Goal: Task Accomplishment & Management: Manage account settings

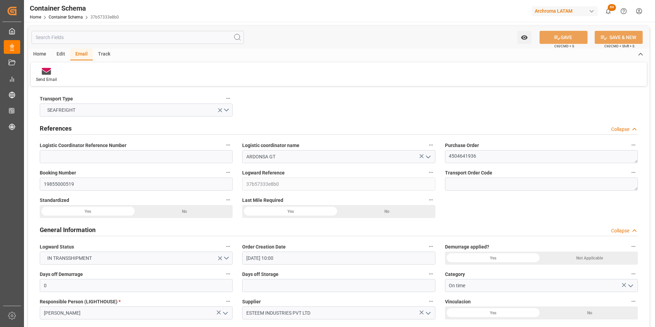
scroll to position [856, 0]
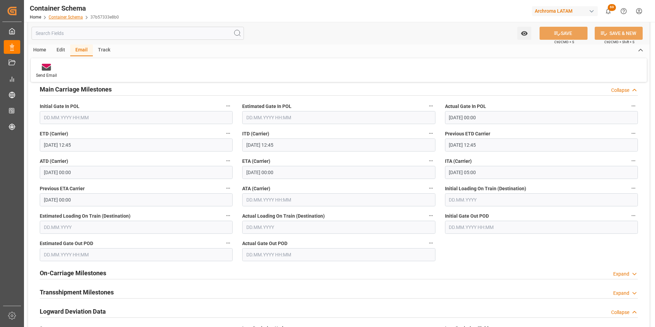
click at [75, 17] on link "Container Schema" at bounding box center [66, 17] width 34 height 5
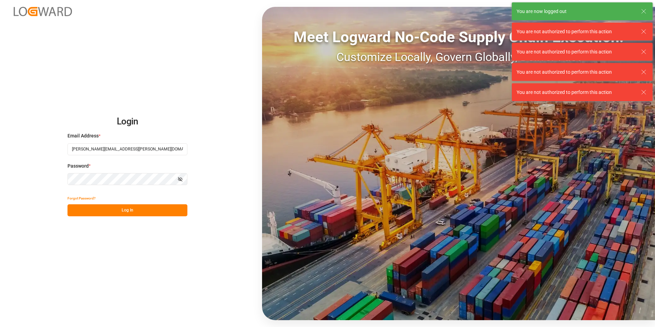
click at [124, 208] on button "Log In" at bounding box center [127, 210] width 120 height 12
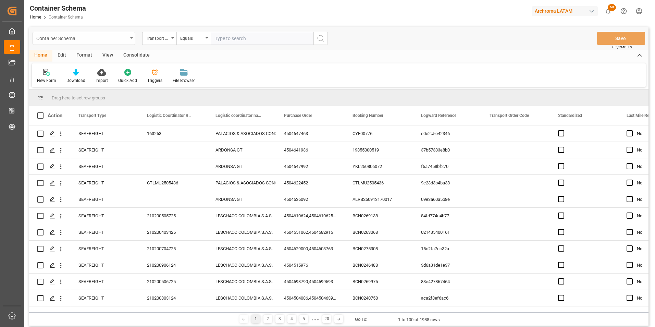
click at [126, 37] on div "Container Schema" at bounding box center [81, 38] width 91 height 9
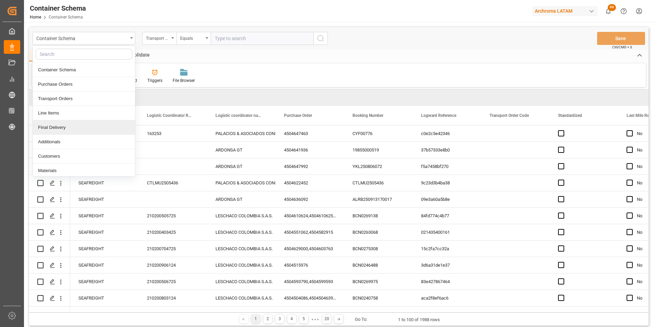
click at [91, 134] on div "Final Delivery" at bounding box center [84, 127] width 102 height 14
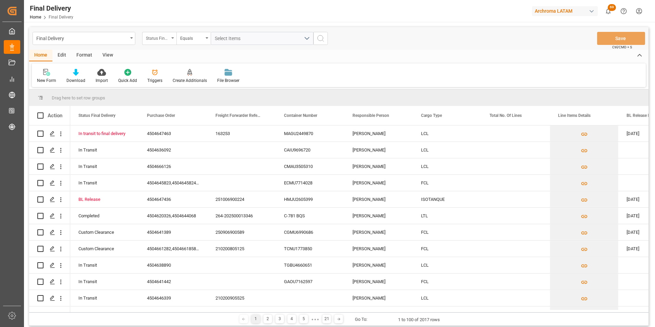
click at [167, 40] on div "Status Final Delivery" at bounding box center [157, 38] width 23 height 8
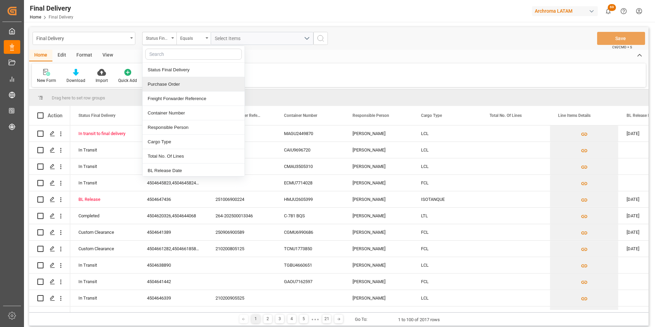
click at [167, 84] on div "Purchase Order" at bounding box center [193, 84] width 102 height 14
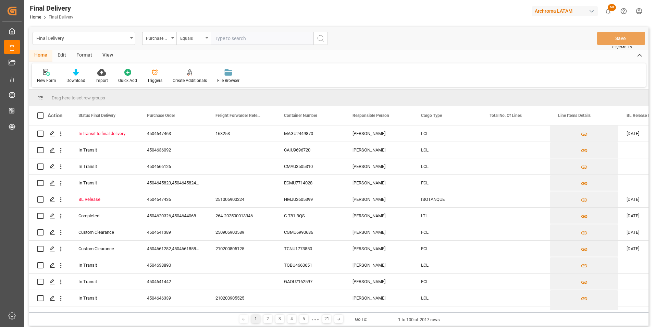
click at [191, 36] on div "Equals" at bounding box center [191, 38] width 23 height 8
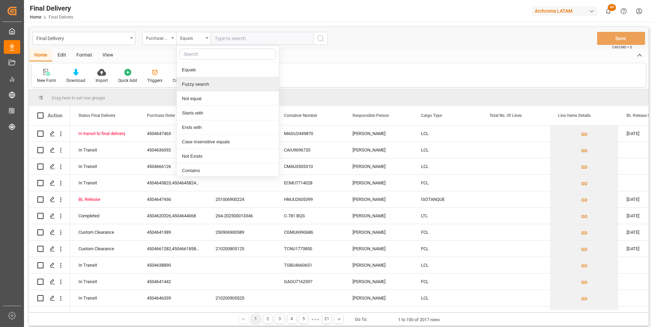
click at [200, 84] on div "Fuzzy search" at bounding box center [228, 84] width 102 height 14
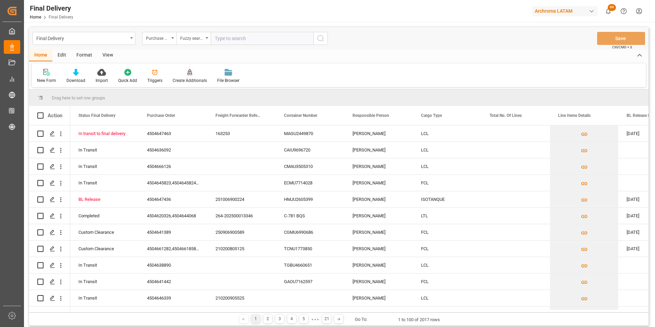
paste input "4504653869"
type input "4504653869"
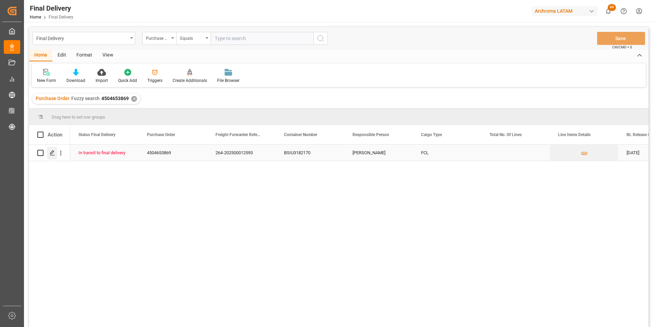
click at [54, 151] on icon "Press SPACE to select this row." at bounding box center [52, 152] width 5 height 5
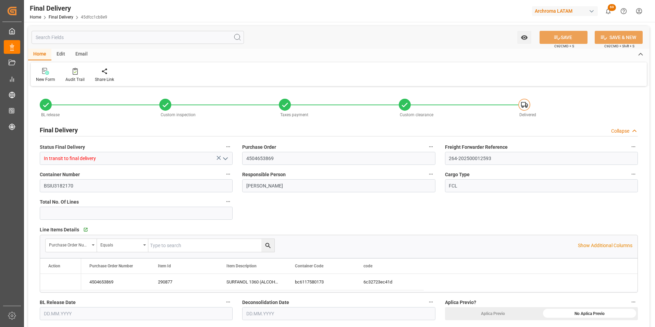
type input "1"
type input "26.09.2025"
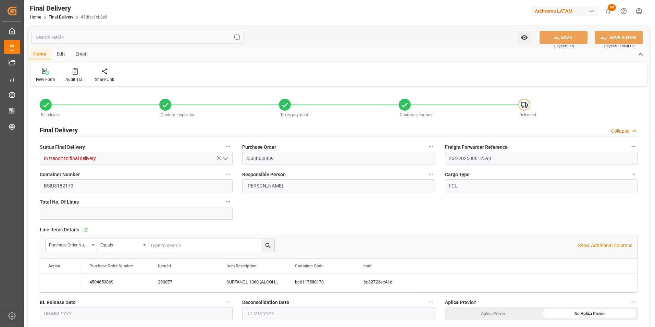
type input "26.09.2025"
type input "01.10.2025"
type input "25.09.2025"
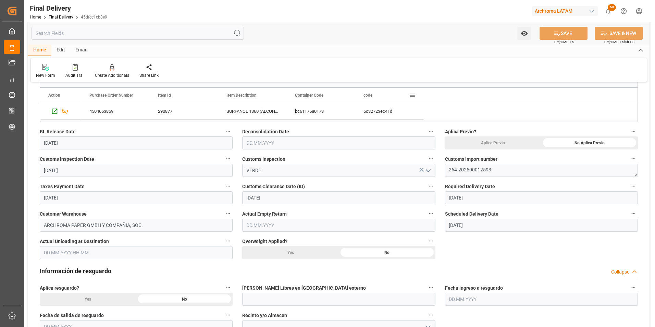
scroll to position [171, 0]
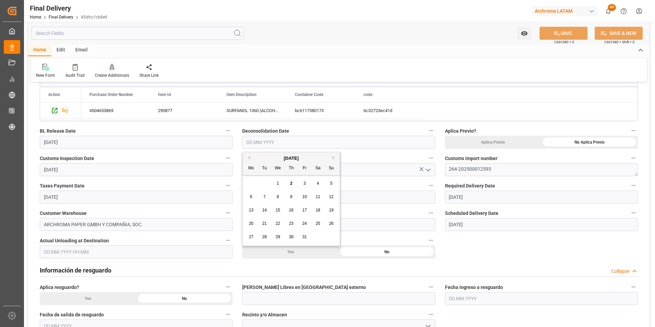
click at [417, 145] on input "text" at bounding box center [338, 142] width 193 height 13
click at [249, 183] on div "29 30 1 2 3 4 5" at bounding box center [290, 183] width 93 height 13
click at [279, 182] on span "1" at bounding box center [278, 183] width 2 height 5
type input "01.10.2025"
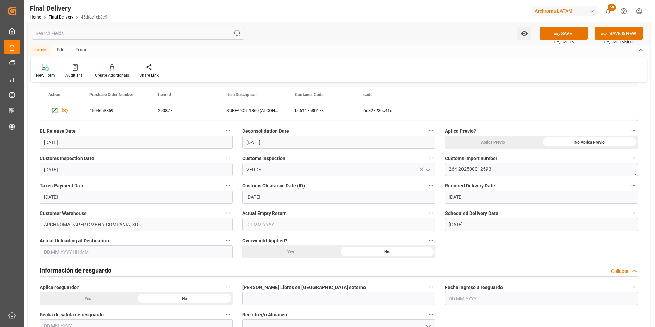
click at [328, 224] on input "text" at bounding box center [338, 224] width 193 height 13
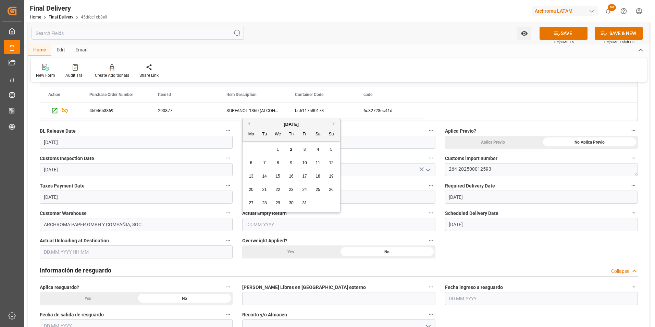
click at [274, 150] on div "1" at bounding box center [278, 149] width 9 height 8
type input "01.10.2025"
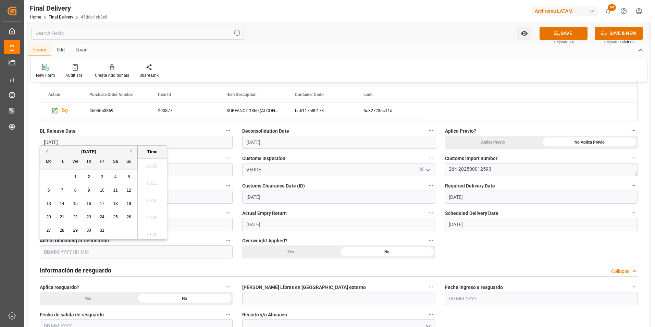
click at [82, 247] on input "text" at bounding box center [136, 251] width 193 height 13
click at [74, 173] on div "1" at bounding box center [75, 177] width 9 height 8
type input "01.10.2025 00:00"
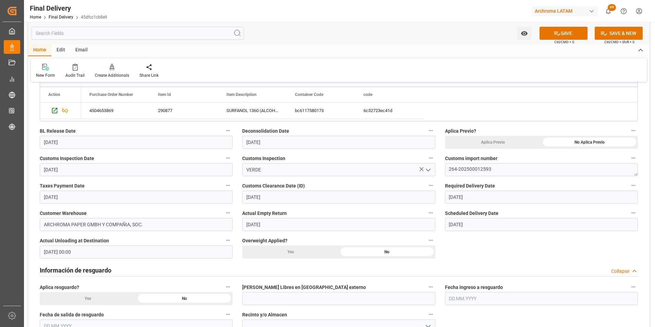
click at [484, 252] on div "BL release Custom inspection Taxes payment Custom clearance Delivered Final Del…" at bounding box center [338, 331] width 621 height 828
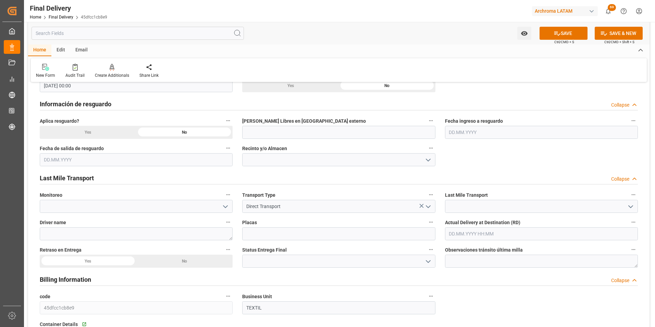
scroll to position [342, 0]
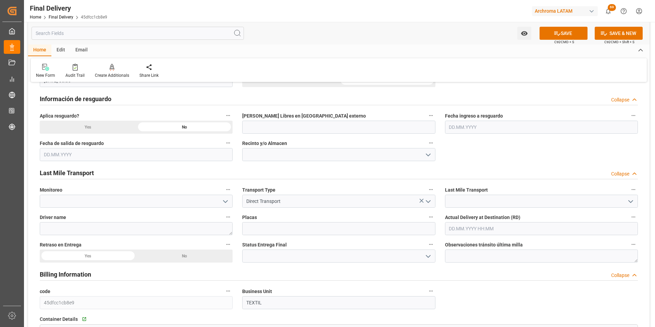
click at [198, 253] on div "No" at bounding box center [184, 255] width 97 height 13
click at [481, 228] on input "text" at bounding box center [541, 228] width 193 height 13
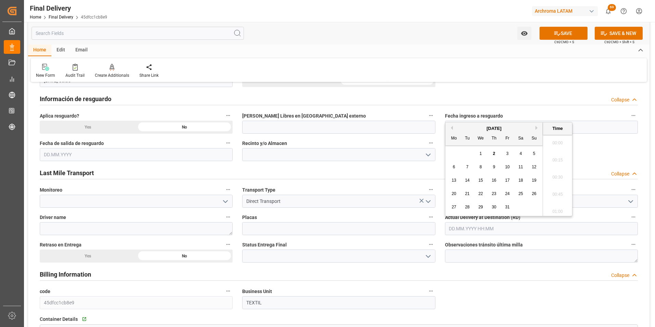
scroll to position [910, 0]
click at [478, 153] on div "1" at bounding box center [480, 154] width 9 height 8
type input "01.10.2025 00:00"
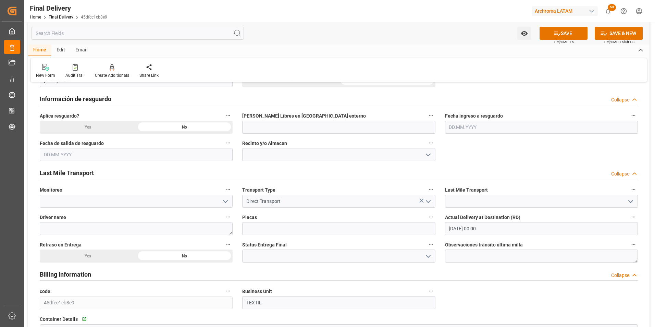
click at [600, 147] on div "BL release Custom inspection Taxes payment Custom clearance Delivered Final Del…" at bounding box center [338, 160] width 621 height 828
click at [559, 35] on icon at bounding box center [556, 33] width 7 height 7
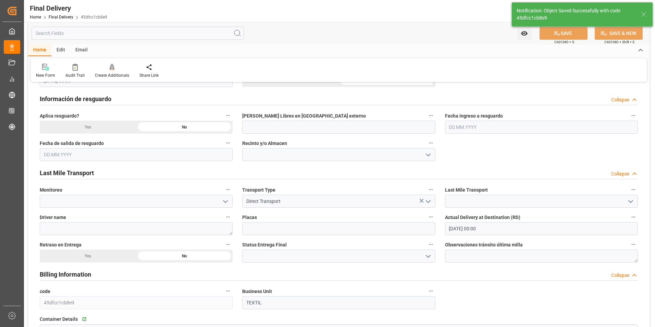
type input "Unloaded"
click at [431, 262] on div "Status Entrega Final" at bounding box center [338, 250] width 202 height 27
click at [430, 259] on icon "open menu" at bounding box center [428, 256] width 8 height 8
click at [401, 301] on div "PLANTA" at bounding box center [338, 301] width 192 height 15
type input "PLANTA"
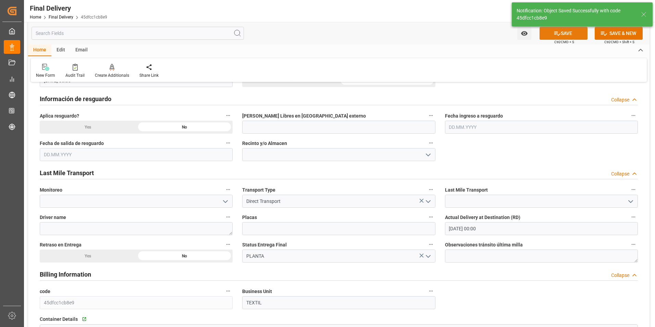
click at [569, 34] on button "SAVE" at bounding box center [563, 33] width 48 height 13
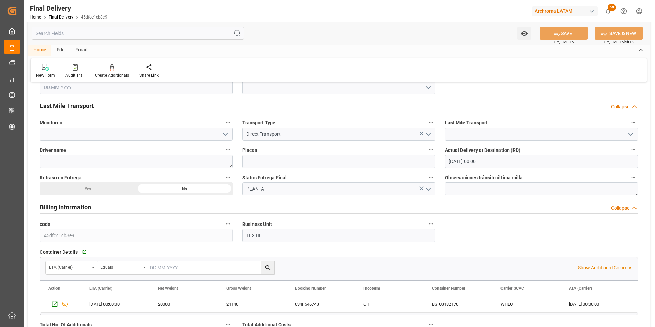
scroll to position [411, 0]
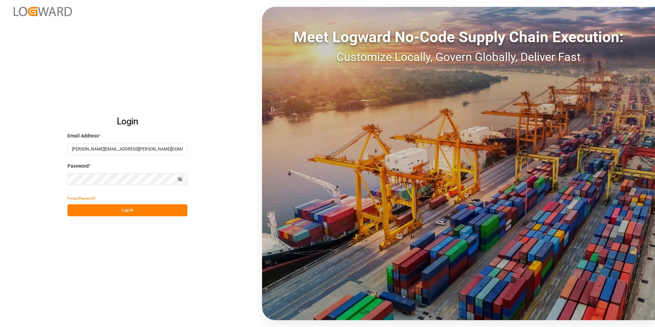
click at [119, 205] on button "Log In" at bounding box center [127, 210] width 120 height 12
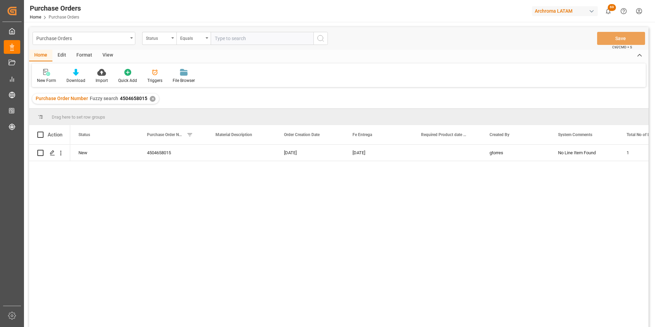
click at [152, 98] on div "✕" at bounding box center [153, 99] width 6 height 6
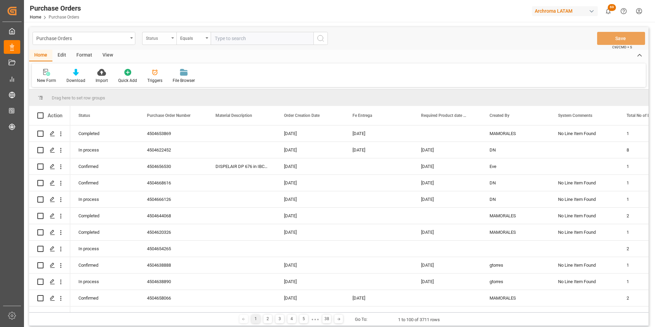
click at [165, 35] on div "Status" at bounding box center [157, 38] width 23 height 8
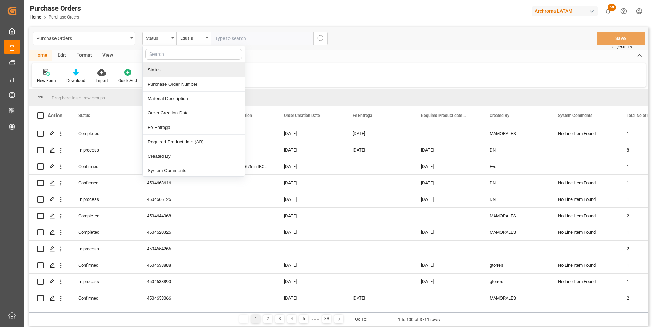
click at [172, 83] on div "Purchase Order Number" at bounding box center [193, 84] width 102 height 14
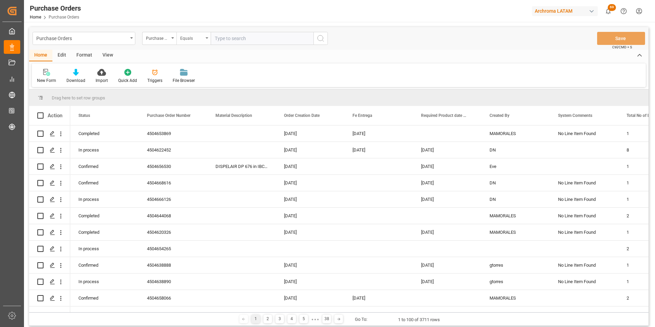
click at [200, 40] on div "Equals" at bounding box center [191, 38] width 23 height 8
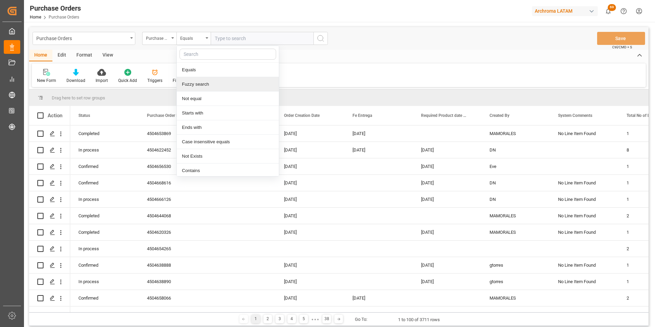
click at [212, 81] on div "Fuzzy search" at bounding box center [228, 84] width 102 height 14
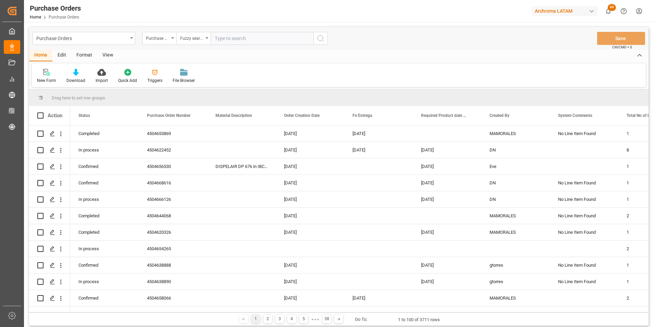
click at [231, 39] on input "text" at bounding box center [262, 38] width 103 height 13
paste input "4504668047"
type input "4504668047"
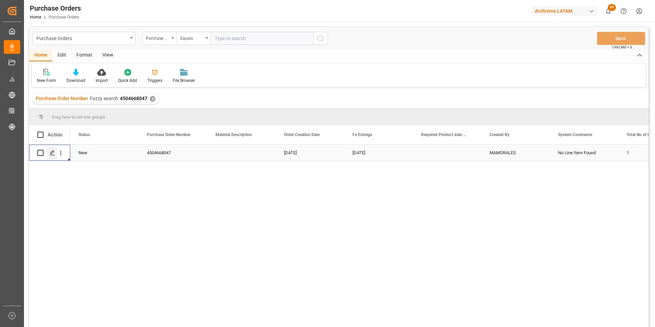
click at [55, 153] on div "Press SPACE to select this row." at bounding box center [52, 153] width 10 height 13
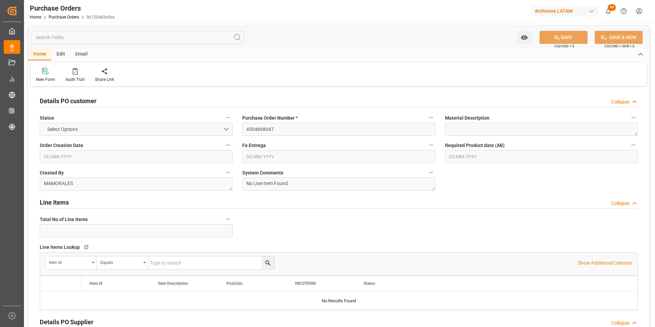
type input "1"
type input "19.09.2025"
type input "17.11.2025"
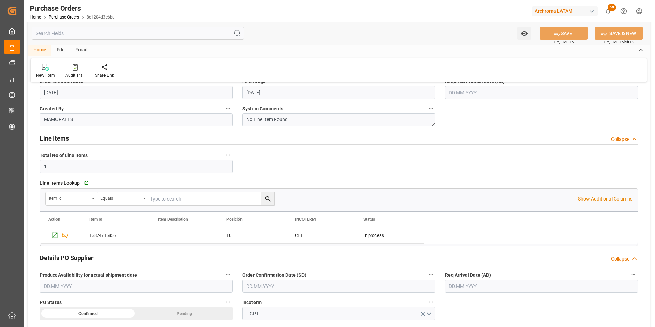
scroll to position [68, 0]
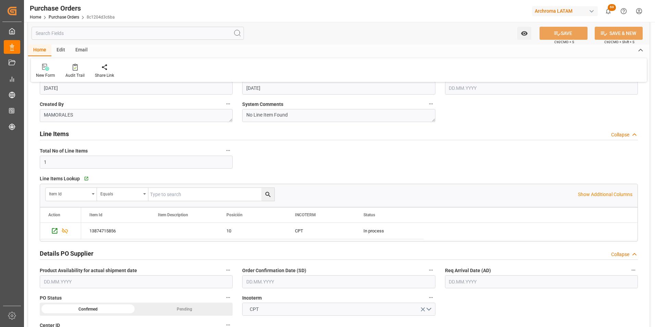
click at [407, 286] on input "text" at bounding box center [338, 281] width 193 height 13
click at [246, 206] on div "29 30 1 2 3 4 5" at bounding box center [290, 206] width 93 height 13
click at [265, 218] on div "7" at bounding box center [264, 220] width 9 height 8
type input "07.10.2025"
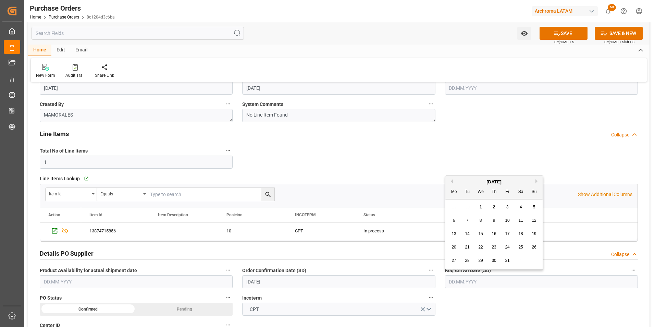
click at [469, 279] on input "text" at bounding box center [541, 281] width 193 height 13
click at [449, 211] on div "29 30 1 2 3 4 5" at bounding box center [493, 206] width 93 height 13
click at [504, 220] on div "10" at bounding box center [507, 220] width 9 height 8
type input "10.10.2025"
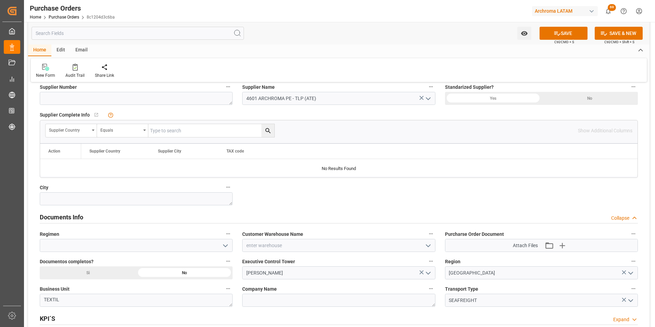
scroll to position [377, 0]
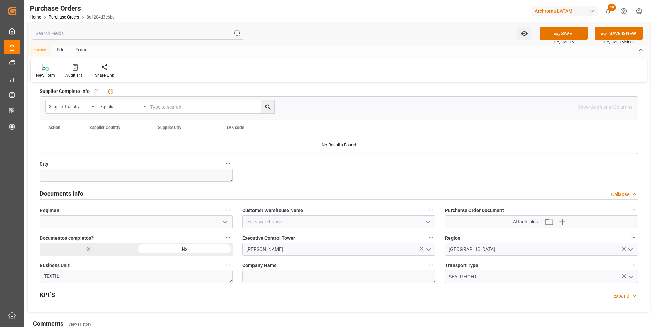
click at [634, 274] on icon "open menu" at bounding box center [630, 277] width 8 height 8
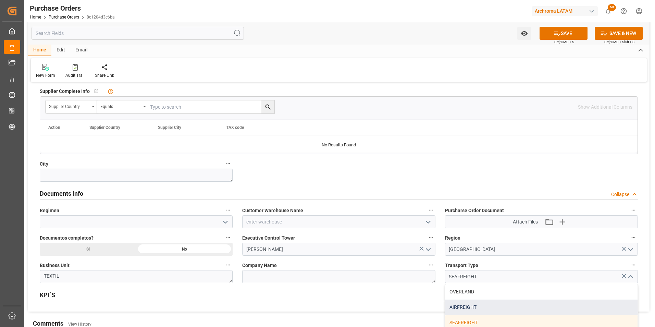
click at [474, 304] on div "AIRFREIGHT" at bounding box center [541, 306] width 192 height 15
type input "AIRFREIGHT"
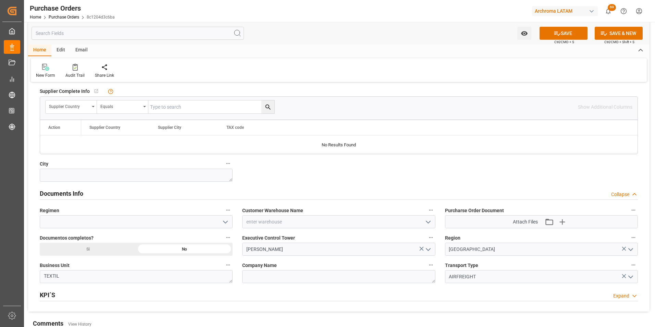
click at [228, 224] on icon "open menu" at bounding box center [225, 222] width 8 height 8
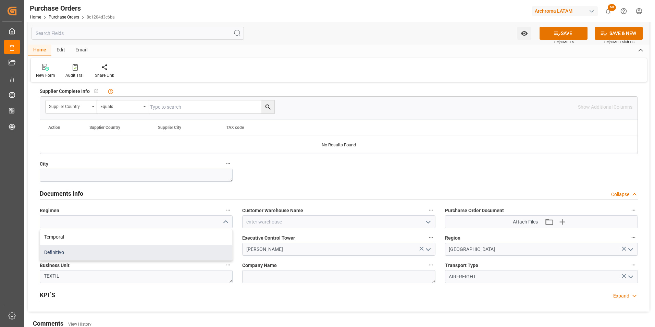
click at [164, 249] on div "Definitivo" at bounding box center [136, 251] width 192 height 15
type input "Definitivo"
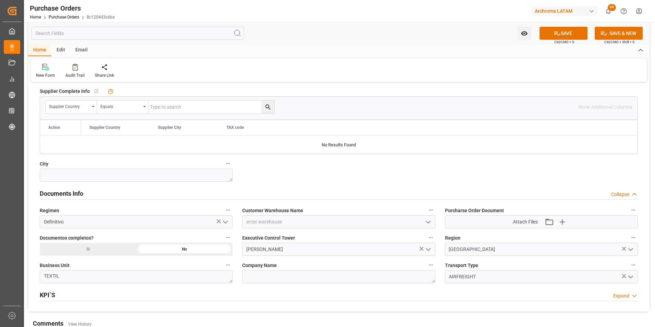
click at [428, 220] on icon "open menu" at bounding box center [428, 222] width 8 height 8
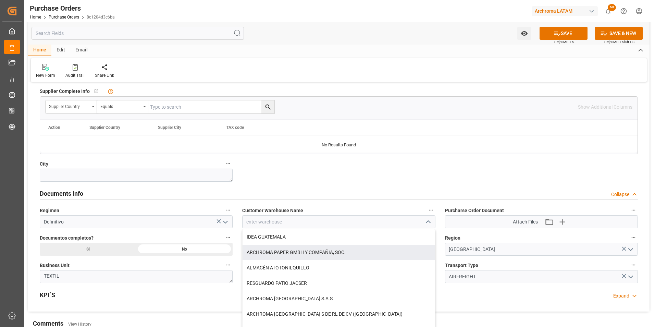
click at [305, 254] on div "ARCHROMA PAPER GMBH Y COMPAÑIA, SOC." at bounding box center [338, 251] width 192 height 15
type input "ARCHROMA PAPER GMBH Y COMPAÑIA, SOC."
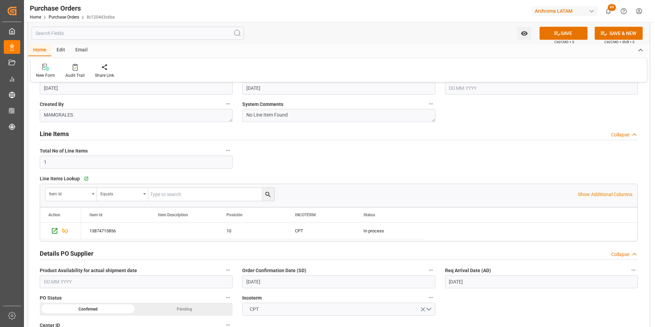
scroll to position [0, 0]
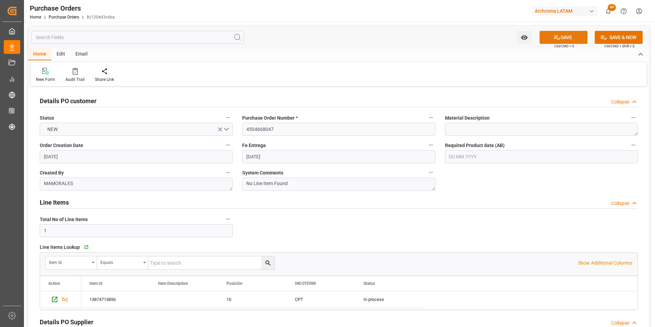
click at [582, 39] on button "SAVE" at bounding box center [563, 37] width 48 height 13
click at [76, 18] on link "Purchase Orders" at bounding box center [64, 17] width 30 height 5
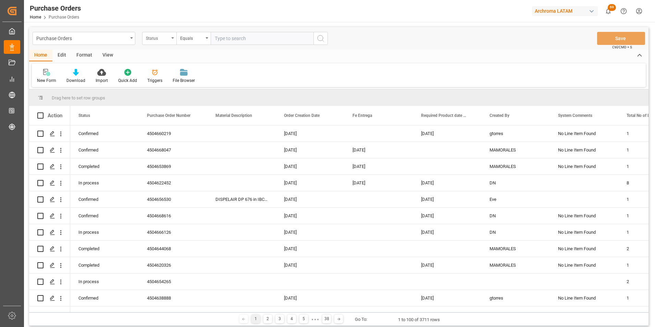
click at [168, 36] on div "Status" at bounding box center [157, 38] width 23 height 8
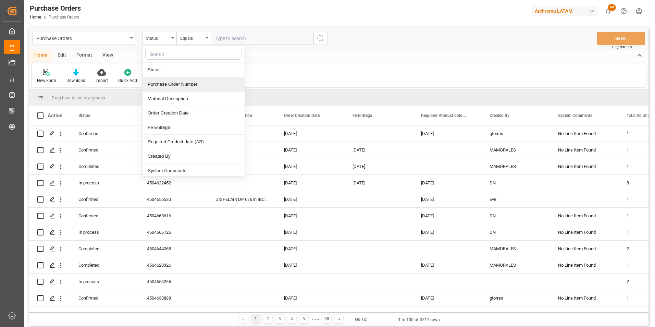
click at [174, 84] on div "Purchase Order Number" at bounding box center [193, 84] width 102 height 14
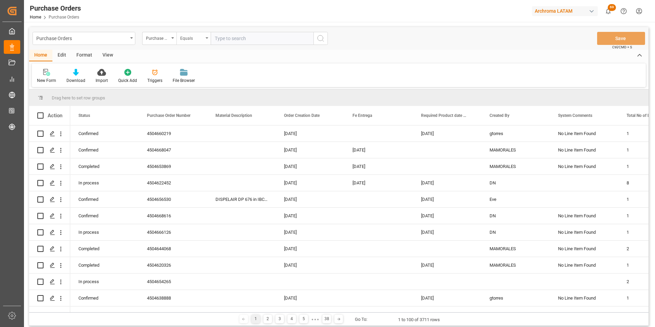
click at [190, 38] on div "Equals" at bounding box center [191, 38] width 23 height 8
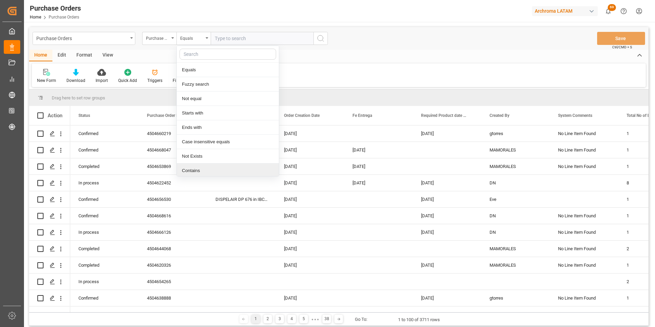
click at [207, 169] on div "Contains" at bounding box center [228, 170] width 102 height 14
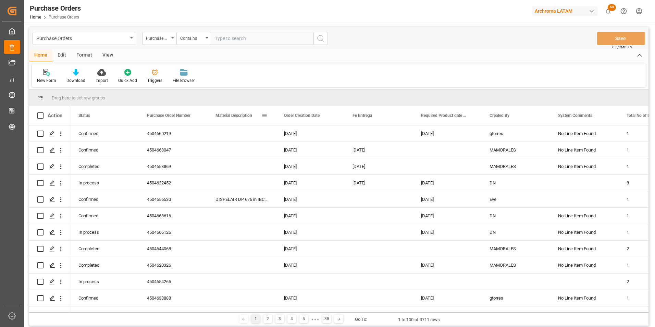
paste input "4504665194"
paste input "4504664625"
paste input "4504657407"
type input "4504665194,4504664625,4504657407"
click at [318, 42] on icon "search button" at bounding box center [320, 38] width 8 height 8
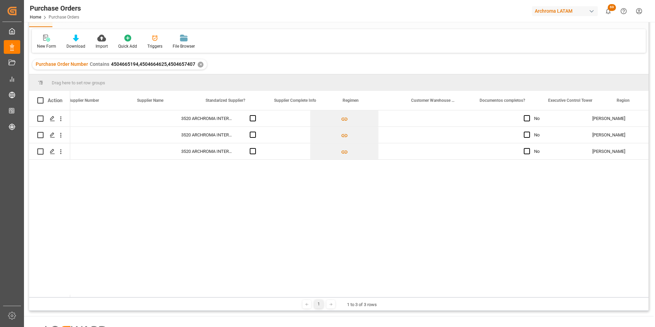
scroll to position [0, 1137]
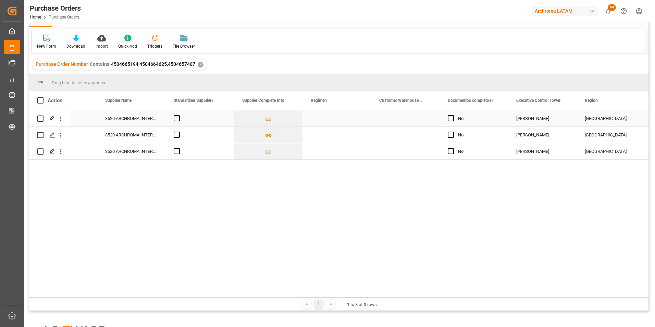
click at [347, 115] on div "Press SPACE to select this row." at bounding box center [336, 118] width 68 height 16
click at [361, 121] on icon "open menu" at bounding box center [358, 122] width 8 height 8
click at [343, 164] on div "Definitivo" at bounding box center [336, 166] width 57 height 24
type input "Definitivo"
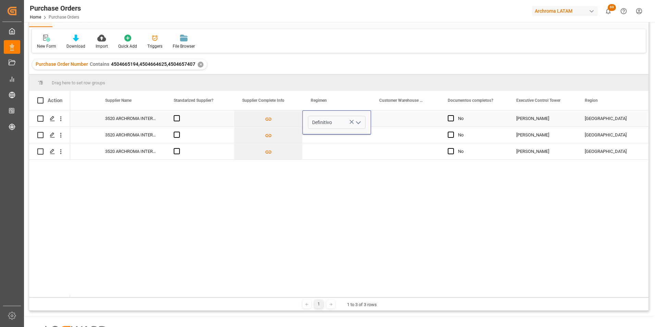
click at [394, 122] on div "Press SPACE to select this row." at bounding box center [405, 118] width 68 height 16
click at [422, 118] on div "Press SPACE to select this row." at bounding box center [405, 118] width 68 height 16
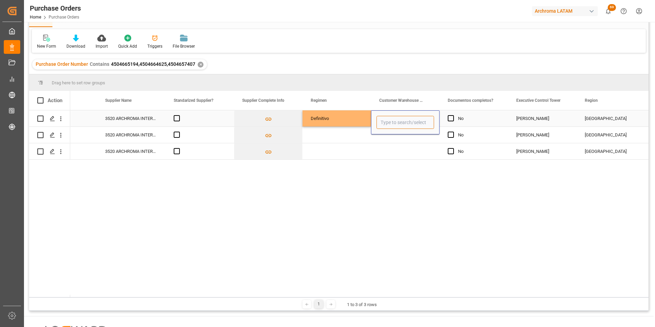
click at [428, 122] on input "Press SPACE to select this row." at bounding box center [405, 122] width 58 height 13
click at [424, 123] on input "Press SPACE to select this row." at bounding box center [405, 122] width 58 height 13
click at [401, 180] on div "7306 3520 ARCHROMA INTERNATIONAL (INDIA) Definitivo No Valeria Hurtado PANAMA T…" at bounding box center [359, 203] width 578 height 187
click at [395, 124] on input "Press SPACE to select this row." at bounding box center [405, 122] width 58 height 13
type input "I"
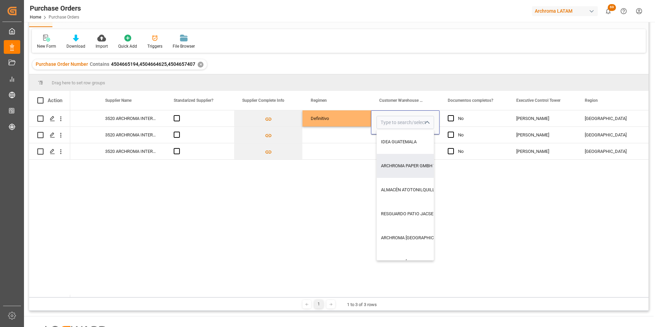
click at [325, 206] on div "7306 3520 ARCHROMA INTERNATIONAL (INDIA) Definitivo IDEA GUATEMALA ARCHROMA PAP…" at bounding box center [359, 203] width 578 height 187
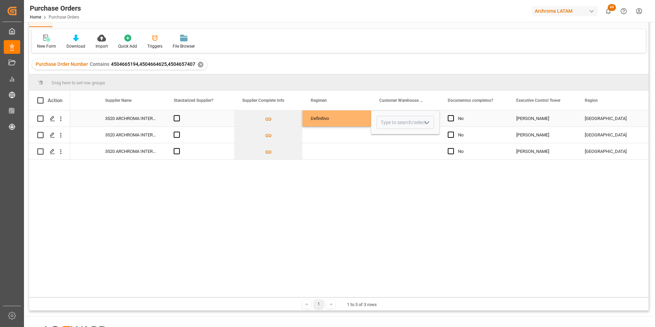
click at [334, 117] on div "Definitivo" at bounding box center [337, 119] width 52 height 16
drag, startPoint x: 369, startPoint y: 124, endPoint x: 369, endPoint y: 148, distance: 23.3
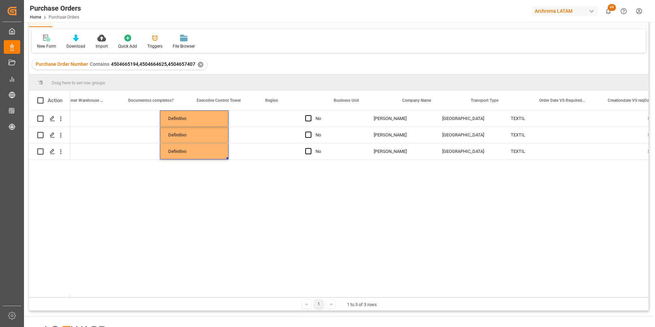
scroll to position [0, 0]
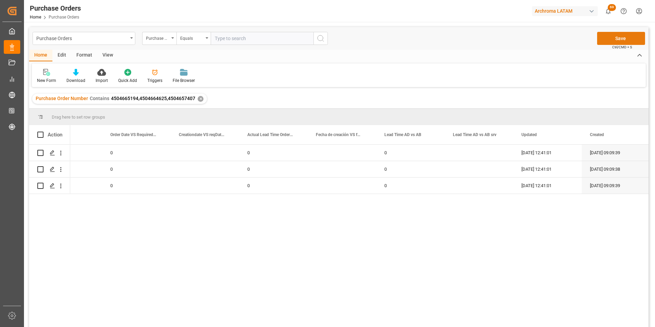
click at [622, 41] on button "Save" at bounding box center [621, 38] width 48 height 13
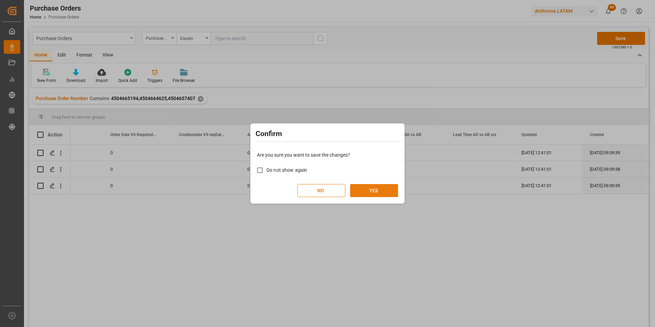
click at [364, 187] on button "YES" at bounding box center [374, 190] width 48 height 13
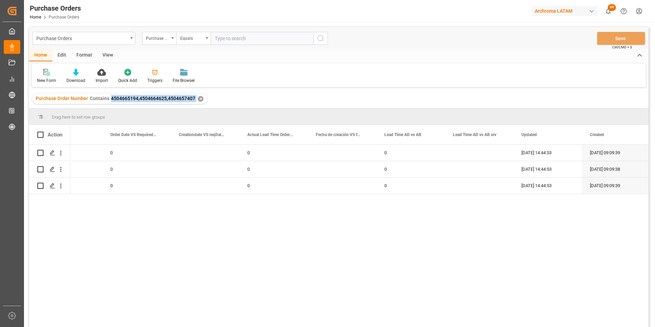
drag, startPoint x: 111, startPoint y: 99, endPoint x: 195, endPoint y: 101, distance: 84.9
click at [195, 101] on div "Purchase Order Number Contains 4504665194,4504664625,4504657407 ✕" at bounding box center [119, 98] width 175 height 10
copy span "4504665194,4504664625,4504657407"
click at [127, 38] on div "Purchase Orders" at bounding box center [81, 38] width 91 height 9
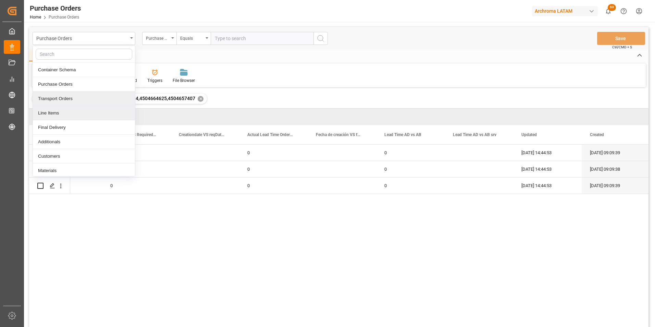
click at [73, 113] on div "Line Items" at bounding box center [84, 113] width 102 height 14
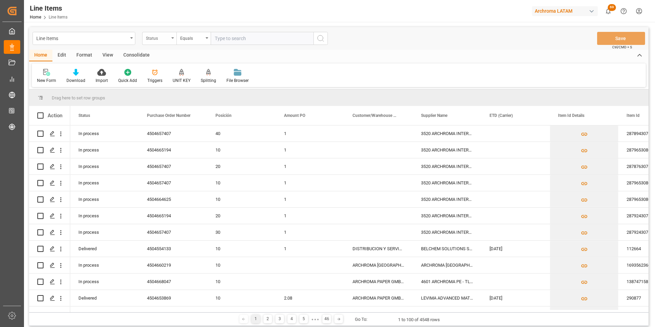
click at [159, 43] on div "Status" at bounding box center [159, 38] width 34 height 13
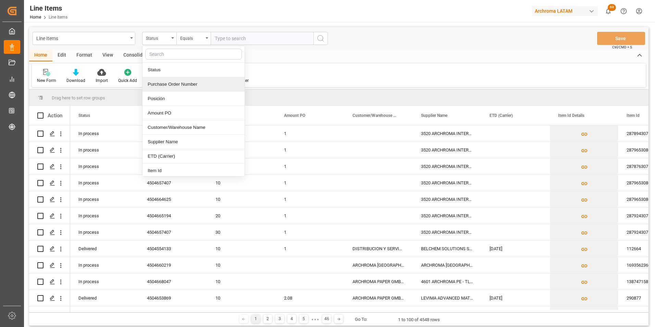
click at [169, 79] on div "Purchase Order Number" at bounding box center [193, 84] width 102 height 14
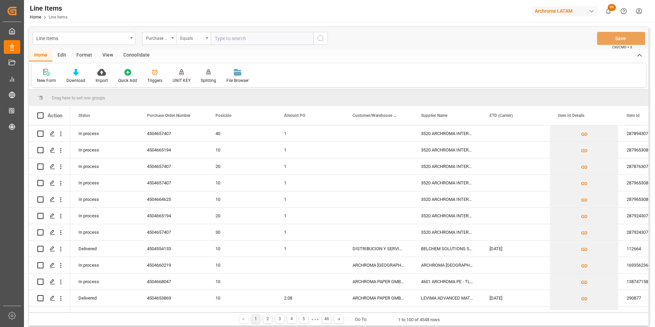
click at [187, 38] on div "Equals" at bounding box center [191, 38] width 23 height 8
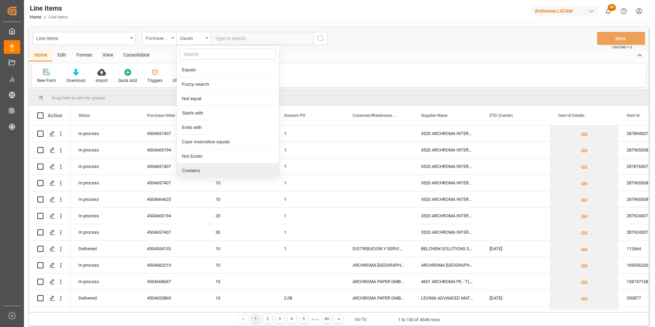
click at [203, 169] on div "Contains" at bounding box center [228, 170] width 102 height 14
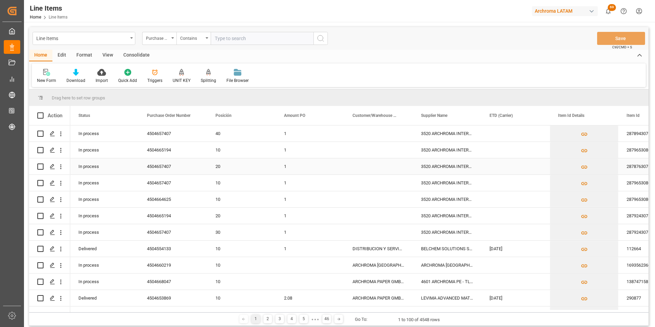
paste input "4504665194,4504664625,4504657407"
type input "4504665194,4504664625,4504657407"
click at [327, 36] on button "search button" at bounding box center [320, 38] width 14 height 13
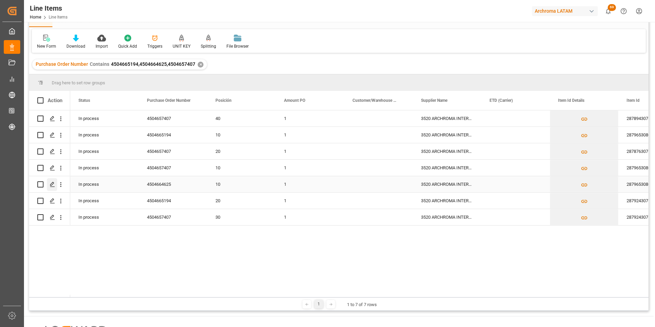
click at [53, 183] on polygon "Press SPACE to select this row." at bounding box center [51, 183] width 3 height 3
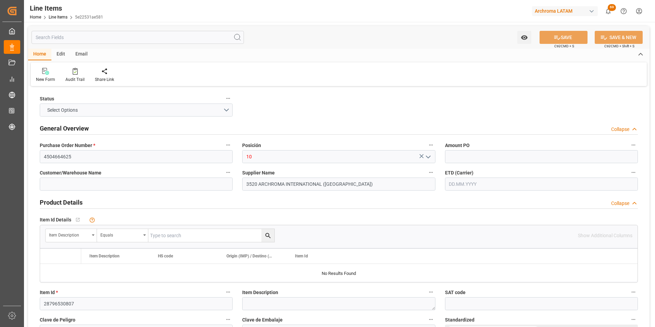
type input "1"
type input "3150"
type input "02.10.2025 19:44"
type input "30.09.2025 15:00"
type input "10.09.2025"
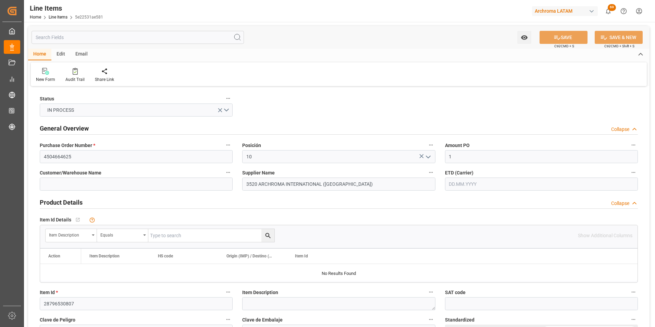
type input "23.09.2025"
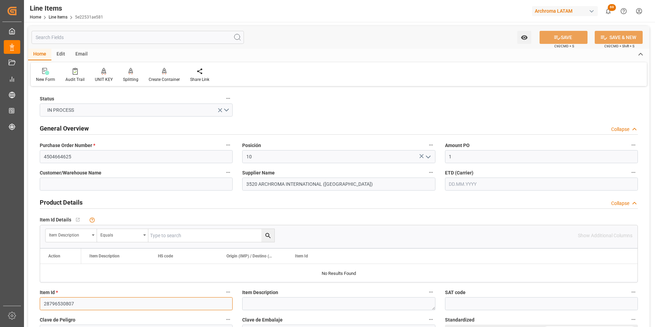
click at [54, 303] on input "28796530807" at bounding box center [136, 303] width 193 height 13
click at [54, 302] on input "28796530807" at bounding box center [136, 303] width 193 height 13
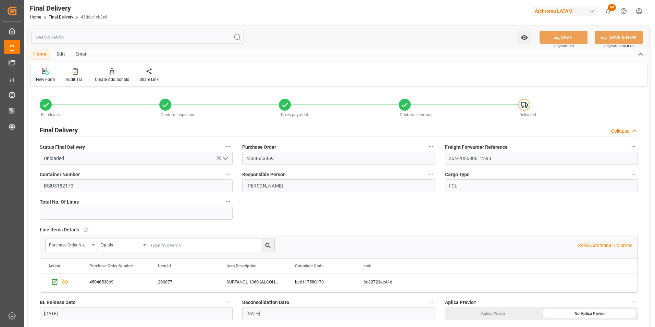
scroll to position [411, 0]
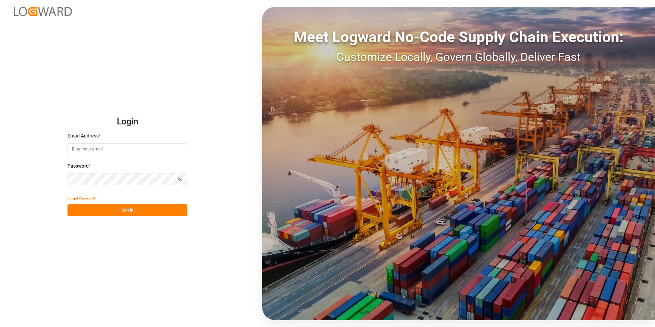
type input "valeria.hurtado@leschaco.com"
click at [125, 210] on button "Log In" at bounding box center [127, 210] width 120 height 12
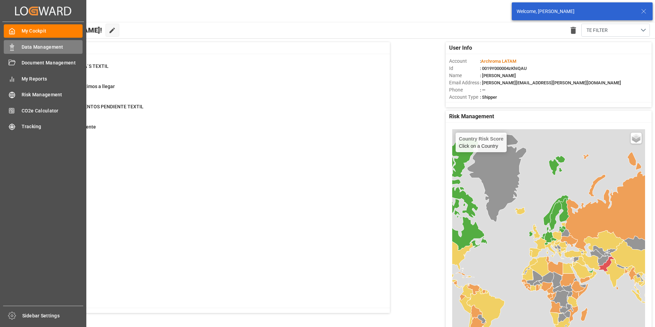
click at [24, 53] on div "Data Management Data Management" at bounding box center [43, 46] width 79 height 13
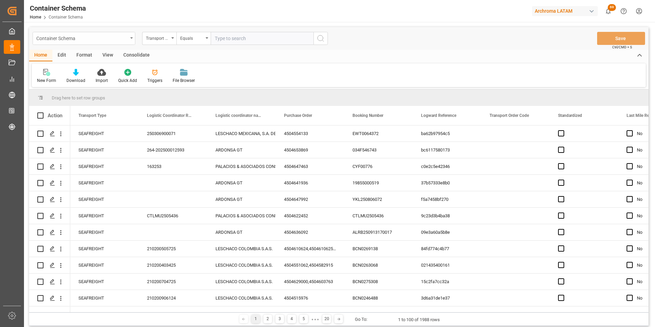
click at [128, 39] on div "Container Schema" at bounding box center [84, 38] width 103 height 13
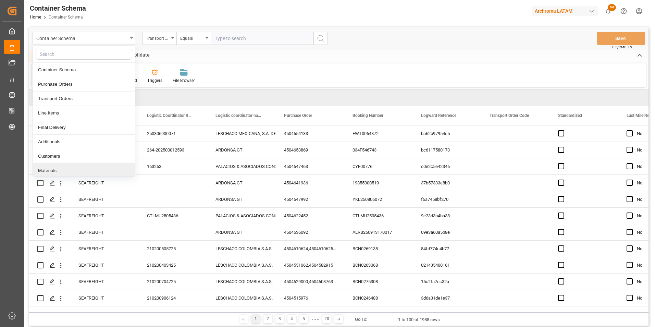
click at [90, 169] on div "Materials" at bounding box center [84, 170] width 102 height 14
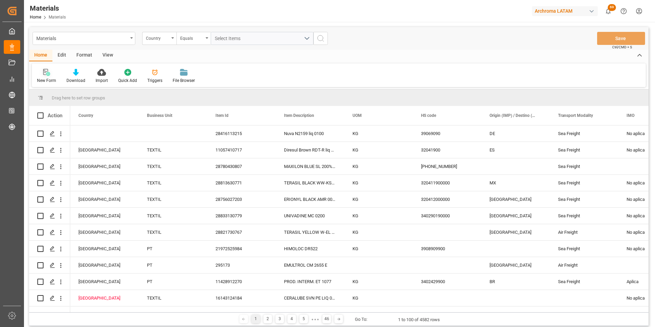
click at [49, 79] on div "New Form" at bounding box center [46, 80] width 19 height 6
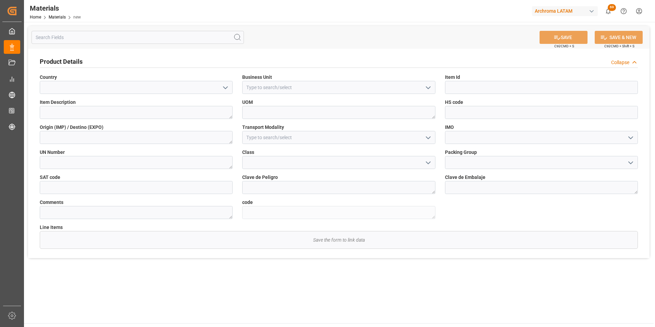
drag, startPoint x: 222, startPoint y: 87, endPoint x: 206, endPoint y: 93, distance: 16.9
click at [222, 87] on icon "open menu" at bounding box center [225, 88] width 8 height 8
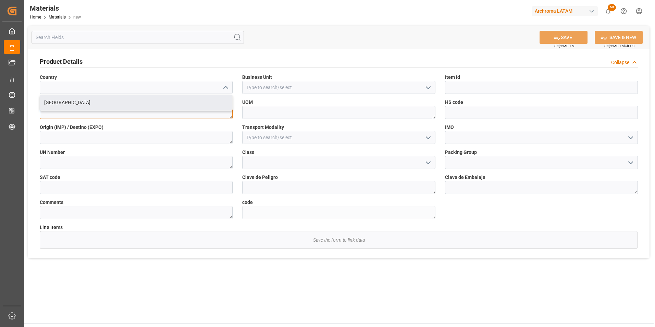
drag, startPoint x: 173, startPoint y: 112, endPoint x: 172, endPoint y: 107, distance: 4.2
click at [172, 111] on textarea at bounding box center [136, 112] width 193 height 13
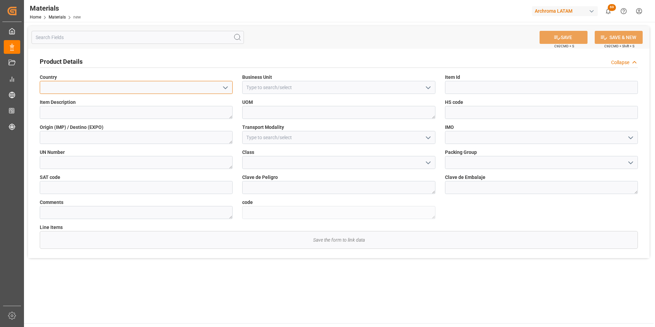
click at [230, 88] on input at bounding box center [136, 87] width 193 height 13
drag, startPoint x: 219, startPoint y: 89, endPoint x: 213, endPoint y: 94, distance: 8.4
click at [220, 89] on button "open menu" at bounding box center [225, 87] width 10 height 11
click at [204, 102] on div "Mexico" at bounding box center [136, 102] width 192 height 15
type input "Mexico"
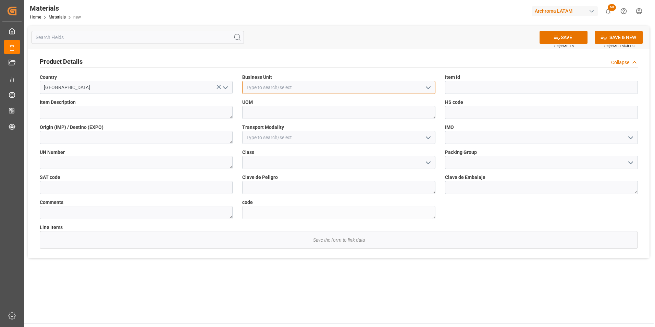
click at [421, 88] on input at bounding box center [338, 87] width 193 height 13
click at [426, 89] on icon "open menu" at bounding box center [428, 88] width 8 height 8
click at [371, 103] on div "TEXTIL" at bounding box center [338, 102] width 192 height 15
type input "TEXTIL"
click at [470, 89] on input at bounding box center [541, 87] width 193 height 13
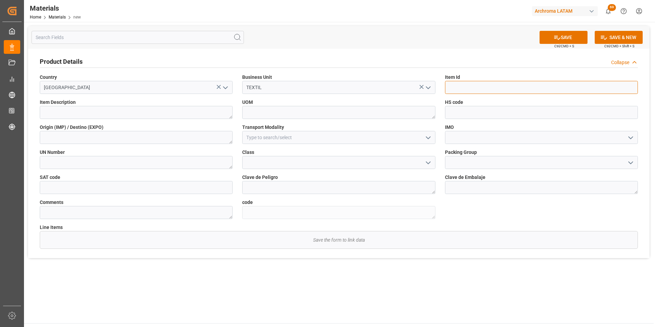
paste input "28796530807"
type input "28796530807"
click at [119, 112] on textarea at bounding box center [136, 112] width 193 height 13
paste textarea "NOVACRON SUPER BLACK G 0030"
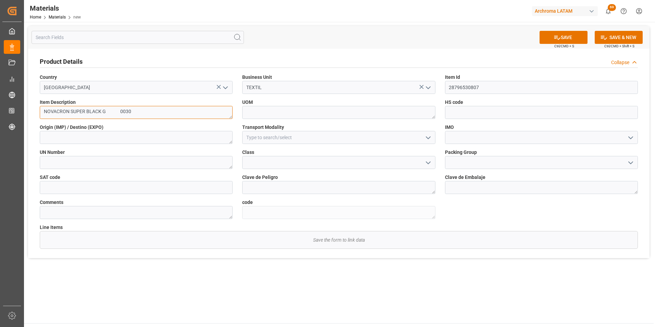
type textarea "NOVACRON SUPER BLACK G 0030"
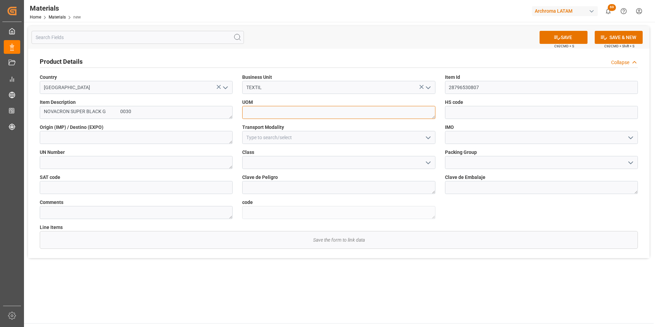
click at [410, 114] on textarea at bounding box center [338, 112] width 193 height 13
type textarea "KG"
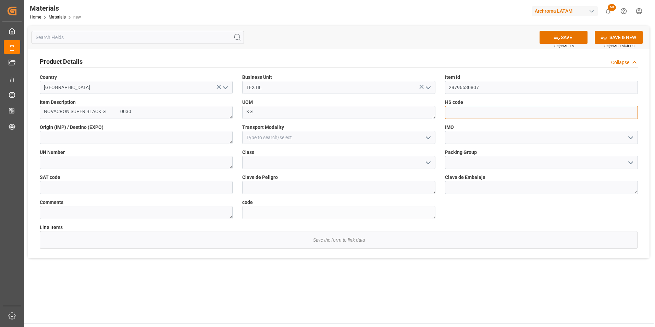
click at [541, 116] on input at bounding box center [541, 112] width 193 height 13
type input "32041680"
click at [633, 139] on icon "open menu" at bounding box center [630, 138] width 8 height 8
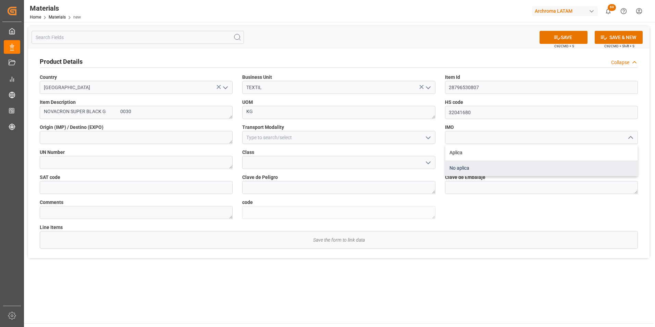
click at [525, 165] on div "No aplica" at bounding box center [541, 167] width 192 height 15
type input "No aplica"
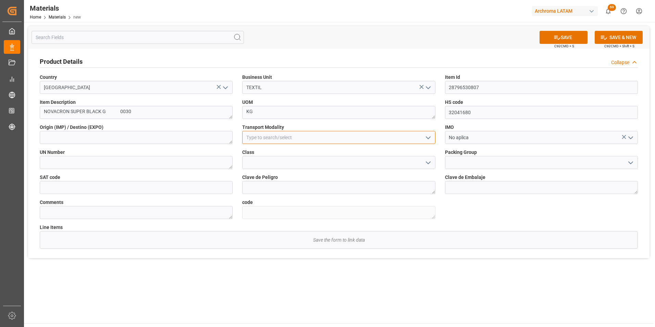
click at [434, 137] on input at bounding box center [338, 137] width 193 height 13
click at [431, 137] on icon "open menu" at bounding box center [428, 138] width 8 height 8
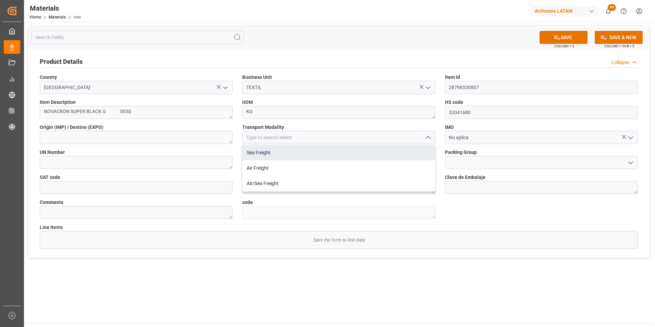
click at [408, 151] on div "Sea Freight" at bounding box center [338, 152] width 192 height 15
type input "Sea Freight"
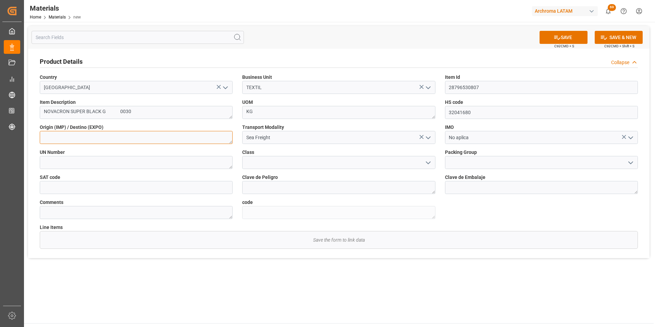
click at [223, 137] on textarea at bounding box center [136, 137] width 193 height 13
type textarea "INDIA"
click at [572, 39] on button "SAVE" at bounding box center [563, 37] width 48 height 13
type textarea "b94e0e3d82d4"
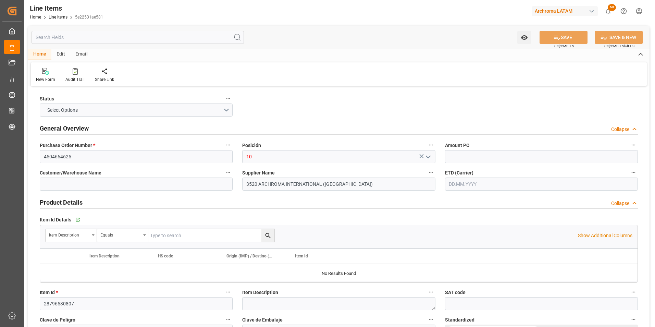
type input "1"
type input "3150"
type input "32041680"
type input "[DATE] 19:49"
type input "[DATE] 15:00"
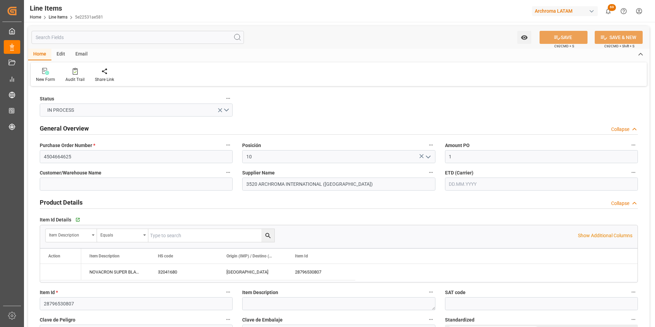
type input "[DATE]"
drag, startPoint x: 511, startPoint y: 155, endPoint x: 427, endPoint y: 155, distance: 83.9
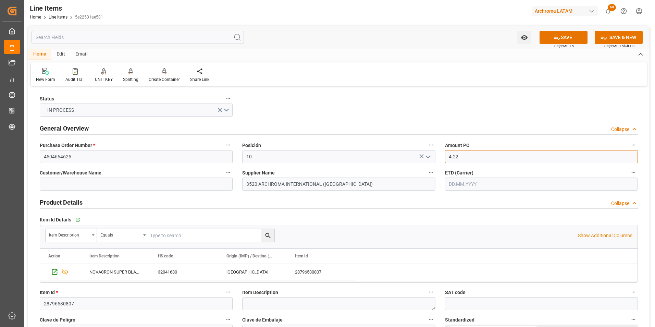
type input "4.22"
click at [518, 190] on input "text" at bounding box center [541, 183] width 193 height 13
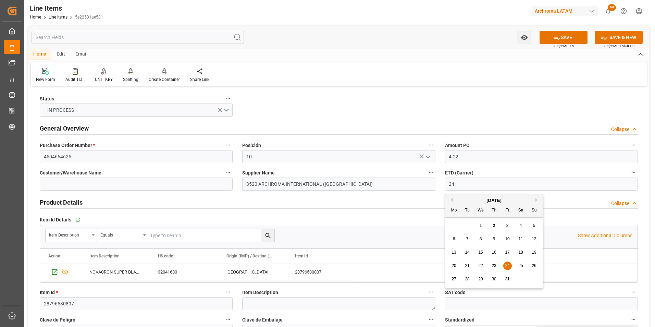
type input "[DATE]"
click at [474, 267] on div "22 23 24 25 26 27 28" at bounding box center [493, 265] width 93 height 13
click at [481, 266] on span "24" at bounding box center [480, 265] width 4 height 5
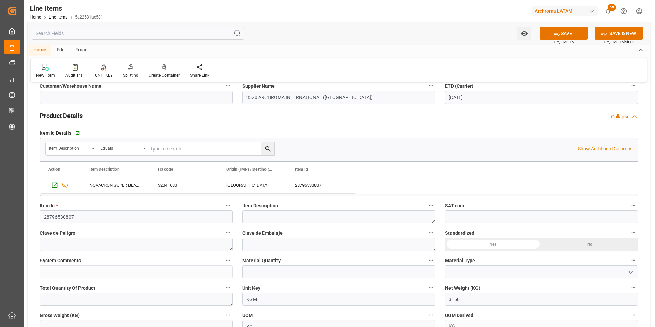
scroll to position [103, 0]
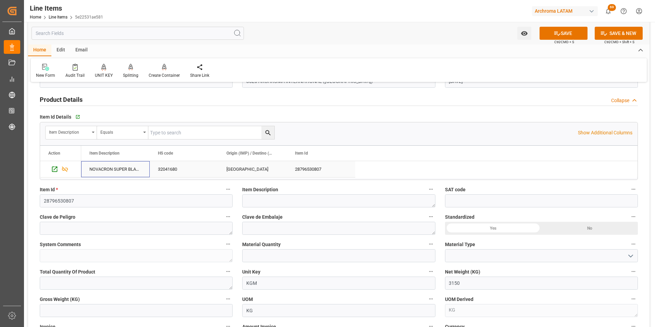
click at [113, 168] on div "NOVACRON SUPER BLACK G 0030" at bounding box center [115, 169] width 68 height 16
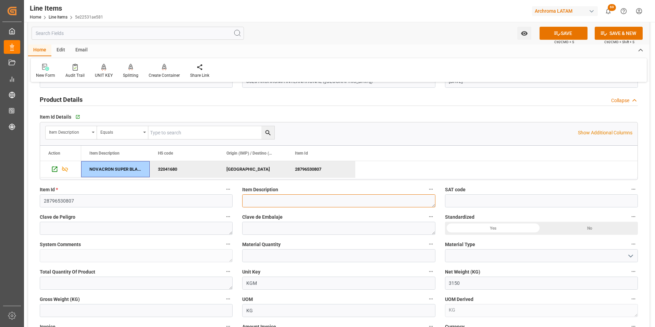
click at [258, 205] on textarea at bounding box center [338, 200] width 193 height 13
paste textarea "NOVACRON SUPER BLACK G 0030"
type textarea "NOVACRON SUPER BLACK G 0030"
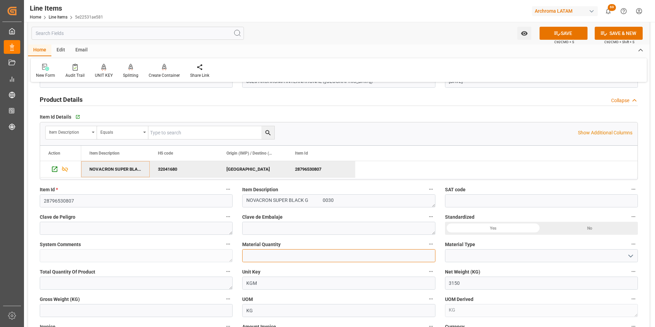
click at [266, 256] on input "text" at bounding box center [338, 255] width 193 height 13
click at [257, 258] on input "text" at bounding box center [338, 255] width 193 height 13
type input "105"
click at [631, 259] on icon "open menu" at bounding box center [630, 256] width 8 height 8
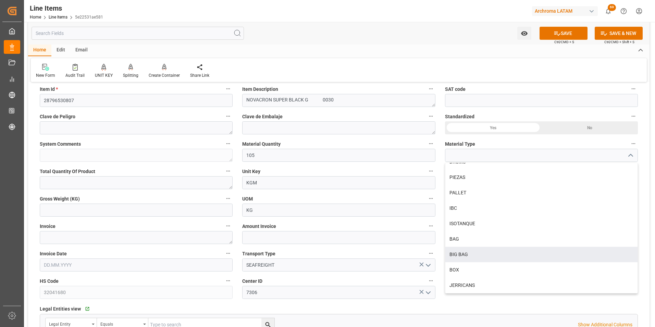
scroll to position [205, 0]
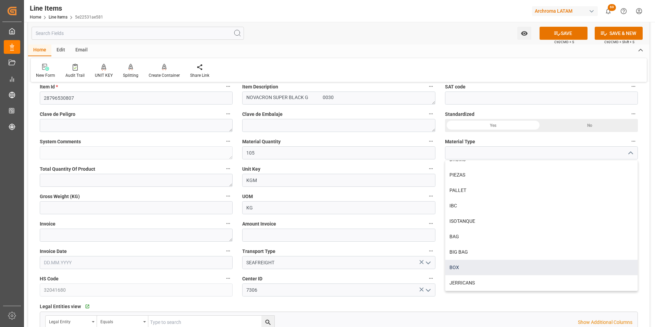
click at [536, 274] on div "BOX" at bounding box center [541, 266] width 192 height 15
type input "BOX"
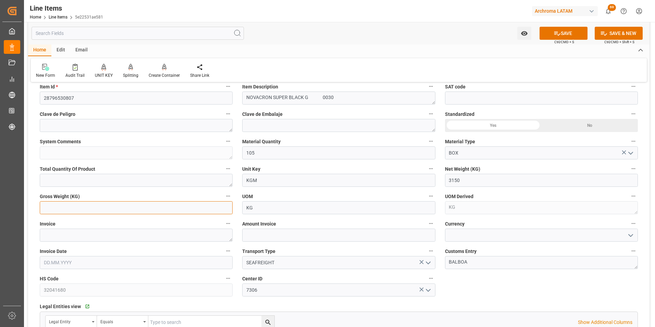
click at [130, 205] on input "text" at bounding box center [136, 207] width 193 height 13
type input "3329.55"
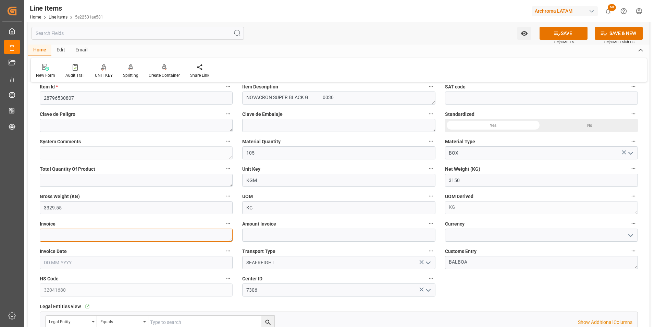
click at [177, 236] on textarea at bounding box center [136, 234] width 193 height 13
type textarea "6050023264"
click at [394, 231] on input "text" at bounding box center [338, 234] width 193 height 13
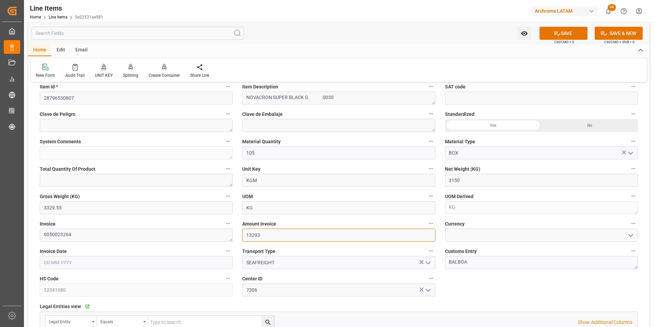
type input "13293"
click at [507, 236] on input at bounding box center [541, 234] width 193 height 13
click at [632, 235] on icon "open menu" at bounding box center [630, 235] width 8 height 8
click at [620, 243] on div "USD" at bounding box center [541, 249] width 192 height 15
type input "USD"
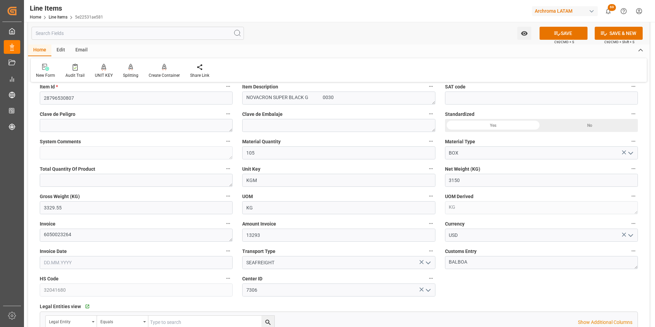
click at [139, 261] on input "text" at bounding box center [136, 262] width 193 height 13
click at [46, 160] on button "Previous Month" at bounding box center [45, 162] width 4 height 4
drag, startPoint x: 87, startPoint y: 214, endPoint x: 95, endPoint y: 214, distance: 8.2
click at [87, 214] on span "18" at bounding box center [88, 214] width 4 height 5
type input "[DATE]"
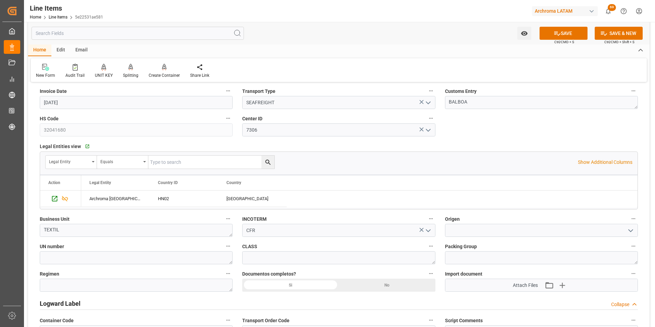
scroll to position [411, 0]
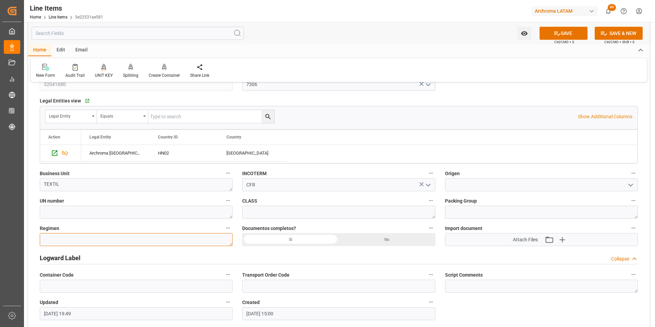
click at [179, 239] on textarea at bounding box center [136, 239] width 193 height 13
type textarea "Definitivo"
click at [303, 241] on div "Si" at bounding box center [290, 239] width 97 height 13
click at [460, 187] on input at bounding box center [541, 184] width 193 height 13
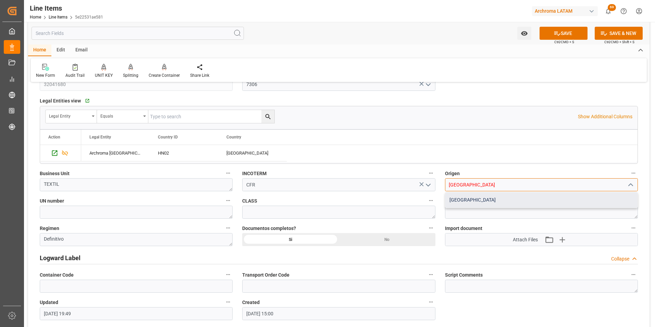
click at [462, 202] on div "INDIA" at bounding box center [541, 199] width 192 height 15
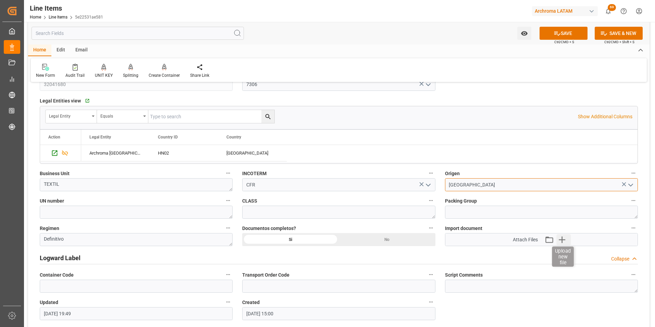
type input "INDIA"
click at [559, 243] on icon "button" at bounding box center [561, 239] width 11 height 11
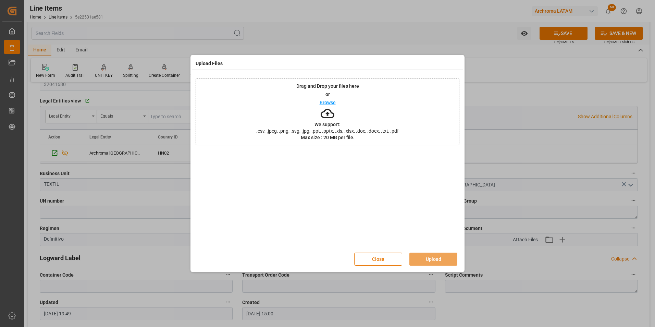
click at [367, 136] on div "Drag and Drop your files here or Browse We support: .csv, .jpeg, .png, .svg, .j…" at bounding box center [327, 111] width 264 height 67
click at [434, 252] on div "Close Upload" at bounding box center [327, 259] width 264 height 23
click at [434, 254] on button "Upload" at bounding box center [433, 258] width 48 height 13
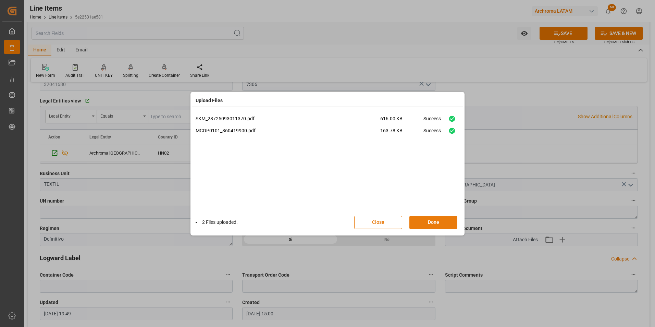
click at [436, 221] on button "Done" at bounding box center [433, 222] width 48 height 13
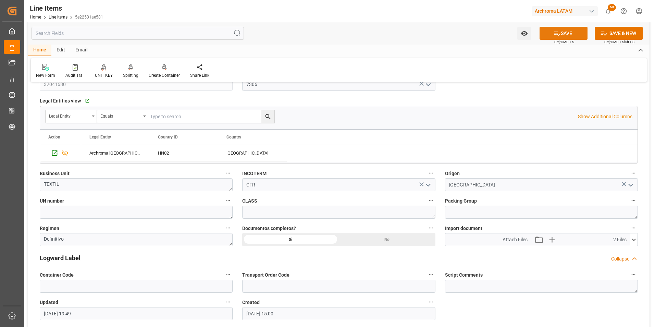
click at [563, 36] on button "SAVE" at bounding box center [563, 33] width 48 height 13
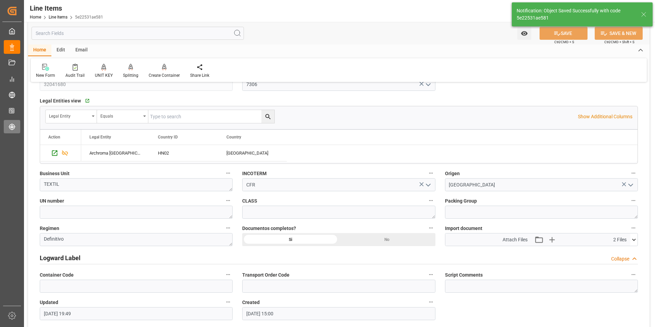
type textarea "105 BOX"
type input "02.10.2025 19:51"
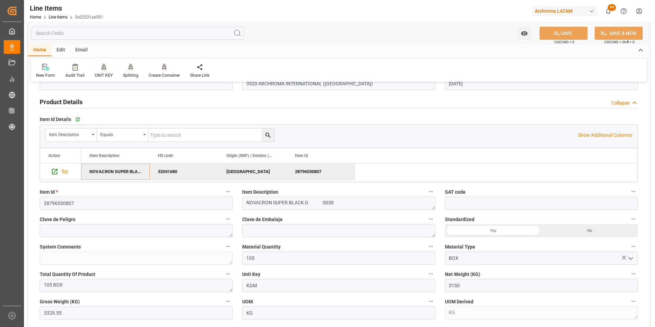
scroll to position [137, 0]
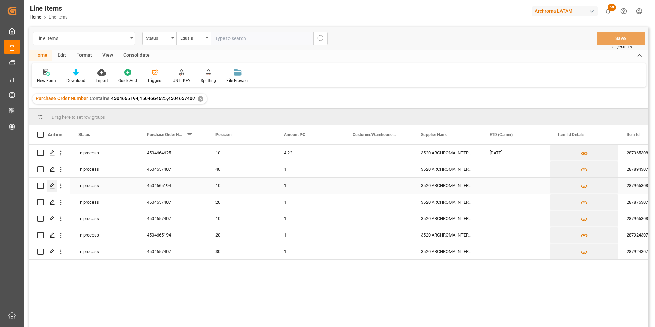
click at [52, 188] on icon "Press SPACE to select this row." at bounding box center [52, 185] width 5 height 5
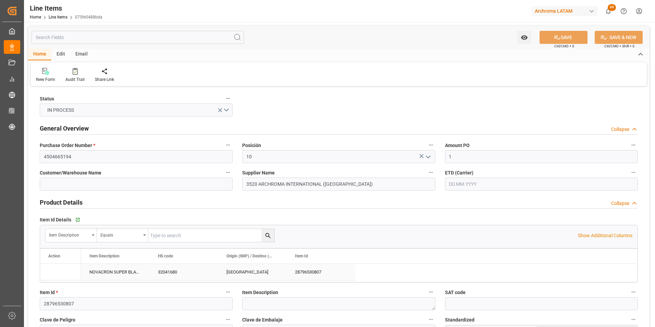
type input "02.10.2025 19:49"
type input "30.09.2025 15:00"
type input "11.09.2025"
type input "23.09.2025"
drag, startPoint x: 453, startPoint y: 159, endPoint x: 439, endPoint y: 157, distance: 14.2
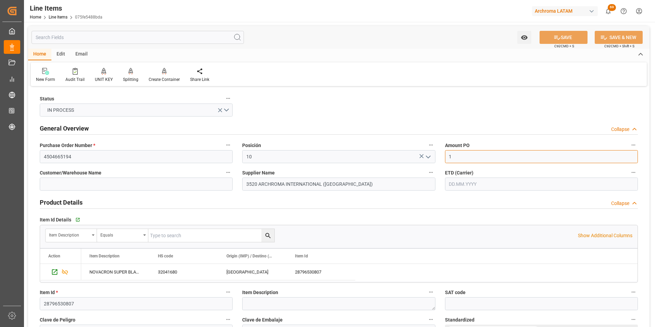
click at [104, 274] on div "NOVACRON SUPER BLACK G 0030" at bounding box center [115, 272] width 68 height 16
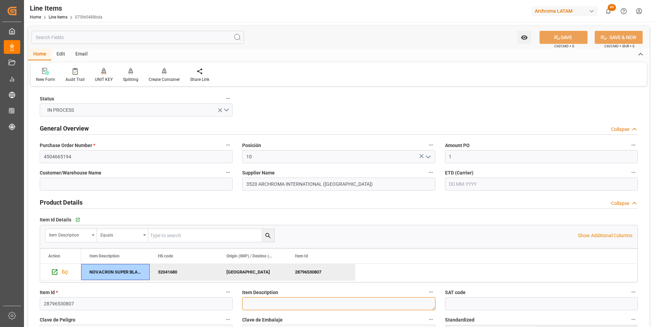
click at [257, 301] on textarea at bounding box center [338, 303] width 193 height 13
paste textarea "NOVACRON SUPER BLACK G 0030"
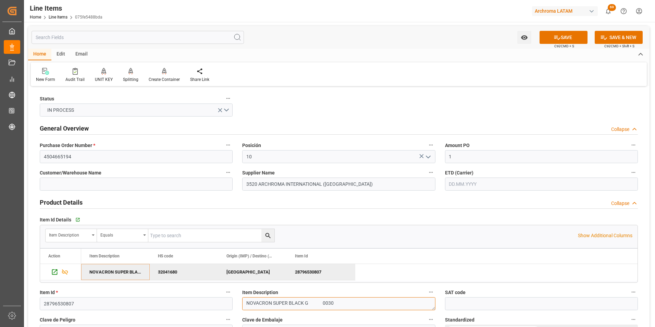
type textarea "NOVACRON SUPER BLACK G 0030"
drag, startPoint x: 452, startPoint y: 156, endPoint x: 438, endPoint y: 156, distance: 14.7
type input "4.22"
drag, startPoint x: 467, startPoint y: 186, endPoint x: 462, endPoint y: 186, distance: 5.5
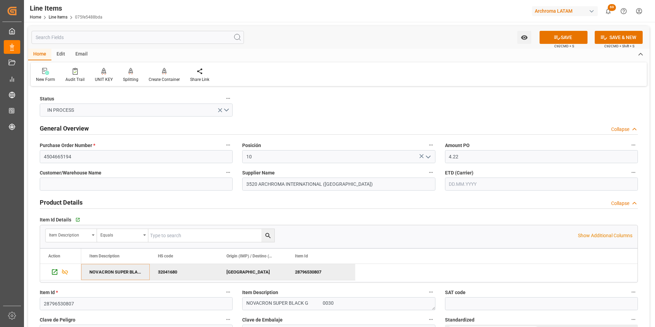
click at [467, 186] on input "text" at bounding box center [541, 183] width 193 height 13
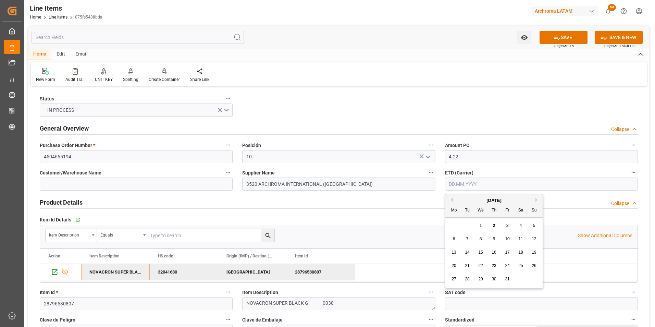
click at [453, 200] on div "[DATE]" at bounding box center [493, 200] width 97 height 7
click at [452, 200] on button "Previous Month" at bounding box center [450, 200] width 4 height 4
click at [483, 264] on div "24" at bounding box center [480, 266] width 9 height 8
type input "[DATE]"
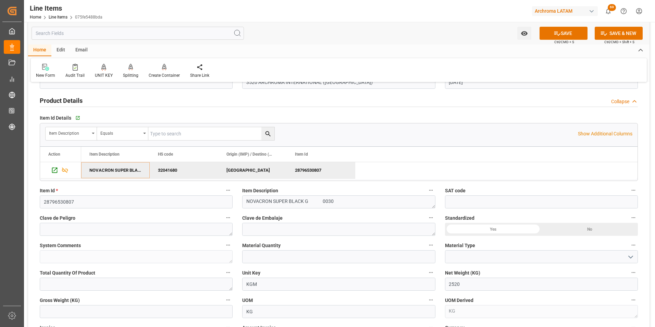
scroll to position [103, 0]
click at [341, 258] on input "text" at bounding box center [338, 255] width 193 height 13
type input "28"
click at [623, 257] on input at bounding box center [541, 255] width 193 height 13
click at [632, 256] on icon "open menu" at bounding box center [630, 256] width 8 height 8
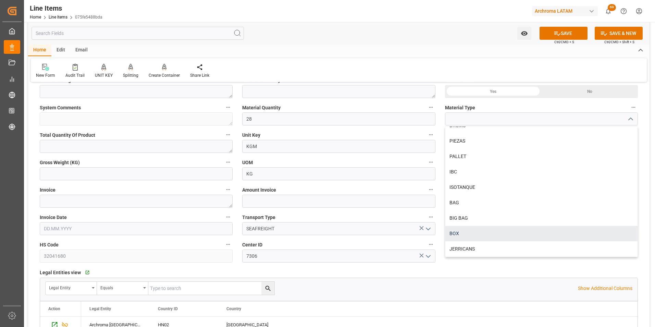
scroll to position [240, 0]
click at [517, 230] on div "BOX" at bounding box center [541, 232] width 192 height 15
type input "BOX"
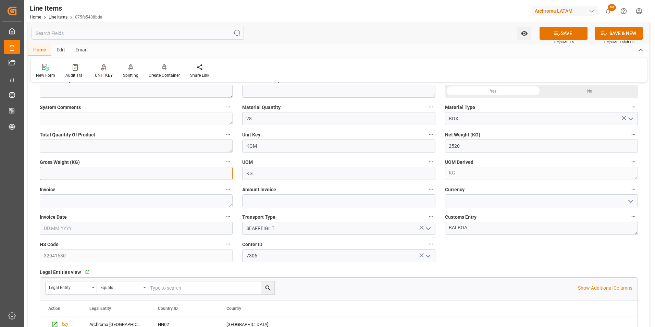
click at [136, 179] on input "text" at bounding box center [136, 173] width 193 height 13
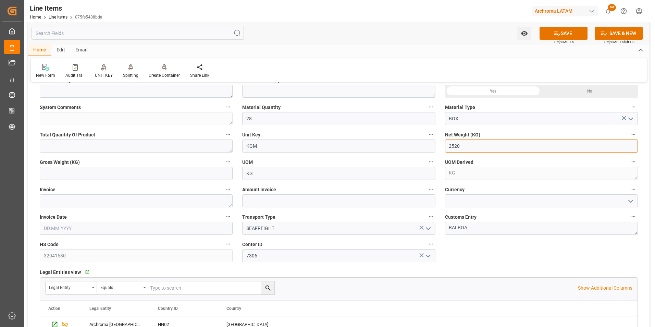
drag, startPoint x: 432, startPoint y: 143, endPoint x: 425, endPoint y: 141, distance: 7.8
click at [461, 144] on input "2520" at bounding box center [541, 145] width 193 height 13
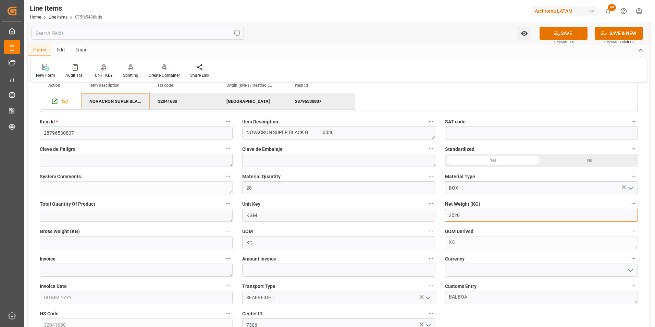
scroll to position [171, 0]
drag, startPoint x: 414, startPoint y: 212, endPoint x: 372, endPoint y: 208, distance: 42.3
type input "840"
click at [220, 249] on div "Gross Weight (KG)" at bounding box center [136, 236] width 202 height 27
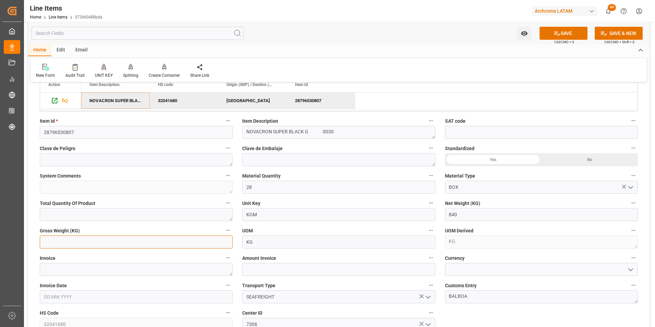
click at [218, 243] on input "text" at bounding box center [136, 241] width 193 height 13
type input "887.88"
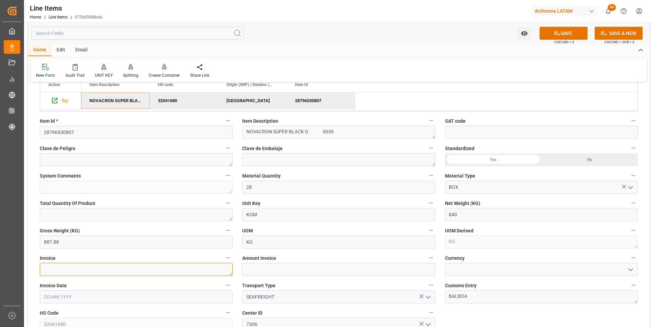
click at [159, 269] on textarea at bounding box center [136, 269] width 193 height 13
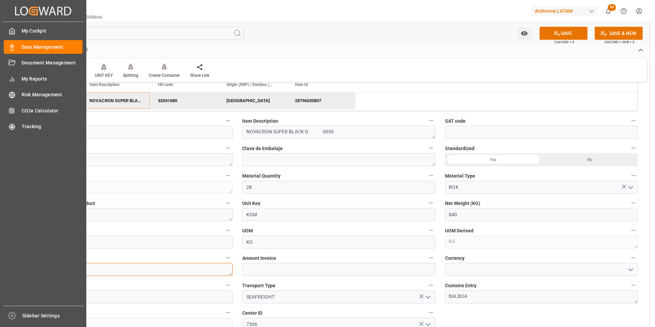
drag, startPoint x: 27, startPoint y: 269, endPoint x: 13, endPoint y: 265, distance: 15.1
click at [13, 265] on div "Created by potrace 1.15, written by Peter Selinger 2001-2017 Created by potrace…" at bounding box center [327, 163] width 655 height 327
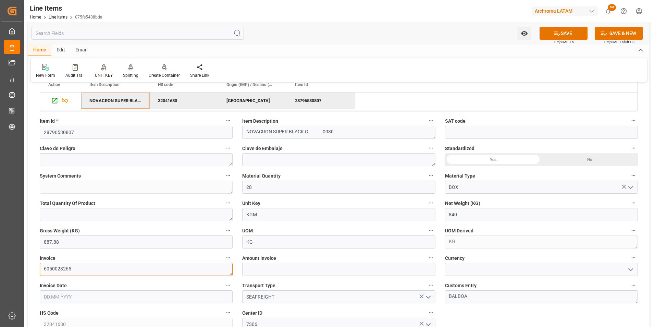
type textarea "6050023265"
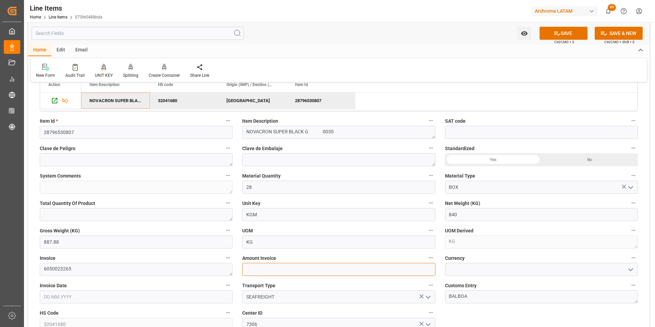
click at [346, 269] on input "text" at bounding box center [338, 269] width 193 height 13
type input "10634.4"
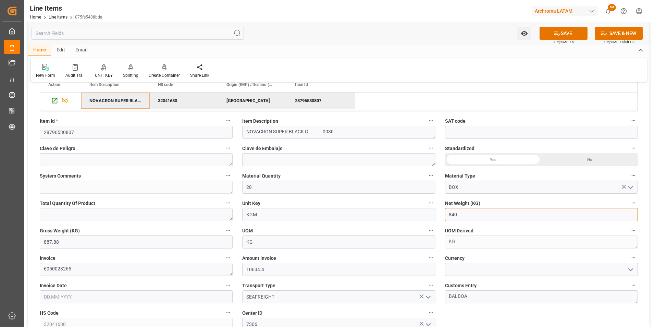
drag, startPoint x: 470, startPoint y: 215, endPoint x: 416, endPoint y: 210, distance: 55.0
type input "2520"
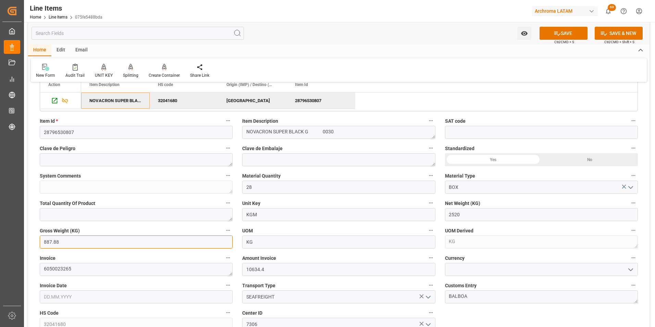
drag, startPoint x: 48, startPoint y: 244, endPoint x: 10, endPoint y: 241, distance: 37.8
click at [10, 241] on div "Created by potrace 1.15, written by Peter Selinger 2001-2017 Created by potrace…" at bounding box center [327, 163] width 655 height 327
type input "2663.64"
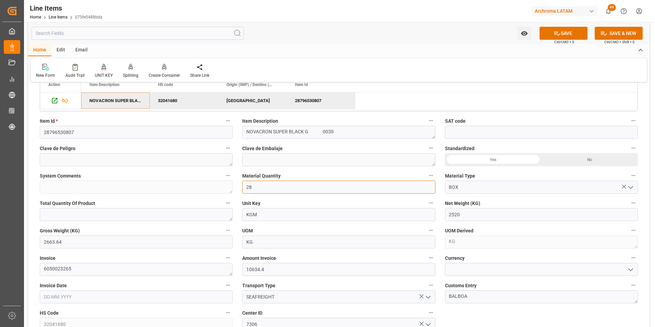
type input "84"
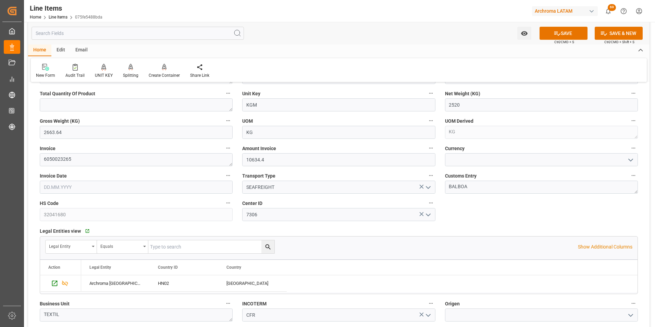
scroll to position [308, 0]
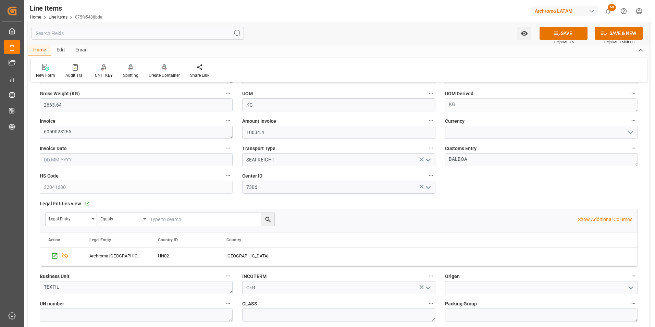
click at [78, 161] on input "text" at bounding box center [136, 159] width 193 height 13
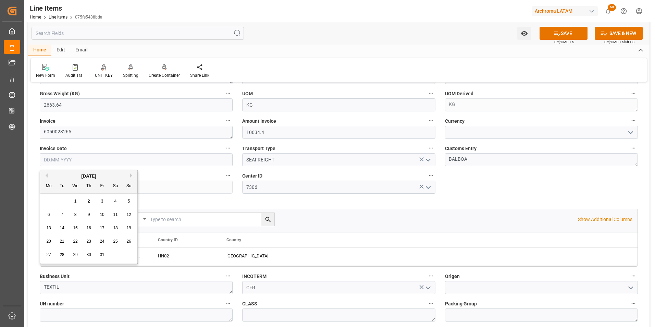
type input "[DATE]"
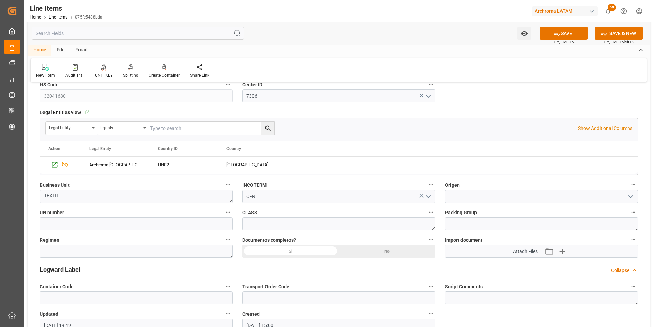
scroll to position [411, 0]
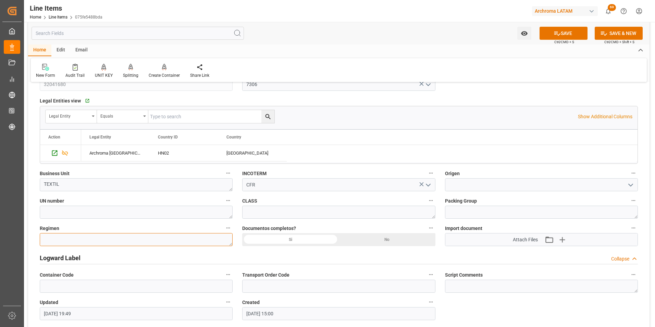
click at [138, 243] on textarea at bounding box center [136, 239] width 193 height 13
type textarea "Definitivo"
click at [303, 238] on div "Si" at bounding box center [290, 239] width 97 height 13
click at [446, 186] on input at bounding box center [541, 184] width 193 height 13
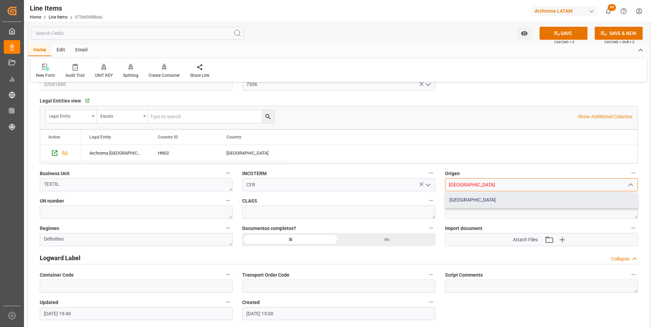
click at [494, 205] on div "INDIA" at bounding box center [541, 199] width 192 height 15
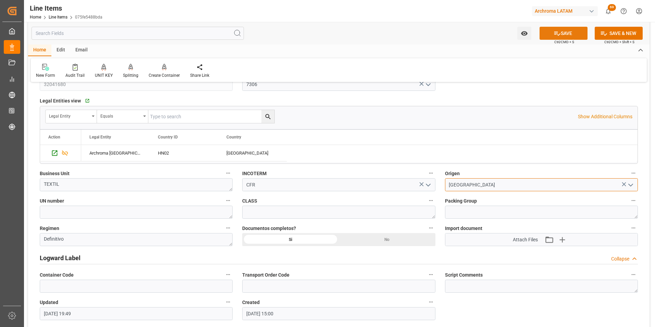
type input "INDIA"
click at [561, 34] on button "SAVE" at bounding box center [563, 33] width 48 height 13
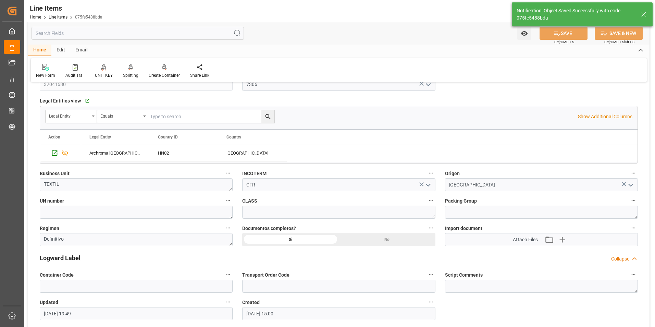
type textarea "84 BOX"
type input "02.10.2025 19:57"
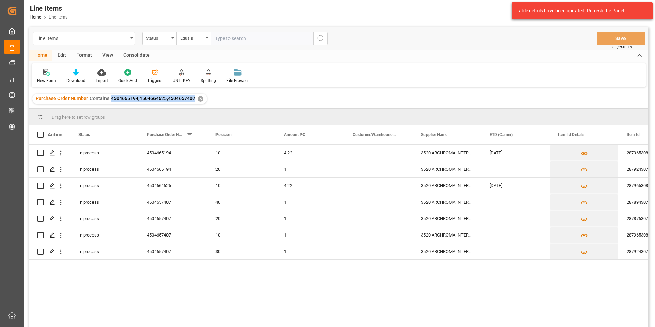
drag, startPoint x: 110, startPoint y: 99, endPoint x: 193, endPoint y: 99, distance: 83.5
click at [193, 99] on span "4504665194,4504664625,4504657407" at bounding box center [153, 98] width 84 height 5
copy span "4504665194,4504664625,4504657407"
click at [251, 306] on div "In process 4504665194 10 4.22 3520 ARCHROMA INTERNATIONAL (INDIA) 24.09.2025 28…" at bounding box center [359, 237] width 578 height 187
click at [329, 288] on div "In process 4504665194 10 4.22 3520 ARCHROMA INTERNATIONAL (INDIA) 24.09.2025 28…" at bounding box center [359, 237] width 578 height 187
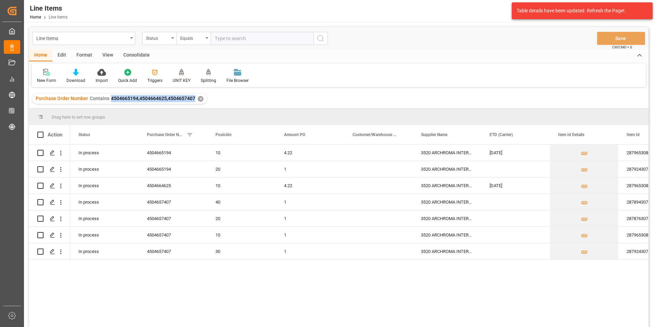
click at [251, 297] on div "In process 4504665194 10 4.22 3520 ARCHROMA INTERNATIONAL (INDIA) 24.09.2025 28…" at bounding box center [359, 237] width 578 height 187
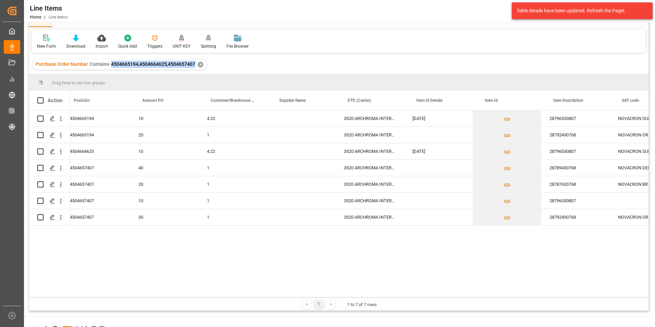
scroll to position [0, 151]
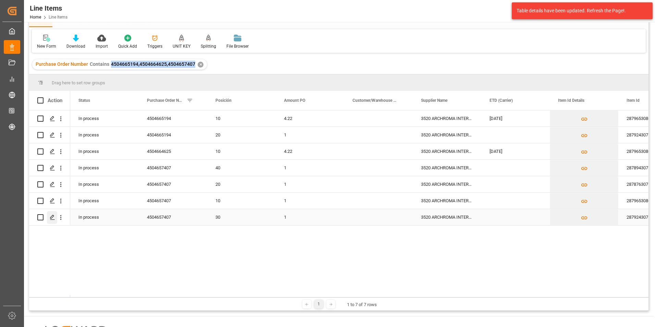
click at [54, 218] on icon "Press SPACE to select this row." at bounding box center [52, 216] width 5 height 5
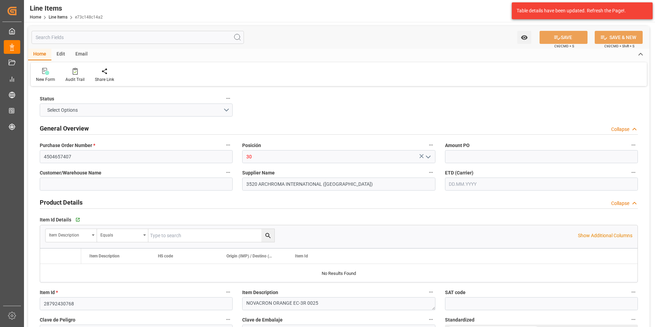
type input "1"
type input "300"
type input "320416900000"
type input "02.10.2025 19:49"
type input "30.09.2025 15:00"
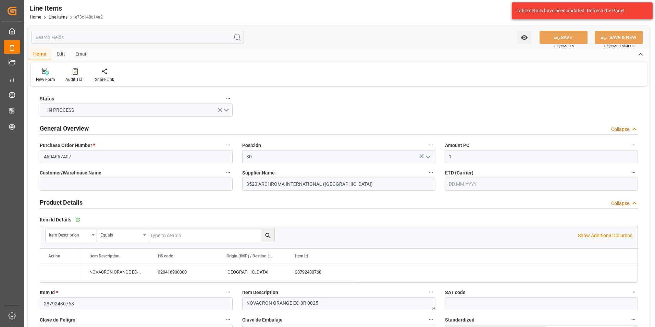
type input "[DATE]"
type input "23.09.2025"
drag, startPoint x: 460, startPoint y: 154, endPoint x: 423, endPoint y: 156, distance: 37.7
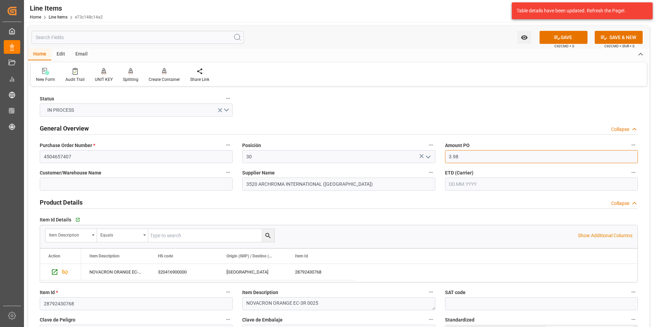
type input "3.98"
click at [489, 178] on input "text" at bounding box center [541, 183] width 193 height 13
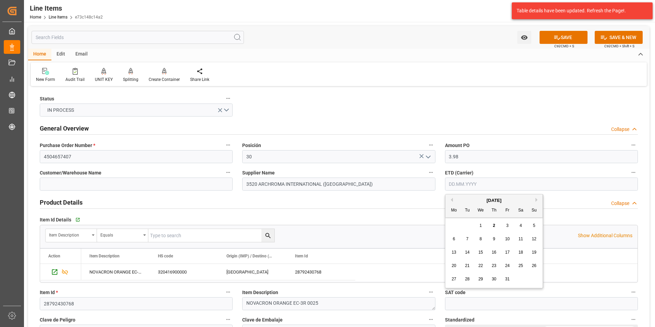
click at [452, 217] on div "October 2025 Mo Tu We Th Fr Sa Su 29 30 1 2 3 4 5 6 7 8 9 10 11 12 13 14 15 16 …" at bounding box center [494, 240] width 98 height 93
click at [451, 201] on button "Previous Month" at bounding box center [450, 200] width 4 height 4
click at [482, 262] on div "24" at bounding box center [480, 266] width 9 height 8
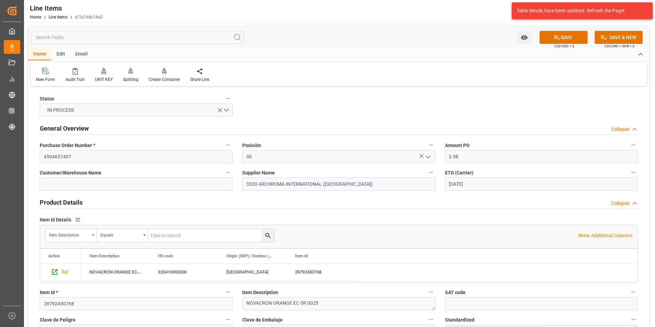
type input "[DATE]"
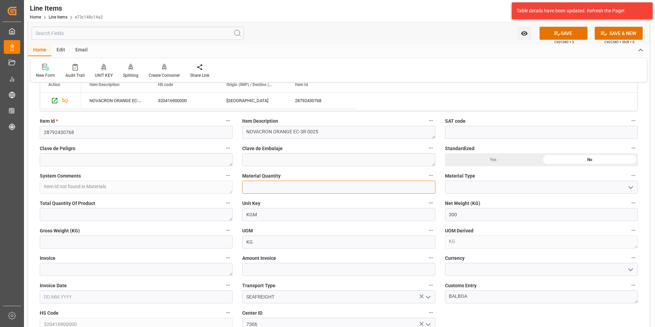
click at [353, 192] on input "text" at bounding box center [338, 186] width 193 height 13
type input "12"
click at [632, 186] on icon "open menu" at bounding box center [630, 187] width 8 height 8
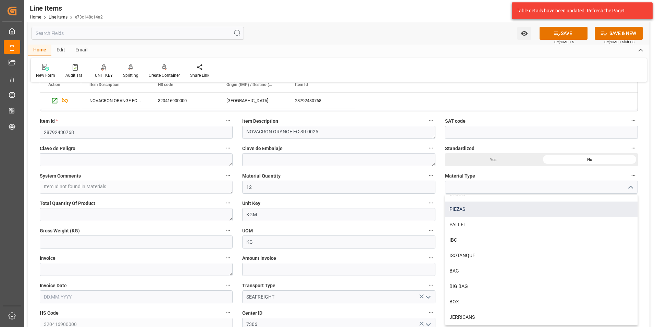
click at [482, 213] on div "PIEZAS" at bounding box center [541, 208] width 192 height 15
type input "PIEZAS"
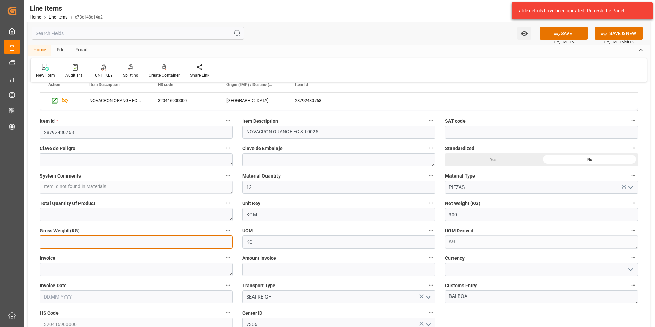
click at [150, 239] on input "text" at bounding box center [136, 241] width 193 height 13
type input "320.4"
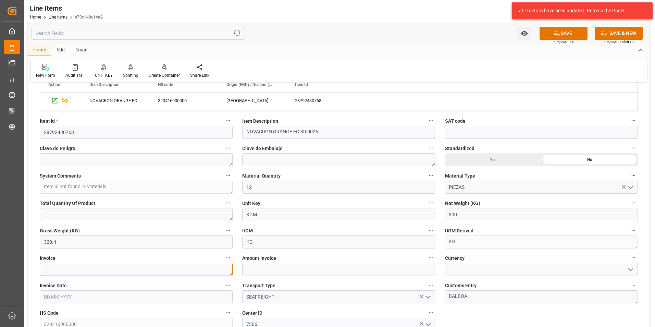
click at [132, 270] on textarea at bounding box center [136, 269] width 193 height 13
type textarea "6050023266"
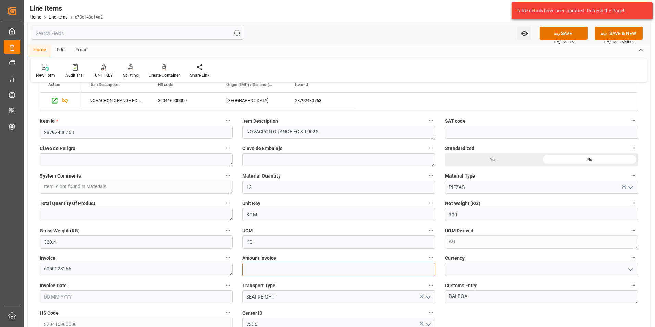
click at [290, 269] on input "text" at bounding box center [338, 269] width 193 height 13
type input "1194"
click at [630, 270] on polyline "open menu" at bounding box center [630, 269] width 4 height 2
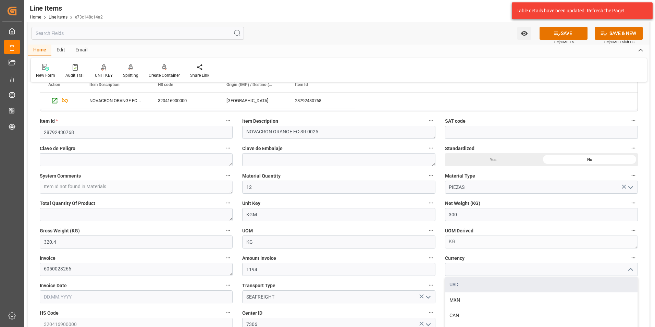
click at [475, 283] on div "USD" at bounding box center [541, 284] width 192 height 15
type input "USD"
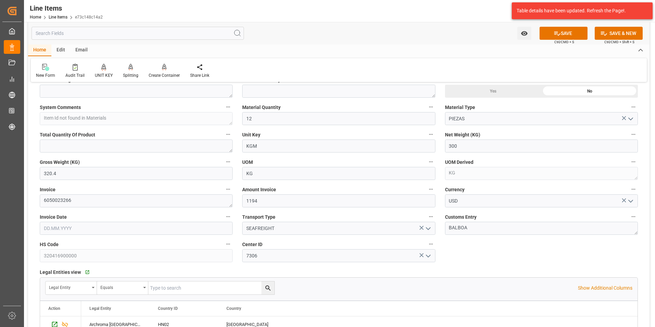
click at [68, 224] on input "text" at bounding box center [136, 227] width 193 height 13
click at [46, 150] on div "29 30 1 2 3 4 5" at bounding box center [88, 153] width 93 height 13
click at [48, 128] on div "[DATE]" at bounding box center [88, 128] width 97 height 7
click at [44, 128] on button "Previous Month" at bounding box center [45, 128] width 4 height 4
click at [86, 179] on span "18" at bounding box center [88, 180] width 4 height 5
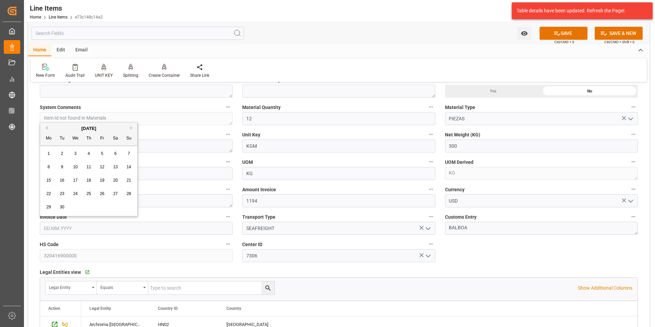
type input "[DATE]"
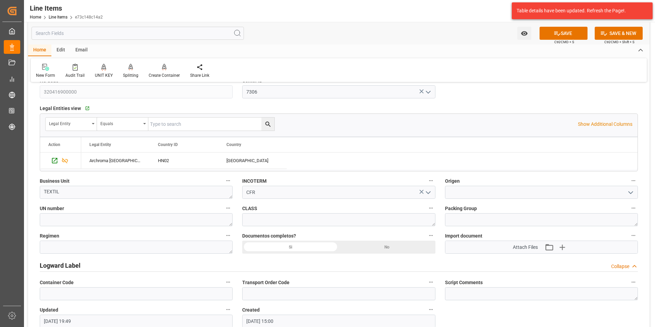
scroll to position [411, 0]
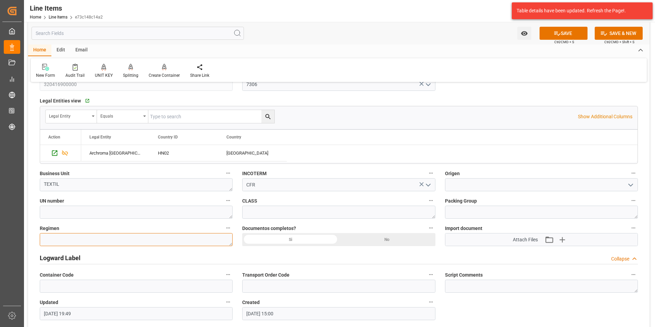
click at [116, 239] on textarea at bounding box center [136, 239] width 193 height 13
type textarea "Definitivo"
click at [321, 239] on div "Si" at bounding box center [290, 239] width 97 height 13
click at [460, 187] on input at bounding box center [541, 184] width 193 height 13
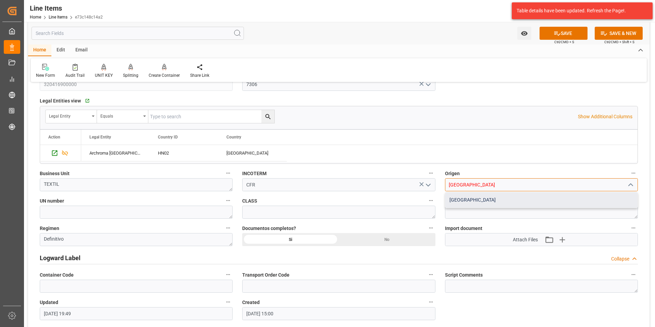
click at [504, 200] on div "INDIA" at bounding box center [541, 199] width 192 height 15
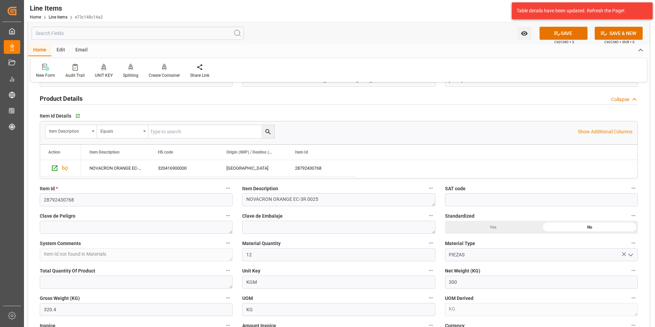
scroll to position [0, 0]
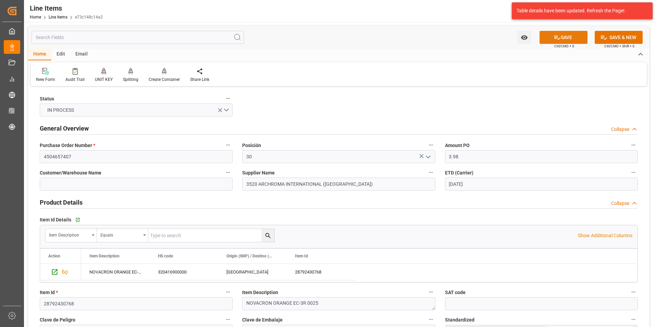
type input "INDIA"
click at [559, 36] on icon at bounding box center [556, 37] width 7 height 7
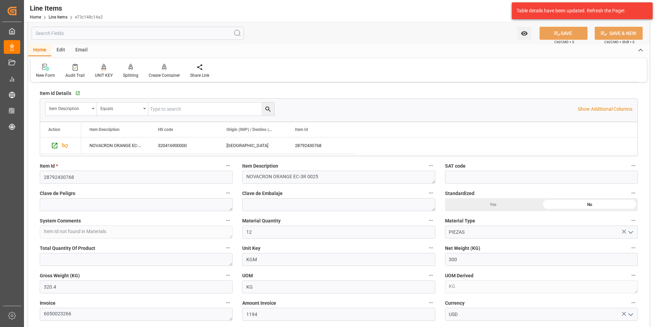
scroll to position [137, 0]
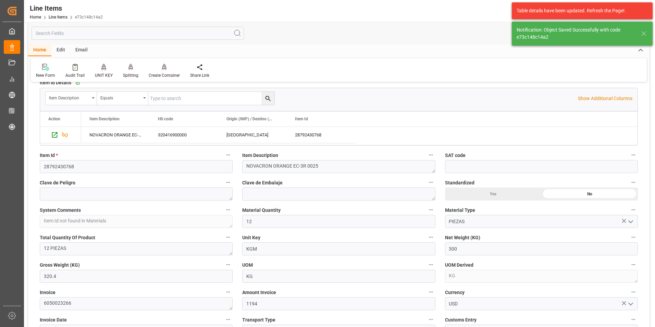
type textarea "12 PIEZAS"
type input "02.10.2025 20:15"
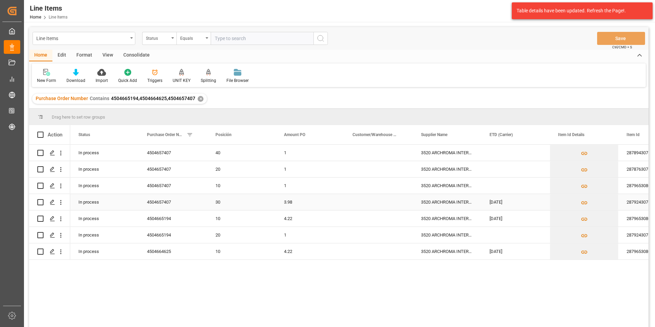
click at [42, 201] on input "Press Space to toggle row selection (unchecked)" at bounding box center [40, 202] width 6 height 6
checkbox input "true"
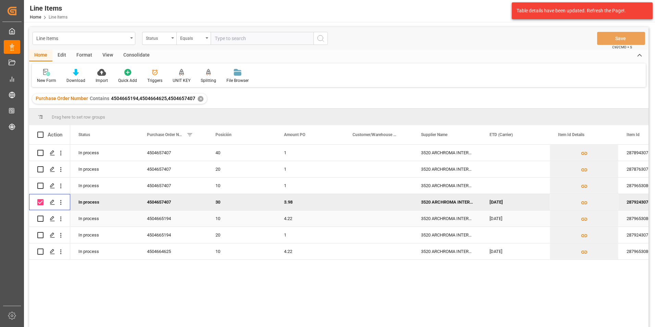
click at [40, 217] on input "Press Space to toggle row selection (unchecked)" at bounding box center [40, 218] width 6 height 6
checkbox input "true"
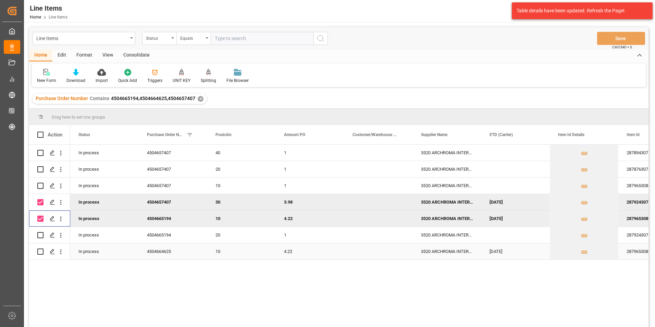
click at [40, 251] on input "Press Space to toggle row selection (unchecked)" at bounding box center [40, 251] width 6 height 6
checkbox input "true"
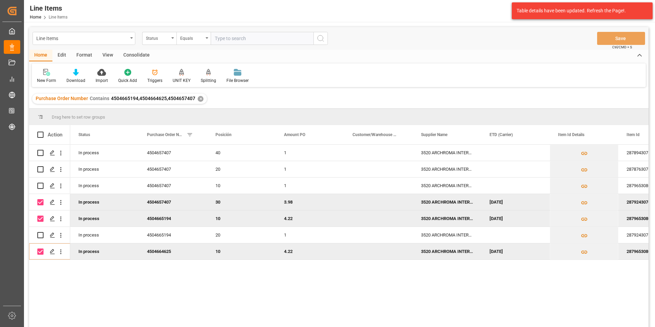
click at [144, 56] on div "Consolidate" at bounding box center [136, 56] width 37 height 12
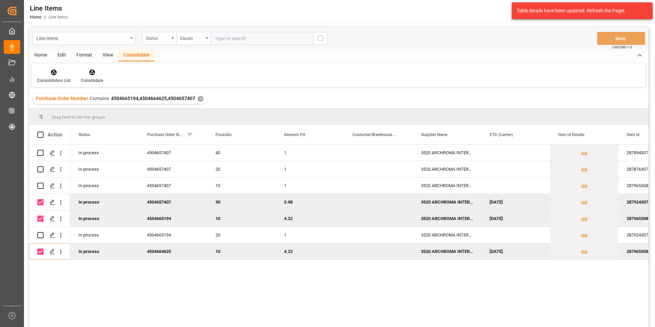
click at [64, 75] on div at bounding box center [54, 71] width 34 height 7
click at [66, 93] on div "Line Items Status Equals Save Ctrl/CMD + S Home Edit Format View Consolidate Co…" at bounding box center [338, 186] width 619 height 318
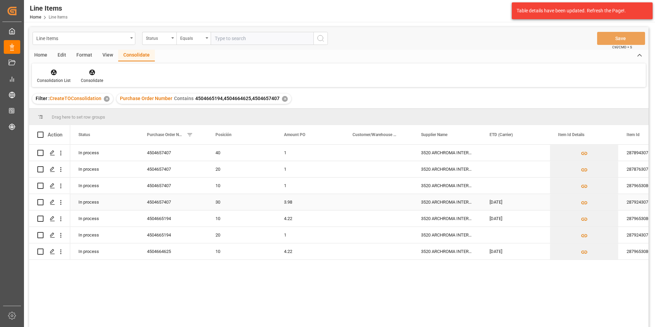
click at [43, 202] on div "Press SPACE to select this row." at bounding box center [49, 201] width 25 height 15
click at [39, 217] on input "Press Space to toggle row selection (unchecked)" at bounding box center [40, 218] width 6 height 6
checkbox input "true"
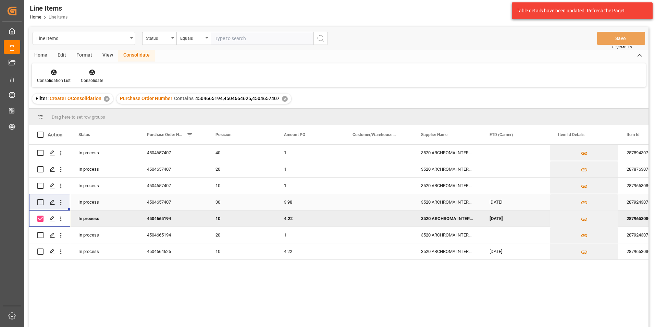
click at [39, 202] on input "Press Space to toggle row selection (unchecked)" at bounding box center [40, 202] width 6 height 6
checkbox input "true"
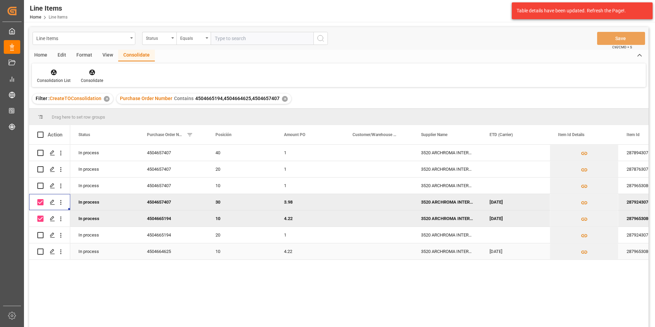
click at [39, 251] on input "Press Space to toggle row selection (unchecked)" at bounding box center [40, 251] width 6 height 6
checkbox input "true"
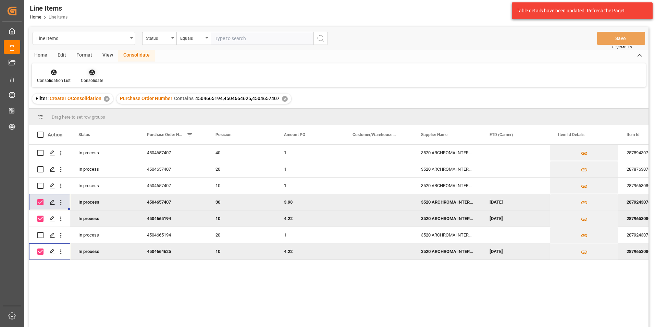
click at [98, 73] on div at bounding box center [92, 71] width 22 height 7
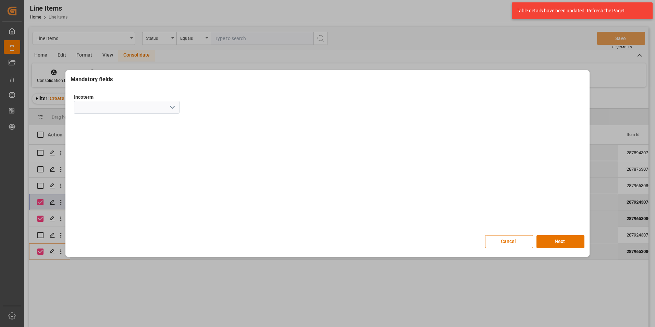
click at [174, 107] on polyline "open menu" at bounding box center [172, 107] width 4 height 2
click at [124, 181] on div "CFR" at bounding box center [126, 183] width 105 height 15
type input "CFR"
click at [565, 239] on button "Next" at bounding box center [560, 241] width 48 height 13
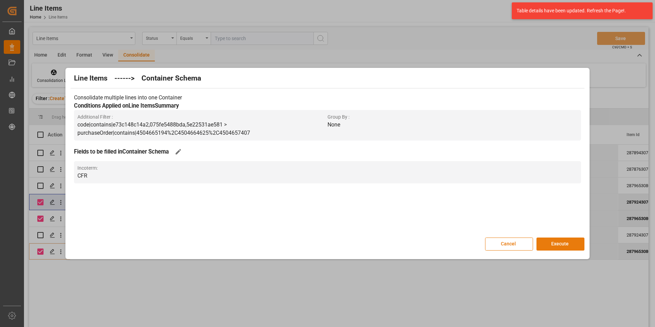
click at [565, 245] on button "Execute" at bounding box center [560, 243] width 48 height 13
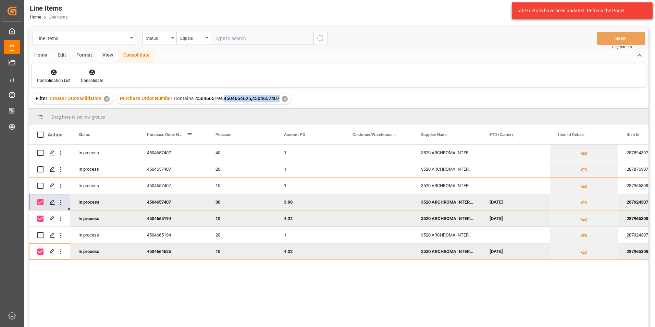
drag, startPoint x: 222, startPoint y: 99, endPoint x: 277, endPoint y: 99, distance: 54.4
click at [277, 99] on div "Purchase Order Number Contains 4504665194,4504664625,4504657407 ✕" at bounding box center [203, 98] width 175 height 10
copy span "4504664625,4504657407"
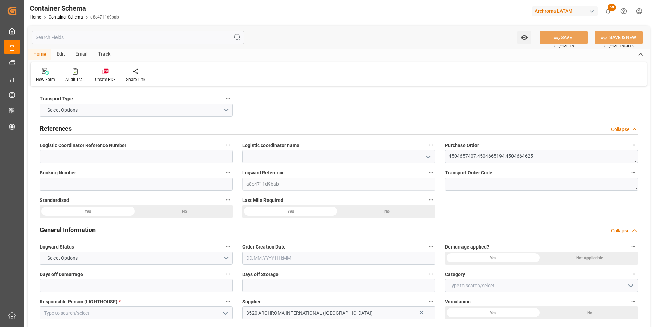
type input "0"
type input "3"
type input "201"
type input "5970"
type input "6313.59"
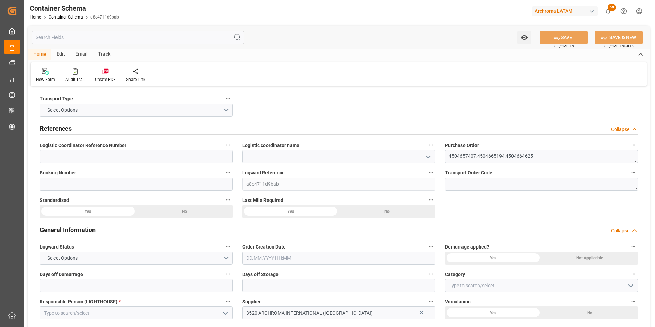
type input "0"
type input "[DATE]"
type input "[DATE] 20:16"
type input "[DATE]"
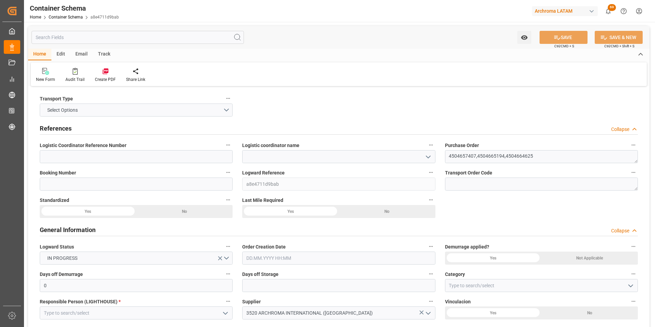
click at [429, 155] on icon "open menu" at bounding box center [428, 157] width 8 height 8
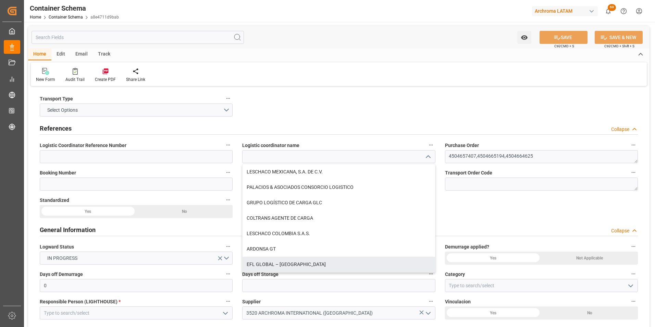
click at [271, 263] on div "EFL GLOBAL – [GEOGRAPHIC_DATA]" at bounding box center [338, 263] width 192 height 15
type input "EFL GLOBAL – [GEOGRAPHIC_DATA]"
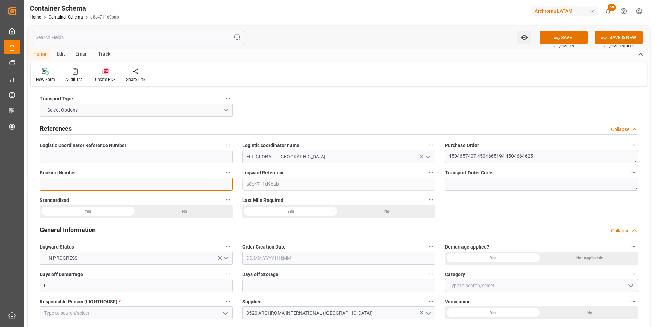
drag, startPoint x: 136, startPoint y: 183, endPoint x: 92, endPoint y: 171, distance: 45.0
click at [136, 182] on input at bounding box center [136, 183] width 193 height 13
click at [123, 184] on input at bounding box center [136, 183] width 193 height 13
paste input "HLCUBO12509AYLO7"
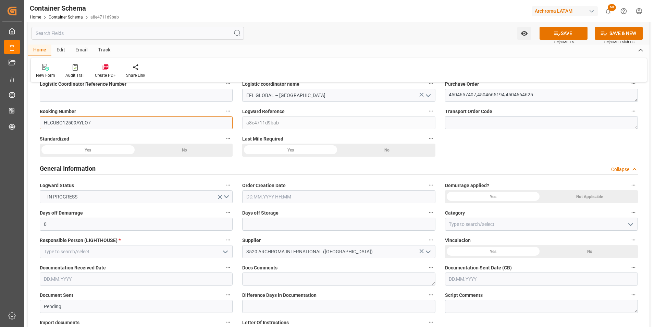
scroll to position [68, 0]
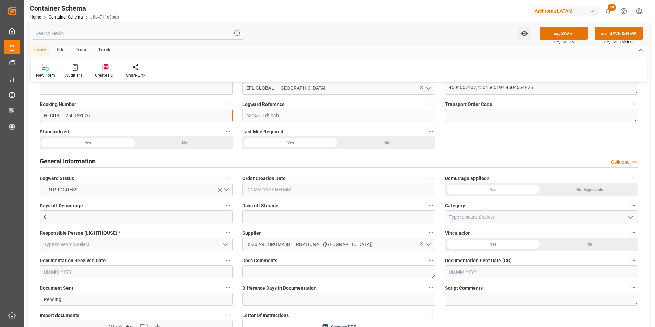
type input "HLCUBO12509AYLO7"
click at [278, 193] on input "text" at bounding box center [338, 189] width 193 height 13
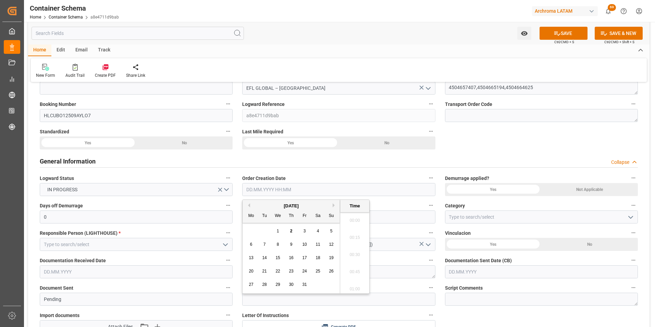
scroll to position [1012, 0]
click at [248, 227] on div "29 30 1 2 3 4 5" at bounding box center [290, 230] width 93 height 13
click at [291, 231] on span "2" at bounding box center [291, 230] width 2 height 5
click at [358, 251] on li "15:15" at bounding box center [354, 252] width 29 height 17
type input "[DATE] 15:15"
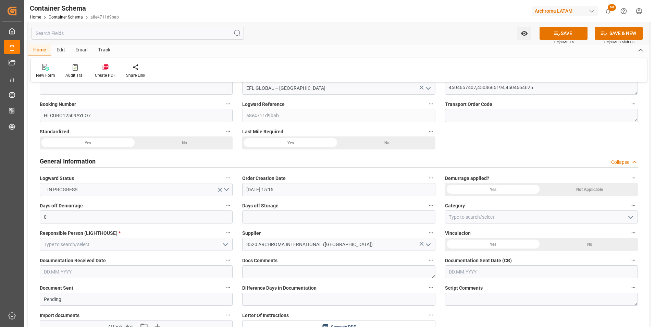
click at [626, 220] on icon "open menu" at bounding box center [630, 217] width 8 height 8
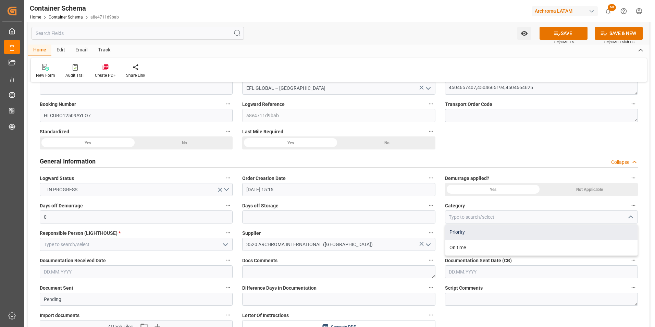
click at [508, 236] on div "Priority" at bounding box center [541, 231] width 192 height 15
type input "Priority"
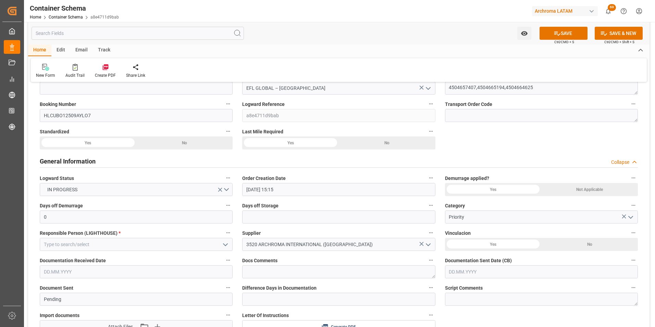
click at [221, 246] on button "open menu" at bounding box center [225, 244] width 10 height 11
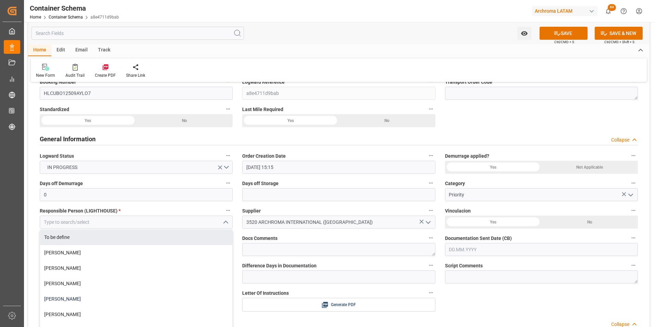
scroll to position [103, 0]
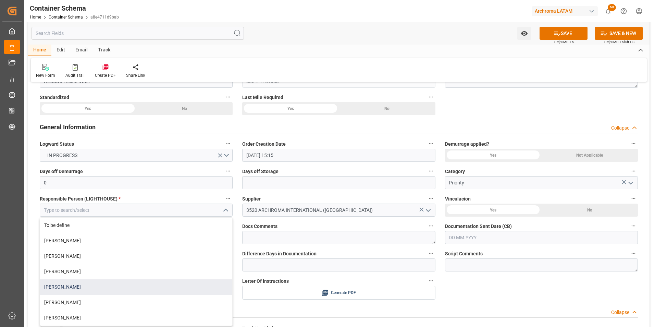
click at [151, 291] on div "[PERSON_NAME]" at bounding box center [136, 286] width 192 height 15
type input "[PERSON_NAME]"
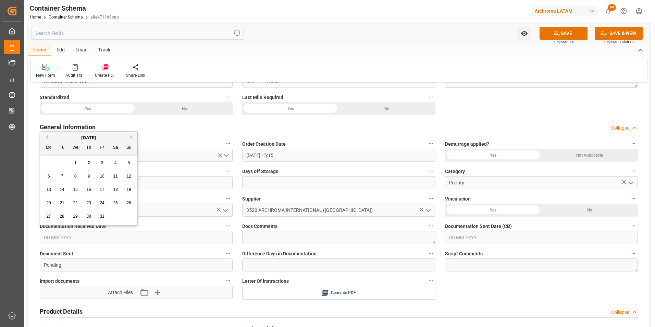
click at [87, 239] on input "text" at bounding box center [136, 237] width 193 height 13
click at [48, 158] on div "29 30 1 2 3 4 5" at bounding box center [88, 162] width 93 height 13
click at [88, 162] on span "2" at bounding box center [89, 162] width 2 height 5
type input "[DATE]"
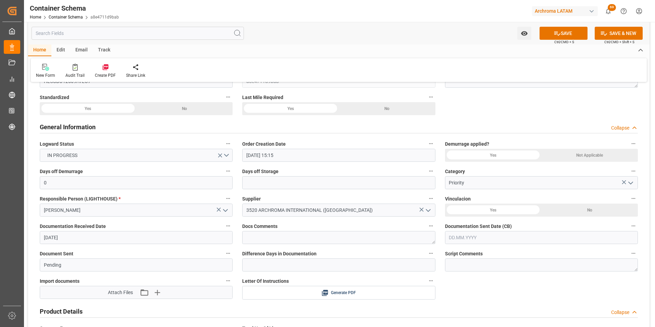
click at [457, 237] on input "text" at bounding box center [541, 237] width 193 height 13
click at [458, 161] on div "29 30 1 2 3 4 5" at bounding box center [493, 162] width 93 height 13
click at [494, 163] on span "2" at bounding box center [494, 162] width 2 height 5
type input "[DATE]"
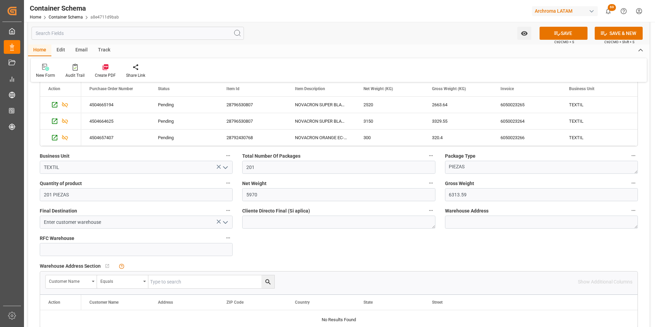
scroll to position [411, 0]
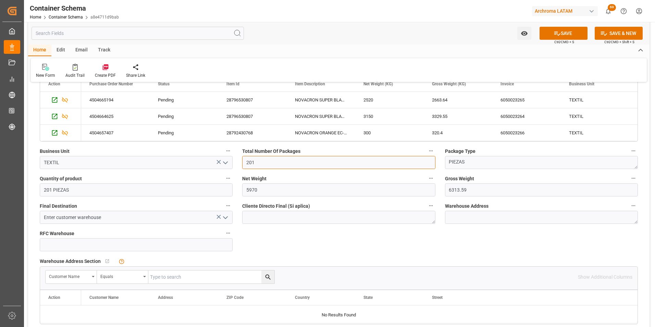
drag, startPoint x: 237, startPoint y: 162, endPoint x: 229, endPoint y: 157, distance: 9.0
type input "17"
drag, startPoint x: 481, startPoint y: 165, endPoint x: 375, endPoint y: 159, distance: 106.0
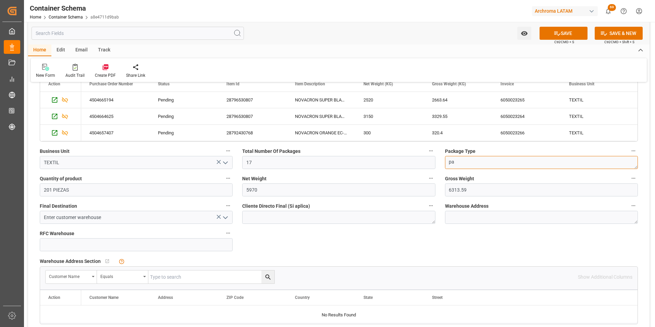
type textarea "p"
type textarea "PALLET"
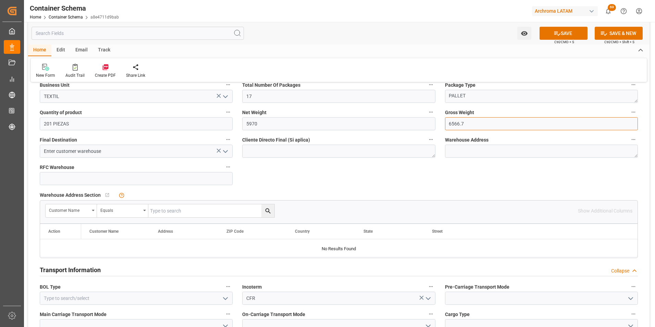
scroll to position [479, 0]
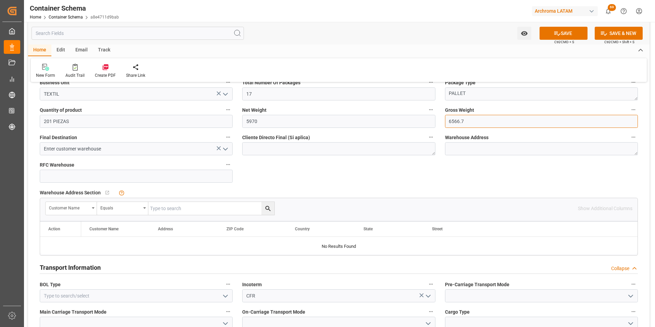
type input "6566.7"
click at [226, 151] on icon "open menu" at bounding box center [225, 149] width 8 height 8
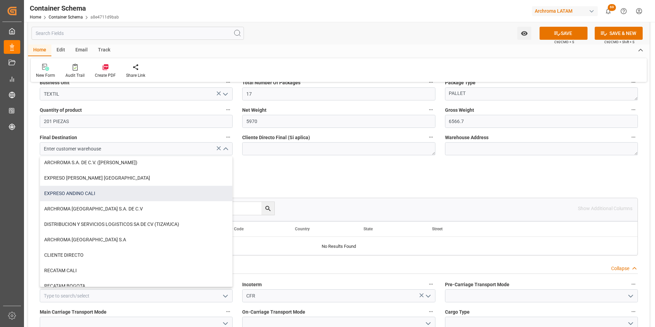
scroll to position [0, 0]
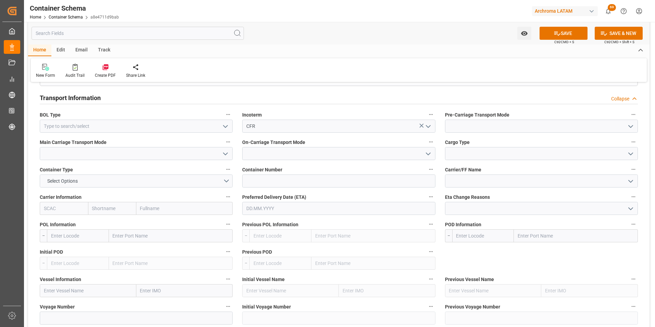
scroll to position [650, 0]
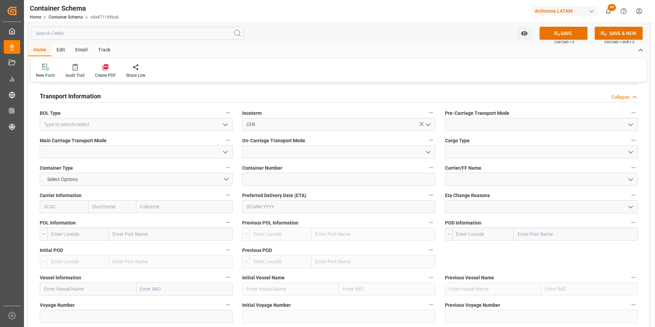
click at [221, 125] on icon "open menu" at bounding box center [225, 125] width 8 height 8
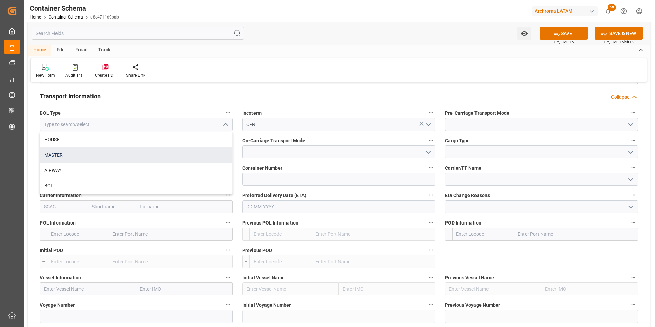
click at [101, 153] on div "MASTER" at bounding box center [136, 154] width 192 height 15
type input "MASTER"
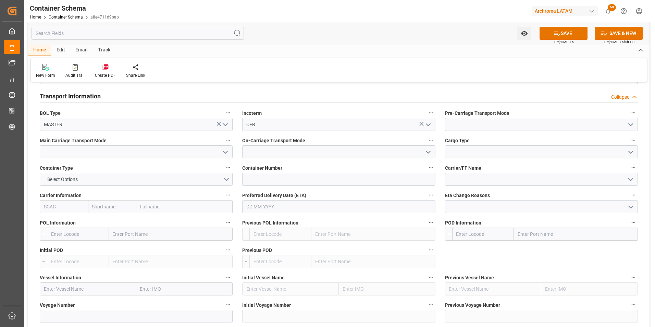
click at [625, 125] on button "open menu" at bounding box center [629, 124] width 10 height 11
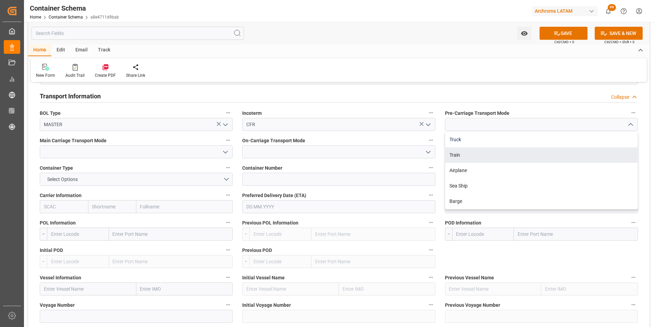
click at [508, 145] on div "Truck" at bounding box center [541, 139] width 192 height 15
type input "Truck"
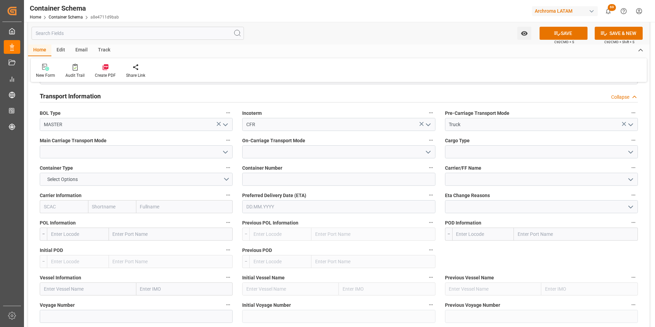
click at [225, 150] on icon "open menu" at bounding box center [225, 152] width 8 height 8
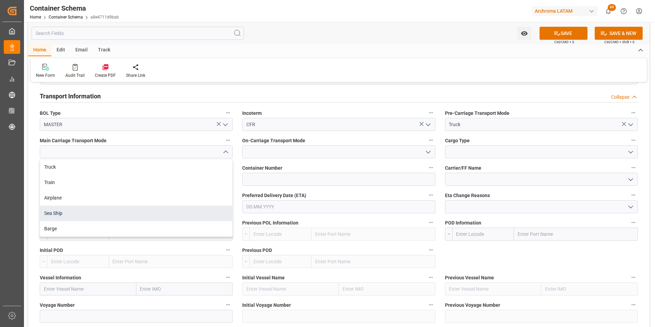
click at [63, 212] on div "Sea Ship" at bounding box center [136, 212] width 192 height 15
type input "Sea Ship"
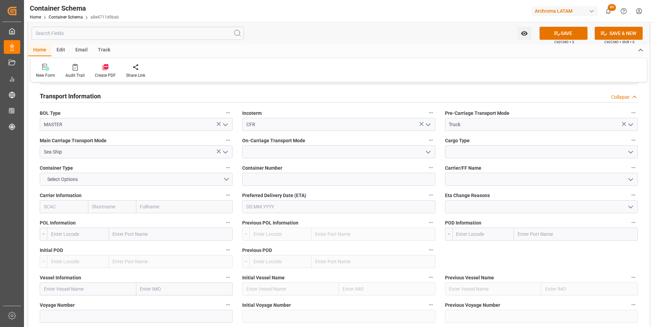
click at [426, 149] on icon "open menu" at bounding box center [428, 152] width 8 height 8
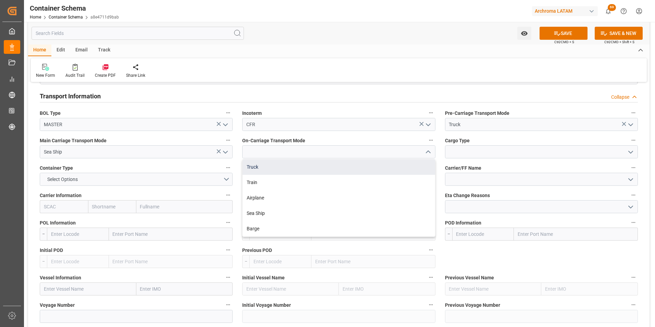
click at [307, 166] on div "Truck" at bounding box center [338, 166] width 192 height 15
type input "Truck"
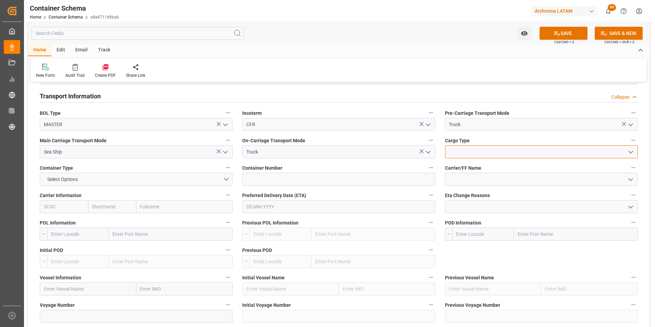
click at [537, 154] on input at bounding box center [541, 151] width 193 height 13
click at [629, 153] on icon "open menu" at bounding box center [630, 152] width 8 height 8
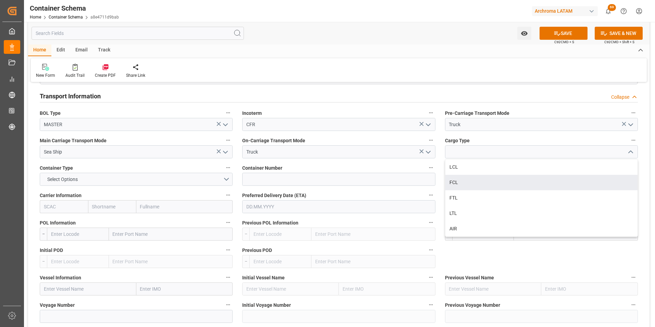
click at [481, 184] on div "FCL" at bounding box center [541, 182] width 192 height 15
type input "FCL"
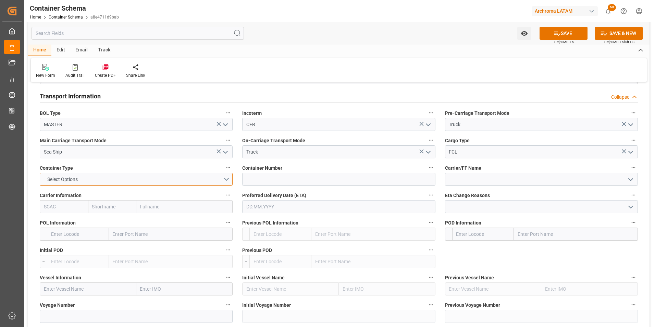
click at [174, 178] on button "Select Options" at bounding box center [136, 179] width 193 height 13
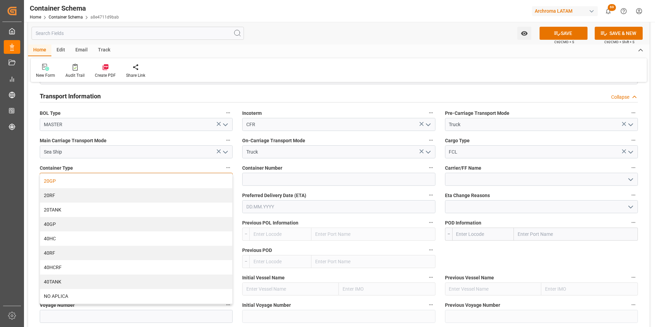
click at [161, 180] on div "20GP" at bounding box center [136, 181] width 192 height 14
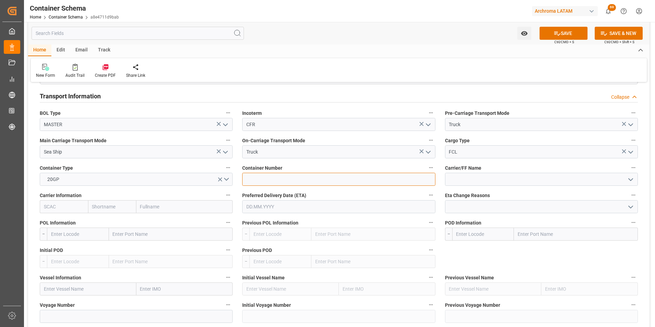
drag, startPoint x: 404, startPoint y: 180, endPoint x: 4, endPoint y: 187, distance: 400.3
click at [405, 180] on input at bounding box center [338, 179] width 193 height 13
click at [279, 180] on input at bounding box center [338, 179] width 193 height 13
paste input "BMOU 1452373"
click at [262, 180] on input "BMOU 1452373" at bounding box center [338, 179] width 193 height 13
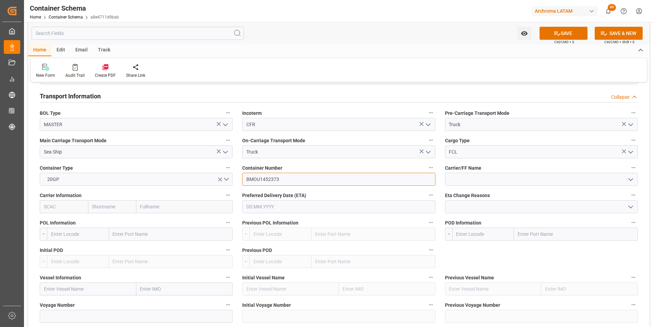
type input "BMOU1452373"
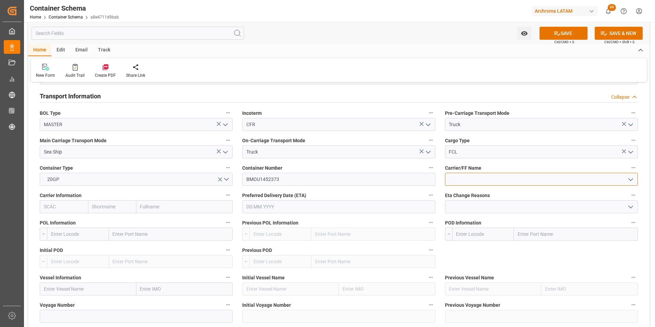
click at [495, 180] on input at bounding box center [541, 179] width 193 height 13
click at [164, 207] on input "text" at bounding box center [184, 206] width 97 height 13
type input "HAPAG"
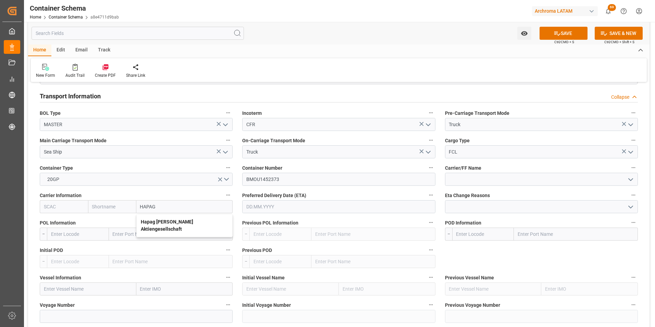
click at [167, 218] on div "Hapag [PERSON_NAME] Aktiengesellschaft" at bounding box center [185, 225] width 96 height 23
type input "HLCU"
type input "Hapag [PERSON_NAME]"
type input "Hapag [PERSON_NAME] Aktiengesellschaft"
click at [275, 207] on input "text" at bounding box center [338, 206] width 193 height 13
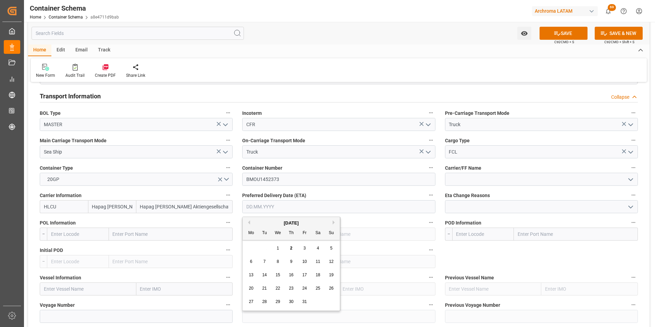
click at [300, 206] on input "text" at bounding box center [338, 206] width 193 height 13
click at [250, 243] on div "29 30 1 2 3 4 5" at bounding box center [290, 247] width 93 height 13
click at [333, 220] on button "Next Month" at bounding box center [334, 222] width 4 height 4
click at [316, 298] on div "29" at bounding box center [318, 301] width 9 height 8
type input "[DATE]"
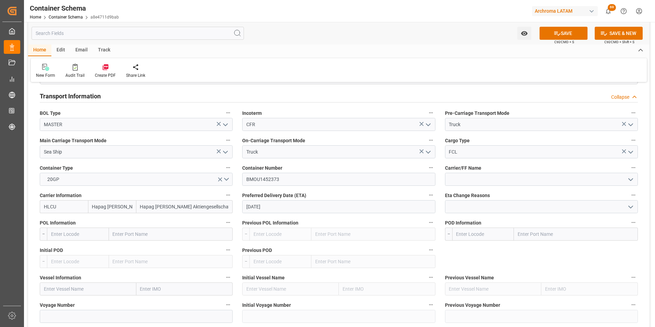
click at [138, 233] on input "text" at bounding box center [171, 233] width 124 height 13
click at [136, 237] on input "text" at bounding box center [171, 233] width 124 height 13
type input "MUNDRA"
click at [144, 248] on span "Mundra - INMUN" at bounding box center [130, 248] width 34 height 5
type input "INMUN"
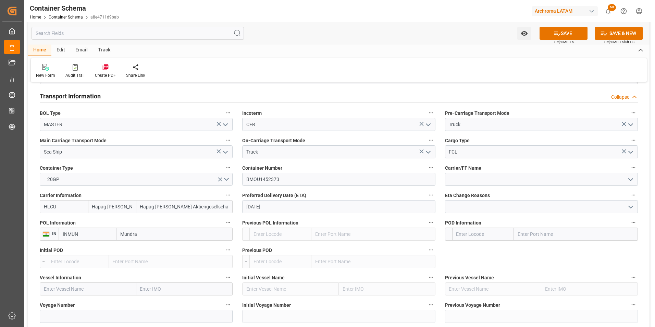
type input "Mundra"
click at [528, 234] on input "text" at bounding box center [576, 233] width 124 height 13
type input "BALBOA"
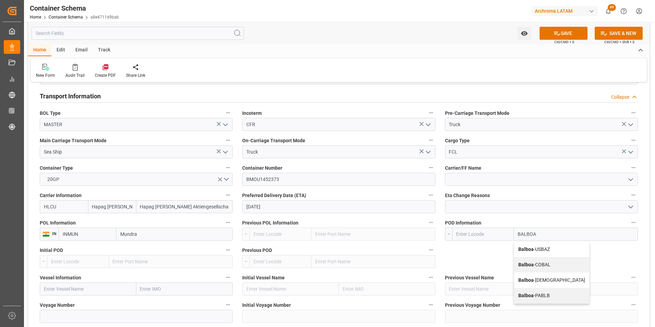
click at [530, 293] on b "Balboa" at bounding box center [525, 294] width 15 height 5
type input "PABLB"
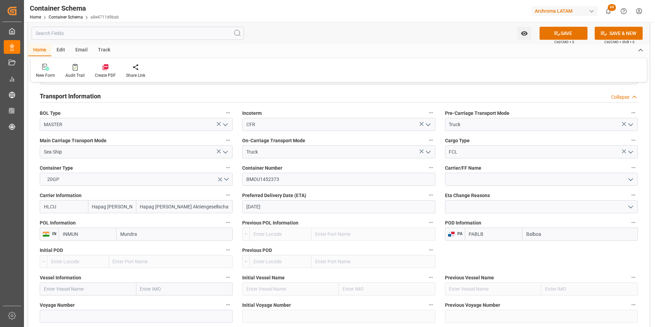
scroll to position [685, 0]
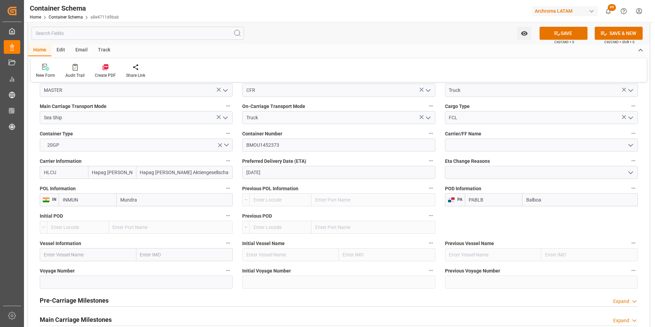
type input "Balboa"
click at [74, 257] on input "text" at bounding box center [88, 254] width 97 height 13
click at [72, 256] on input "text" at bounding box center [88, 254] width 97 height 13
paste input "[PERSON_NAME]"
click at [93, 268] on span "[PERSON_NAME] - 9948750" at bounding box center [73, 269] width 58 height 5
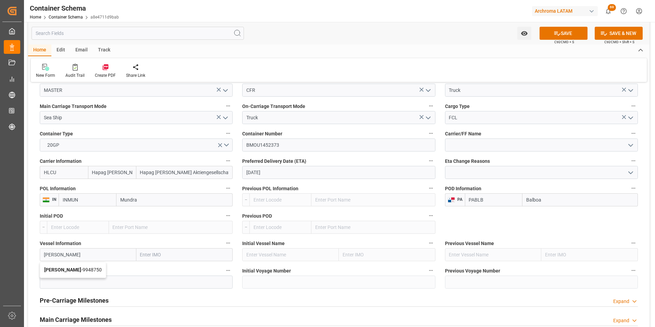
type input "[PERSON_NAME]"
type input "9948750"
type input "[PERSON_NAME]"
click at [103, 279] on input at bounding box center [136, 281] width 193 height 13
paste input "538W"
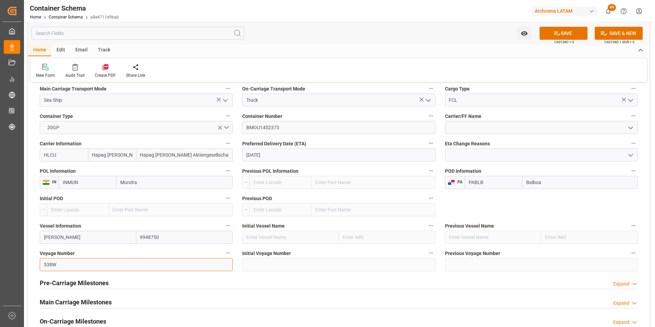
scroll to position [719, 0]
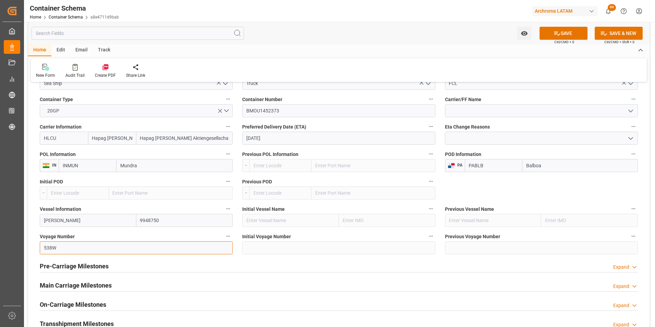
type input "538W"
click at [96, 283] on h2 "Main Carriage Milestones" at bounding box center [76, 284] width 72 height 9
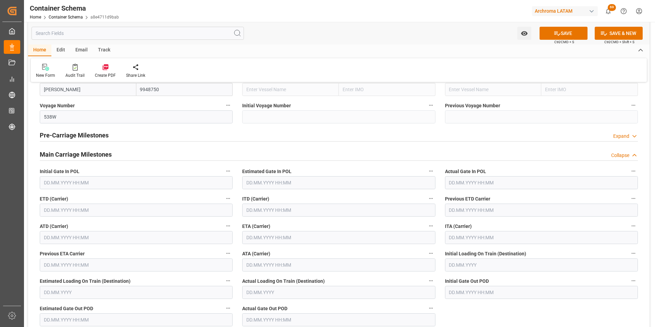
scroll to position [856, 0]
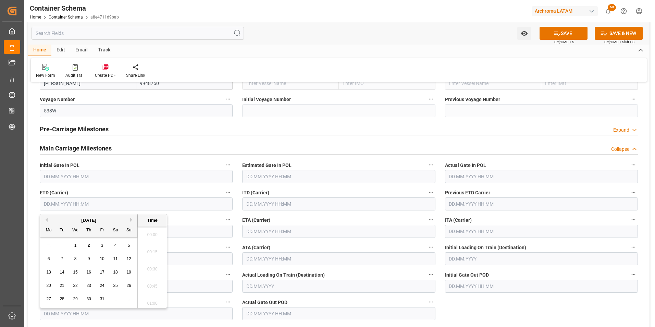
click at [75, 202] on input "text" at bounding box center [136, 203] width 193 height 13
click at [47, 219] on button "Previous Month" at bounding box center [45, 219] width 4 height 4
click at [75, 284] on span "24" at bounding box center [75, 285] width 4 height 5
type input "[DATE] 00:00"
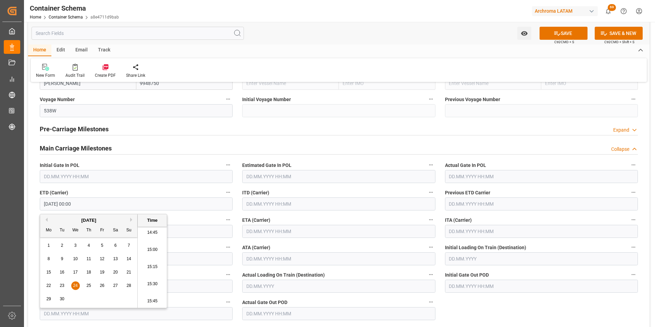
click at [270, 231] on input "text" at bounding box center [338, 231] width 193 height 13
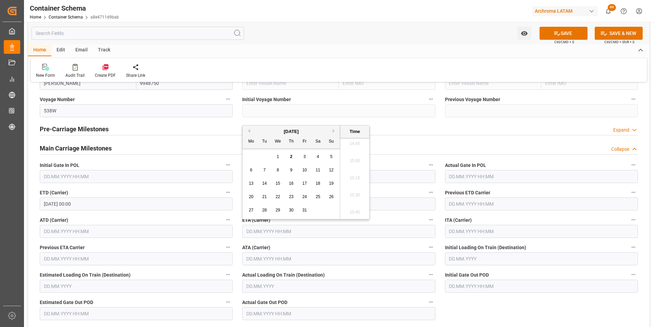
click at [334, 130] on button "Next Month" at bounding box center [334, 131] width 4 height 4
click at [317, 211] on span "29" at bounding box center [317, 209] width 4 height 5
click at [356, 161] on li "08:00" at bounding box center [354, 160] width 29 height 17
type input "[DATE] 08:00"
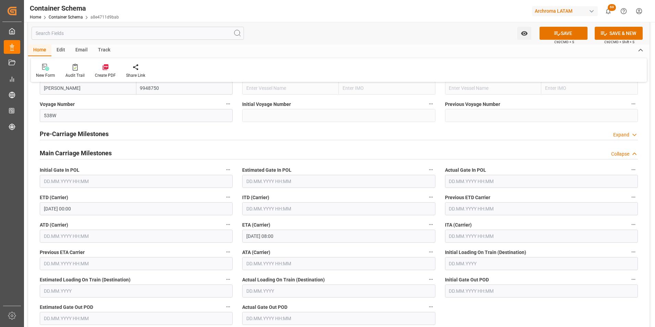
scroll to position [787, 0]
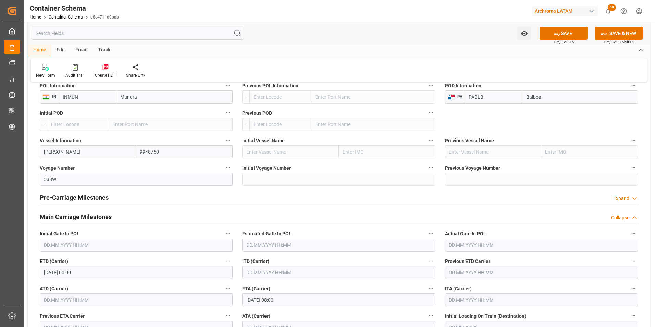
click at [100, 218] on h2 "Main Carriage Milestones" at bounding box center [76, 216] width 72 height 9
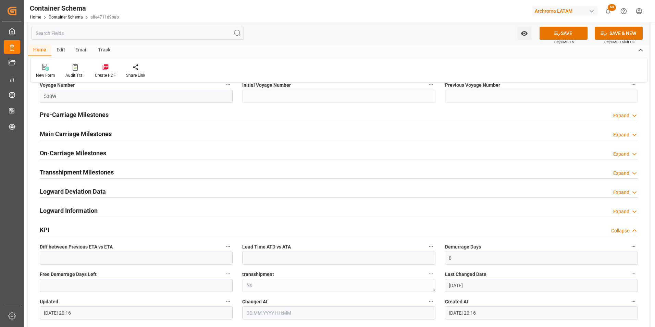
scroll to position [807, 0]
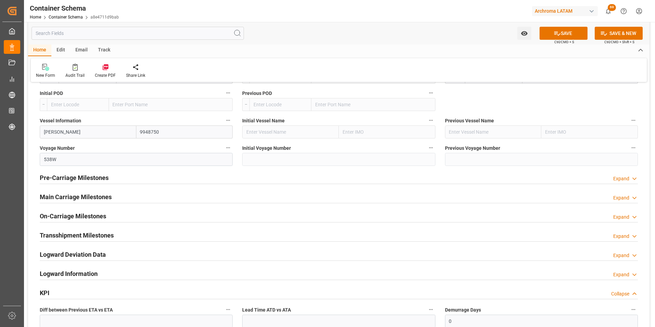
click at [81, 215] on h2 "On-Carriage Milestones" at bounding box center [73, 215] width 66 height 9
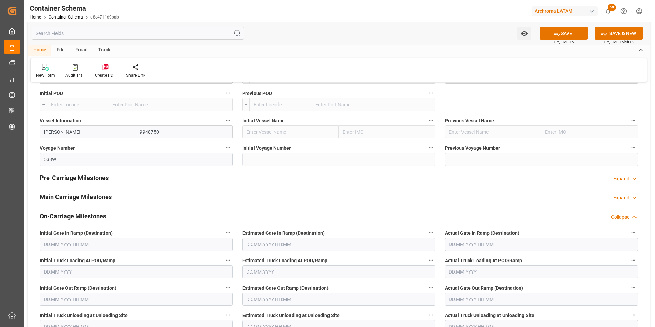
click at [79, 214] on h2 "On-Carriage Milestones" at bounding box center [73, 215] width 66 height 9
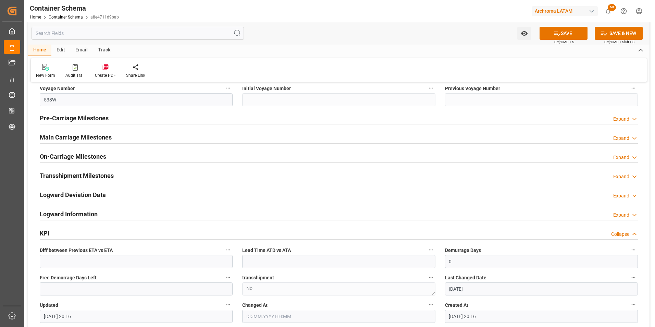
scroll to position [876, 0]
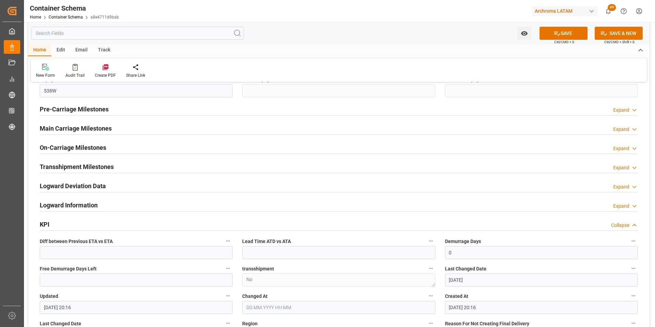
click at [79, 168] on h2 "Transshipment Milestones" at bounding box center [77, 166] width 74 height 9
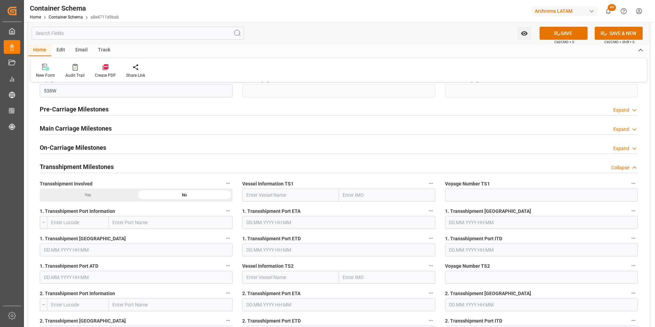
click at [80, 167] on h2 "Transshipment Milestones" at bounding box center [77, 166] width 74 height 9
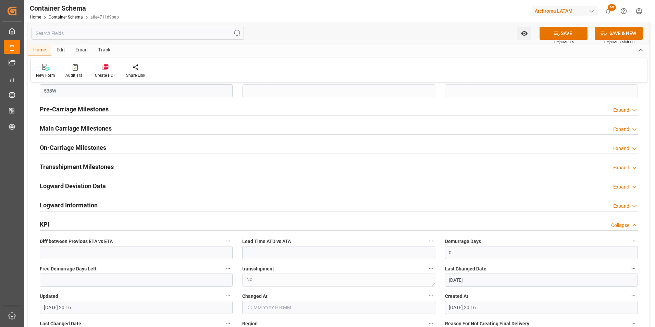
scroll to position [910, 0]
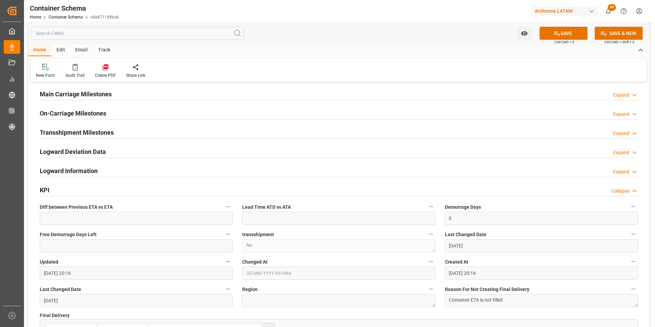
click at [56, 189] on div "KPI Collapse" at bounding box center [339, 189] width 598 height 13
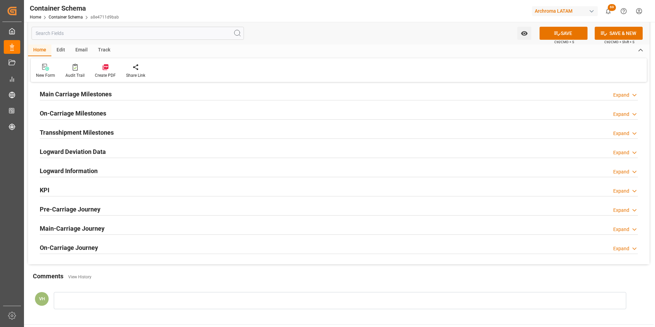
click at [72, 249] on h2 "On-Carriage Journey" at bounding box center [69, 247] width 58 height 9
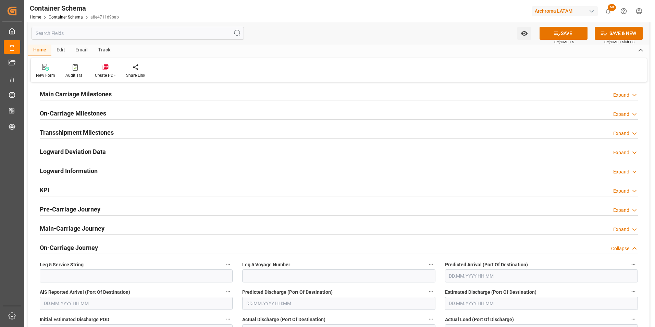
click at [72, 248] on h2 "On-Carriage Journey" at bounding box center [69, 247] width 58 height 9
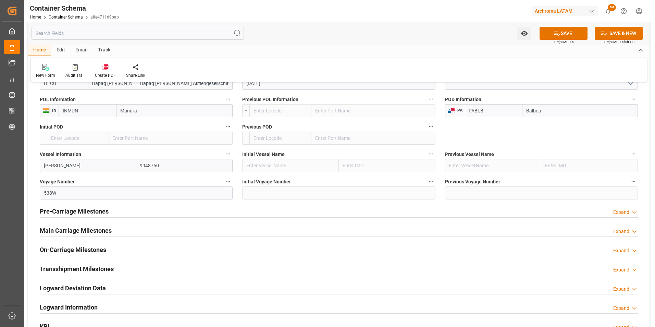
scroll to position [773, 0]
click at [72, 231] on h2 "Main Carriage Milestones" at bounding box center [76, 230] width 72 height 9
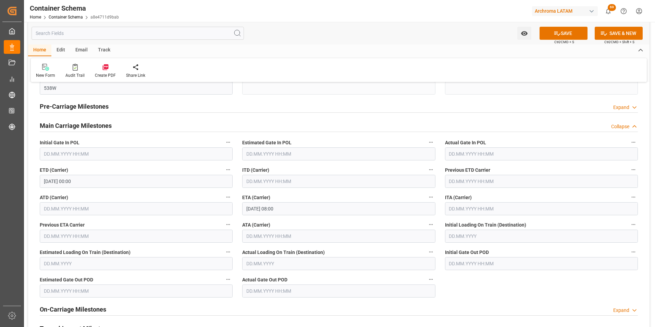
scroll to position [876, 0]
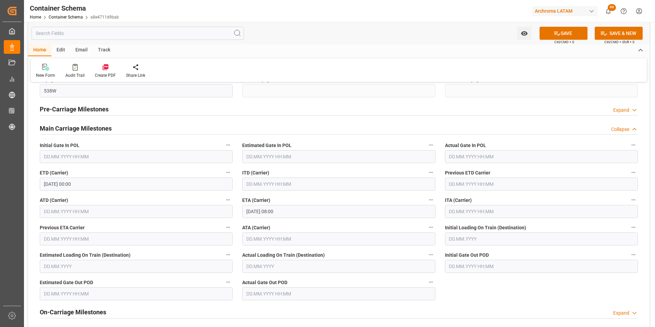
click at [88, 128] on h2 "Main Carriage Milestones" at bounding box center [76, 128] width 72 height 9
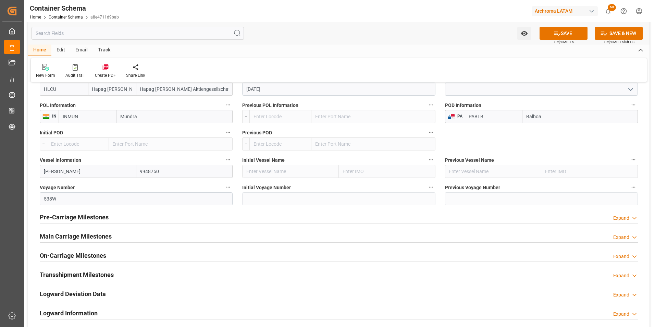
scroll to position [773, 0]
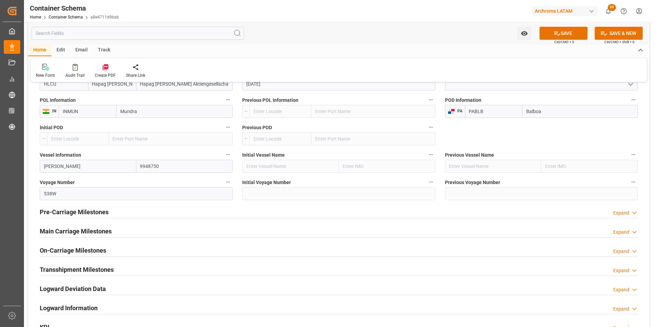
click at [84, 250] on h2 "On-Carriage Milestones" at bounding box center [73, 249] width 66 height 9
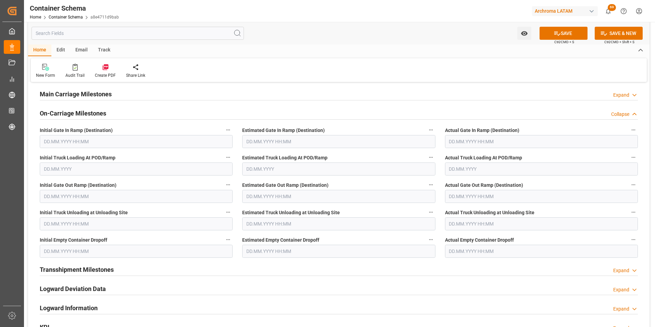
scroll to position [807, 0]
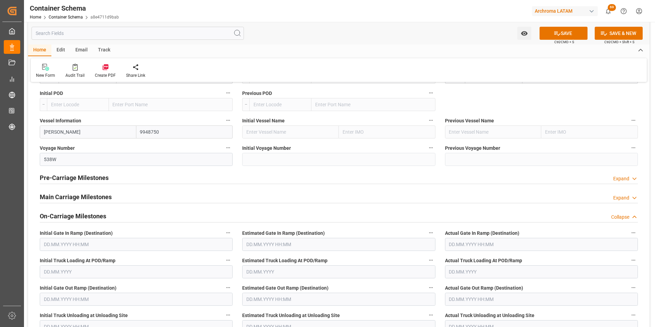
click at [83, 218] on h2 "On-Carriage Milestones" at bounding box center [73, 215] width 66 height 9
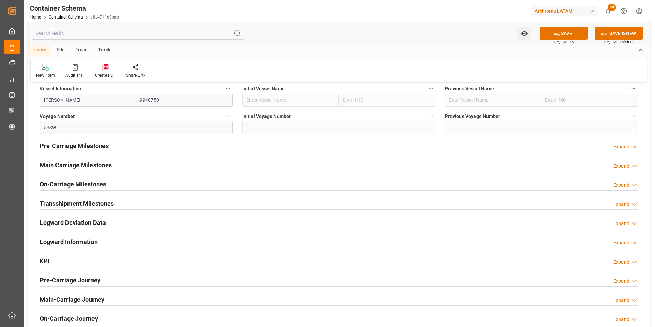
scroll to position [876, 0]
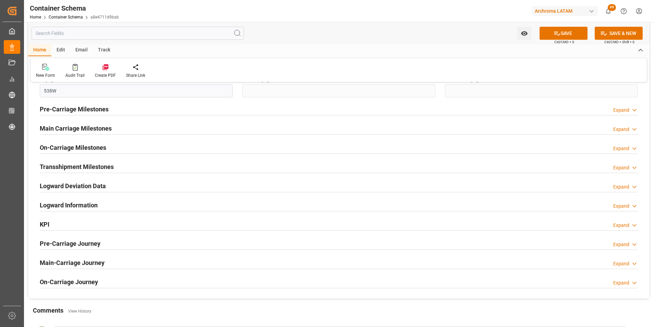
click at [83, 184] on h2 "Logward Deviation Data" at bounding box center [73, 185] width 66 height 9
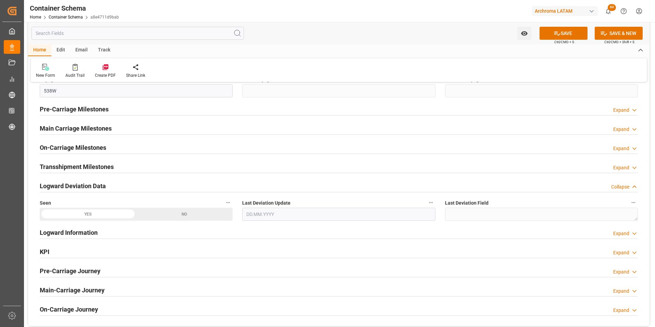
click at [83, 184] on h2 "Logward Deviation Data" at bounding box center [73, 185] width 66 height 9
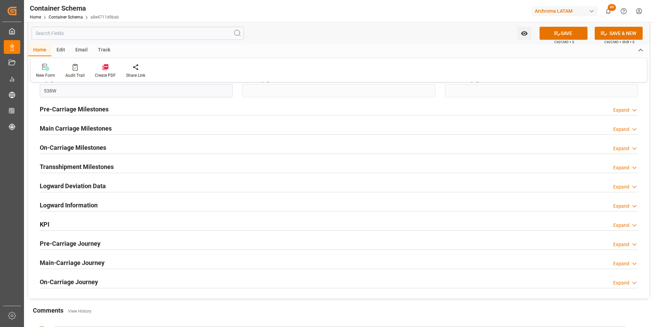
scroll to position [841, 0]
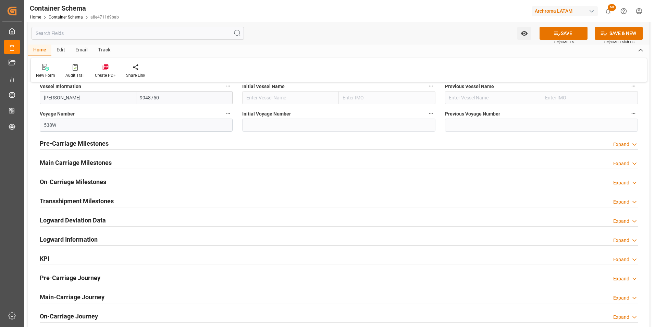
click at [84, 143] on h2 "Pre-Carriage Milestones" at bounding box center [74, 143] width 69 height 9
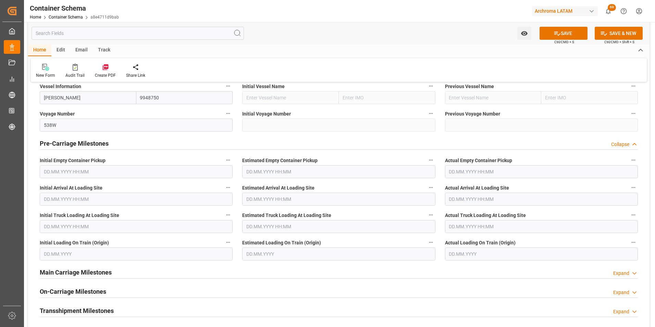
click at [89, 142] on h2 "Pre-Carriage Milestones" at bounding box center [74, 143] width 69 height 9
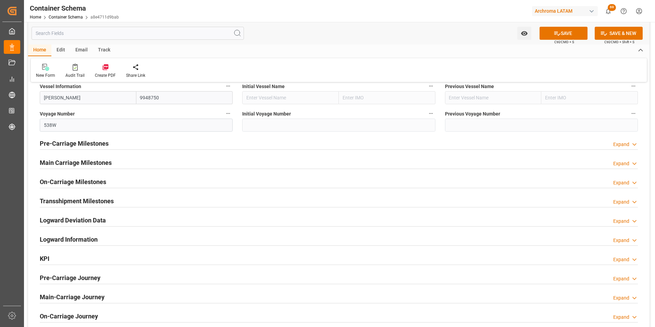
scroll to position [876, 0]
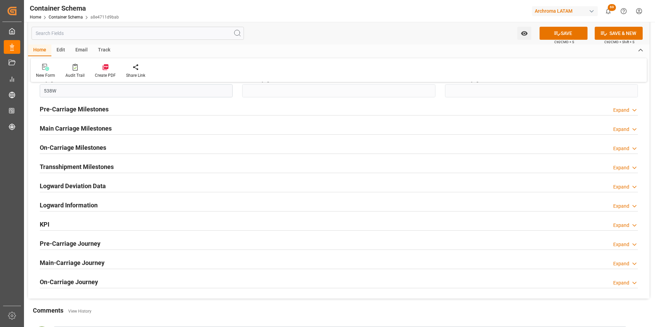
click at [88, 128] on h2 "Main Carriage Milestones" at bounding box center [76, 128] width 72 height 9
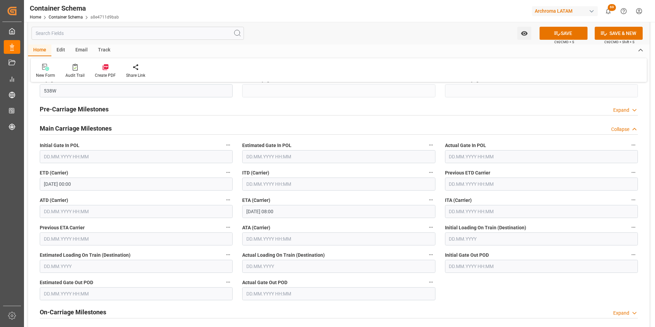
click at [88, 128] on h2 "Main Carriage Milestones" at bounding box center [76, 128] width 72 height 9
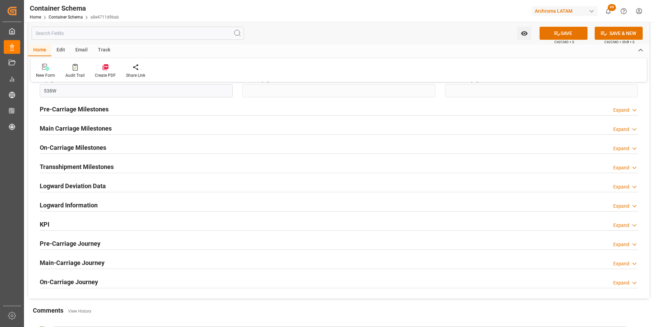
click at [57, 223] on div "KPI Expand" at bounding box center [339, 223] width 598 height 13
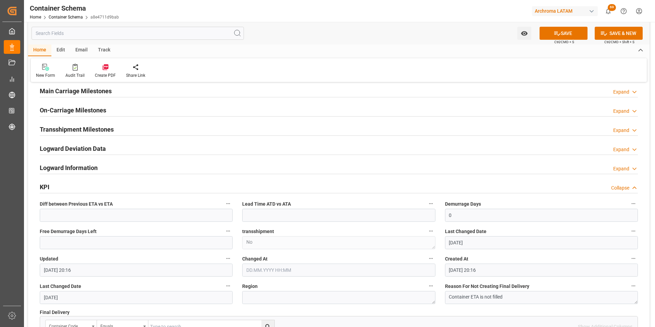
scroll to position [910, 0]
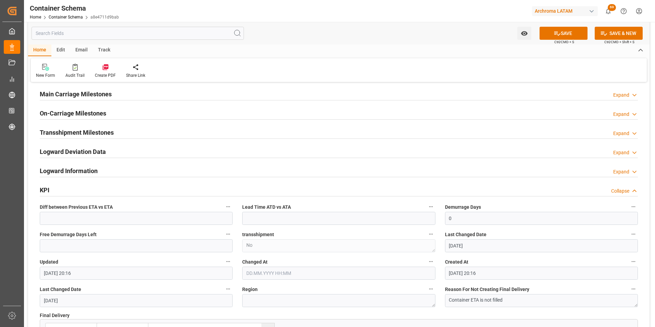
click at [55, 190] on div "KPI Collapse" at bounding box center [339, 189] width 598 height 13
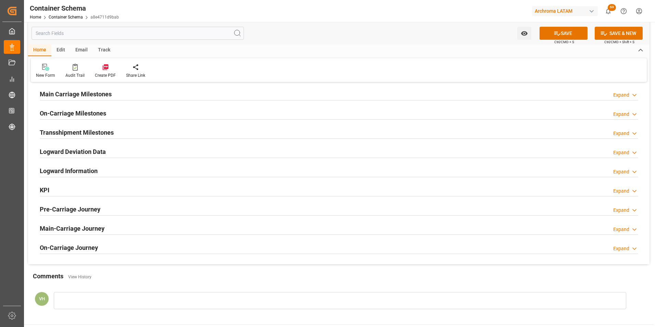
click at [66, 170] on h2 "Logward Information" at bounding box center [69, 170] width 58 height 9
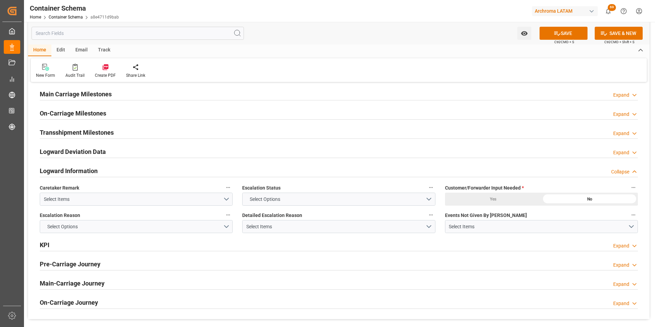
click at [69, 169] on h2 "Logward Information" at bounding box center [69, 170] width 58 height 9
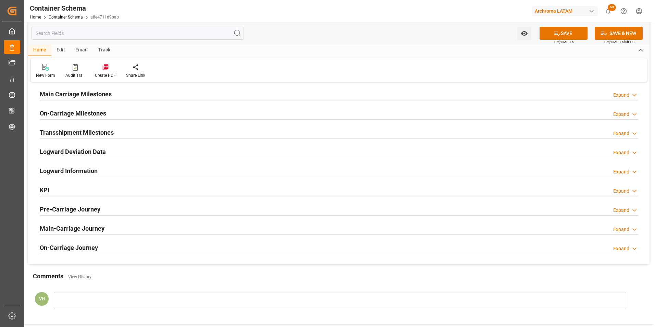
click at [72, 152] on h2 "Logward Deviation Data" at bounding box center [73, 151] width 66 height 9
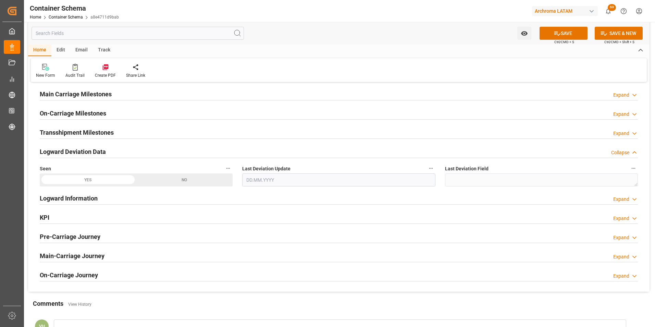
click at [72, 152] on h2 "Logward Deviation Data" at bounding box center [73, 151] width 66 height 9
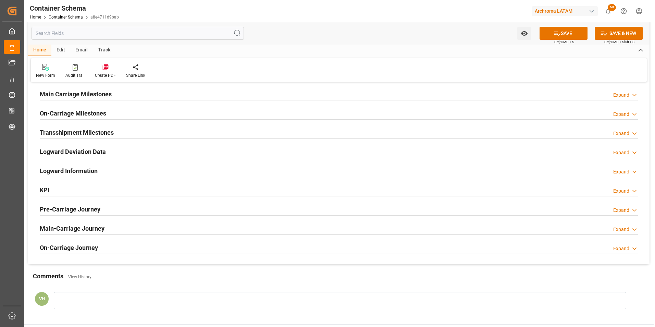
click at [75, 167] on h2 "Logward Information" at bounding box center [69, 170] width 58 height 9
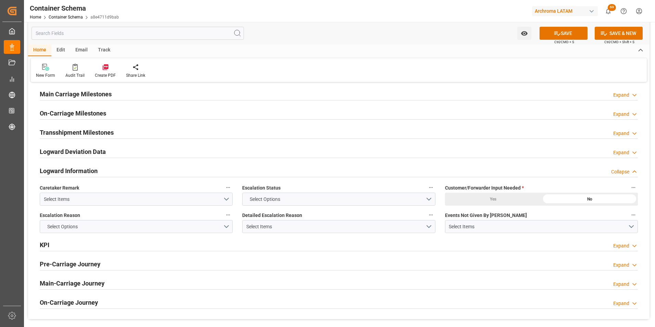
click at [67, 169] on h2 "Logward Information" at bounding box center [69, 170] width 58 height 9
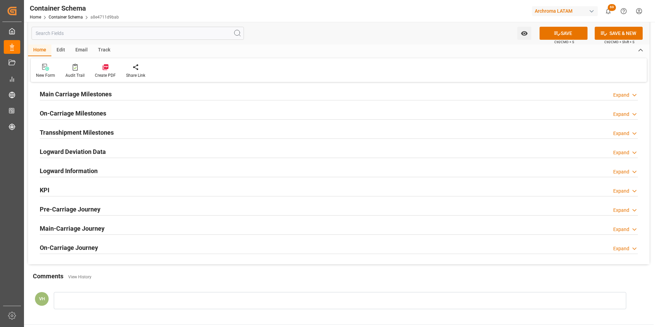
click at [67, 151] on h2 "Logward Deviation Data" at bounding box center [73, 151] width 66 height 9
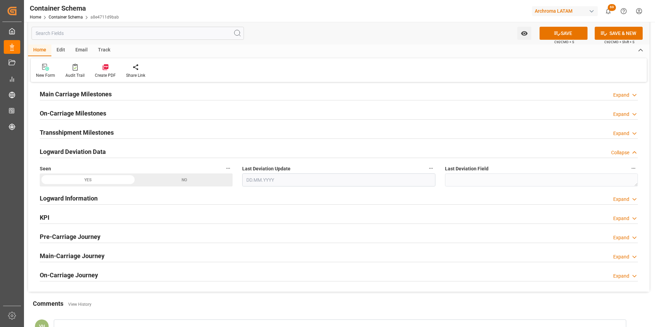
click at [67, 151] on h2 "Logward Deviation Data" at bounding box center [73, 151] width 66 height 9
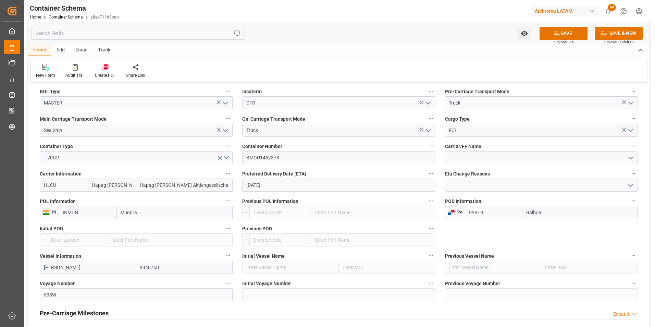
scroll to position [670, 0]
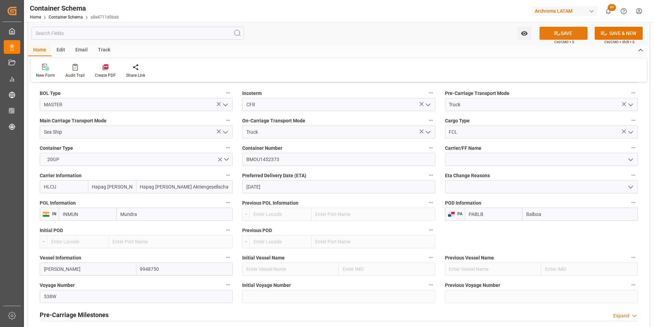
click at [560, 28] on button "SAVE" at bounding box center [563, 33] width 48 height 13
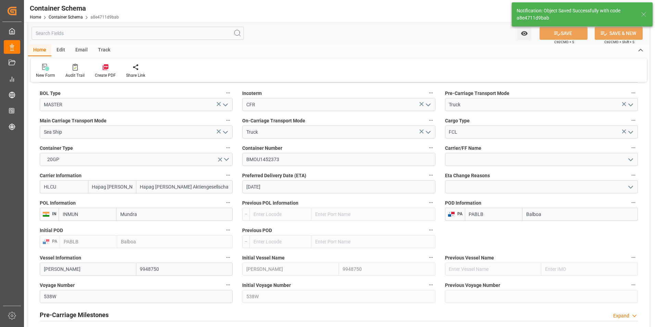
type input "Document Sent"
type input "17 PALLET"
type input "BMOU1452373"
type input "PABLB"
type input "Balboa"
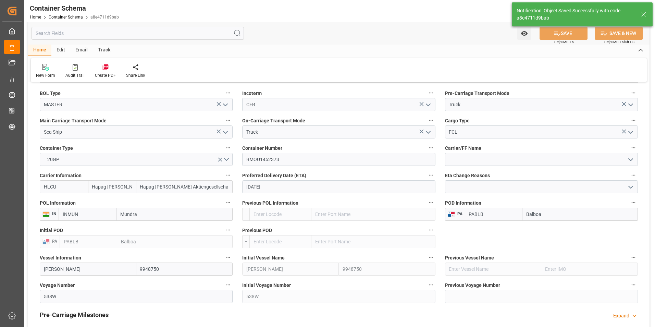
type input "[PERSON_NAME]"
type input "9948750"
type input "538W"
type input "[DATE] 20:20"
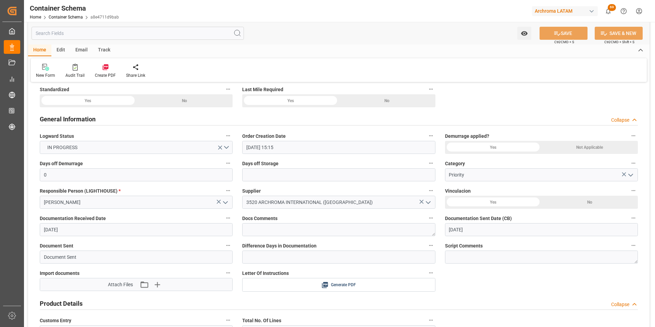
scroll to position [123, 0]
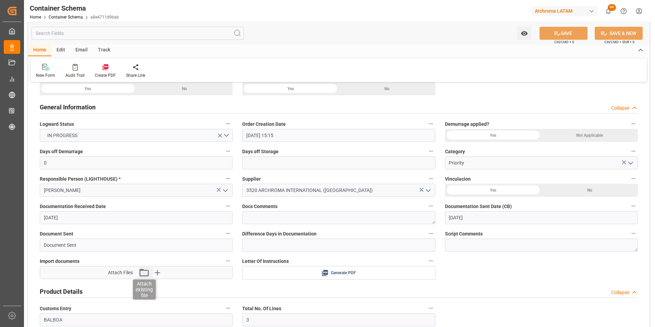
click at [146, 270] on icon "button" at bounding box center [143, 272] width 9 height 8
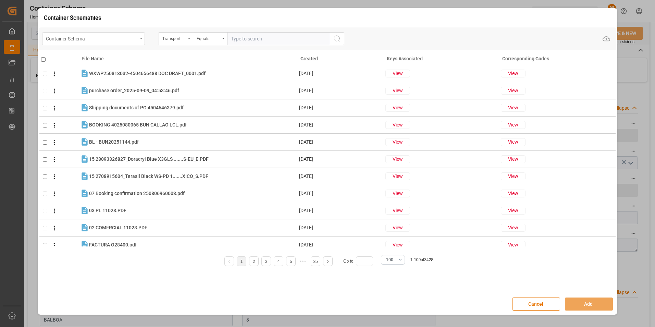
click at [134, 41] on div "Container Schema" at bounding box center [91, 38] width 91 height 9
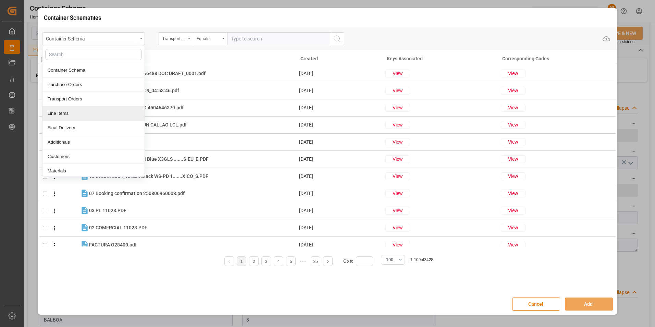
click at [57, 110] on div "Line Items" at bounding box center [93, 113] width 102 height 14
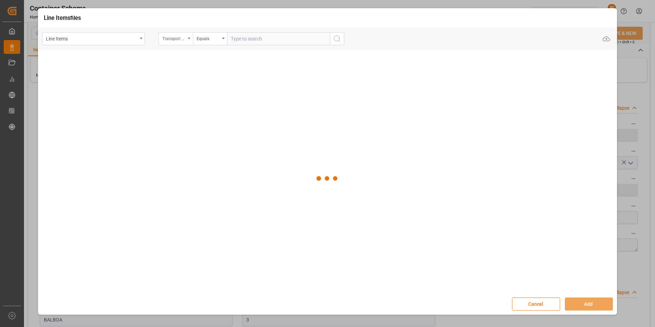
click at [180, 36] on div "Transport Type" at bounding box center [173, 38] width 23 height 8
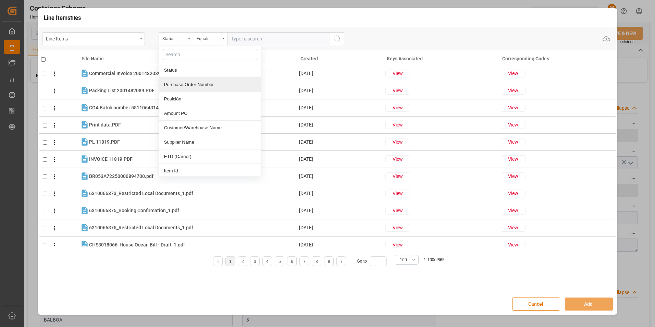
click at [188, 87] on div "Purchase Order Number" at bounding box center [210, 84] width 102 height 14
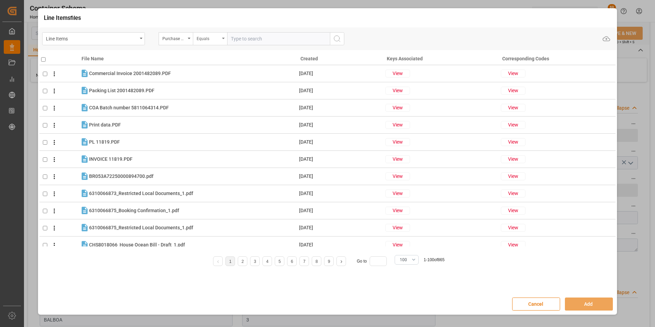
click at [214, 36] on div "Equals" at bounding box center [208, 38] width 23 height 8
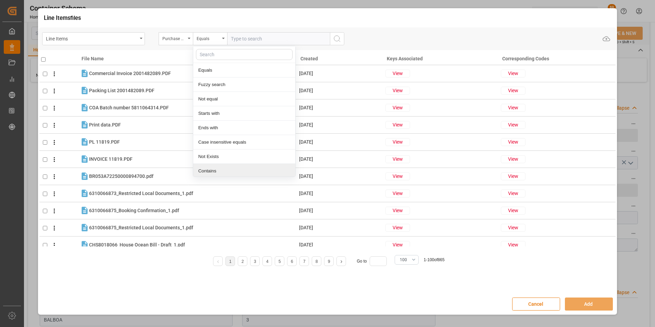
click at [212, 169] on div "Contains" at bounding box center [244, 171] width 102 height 14
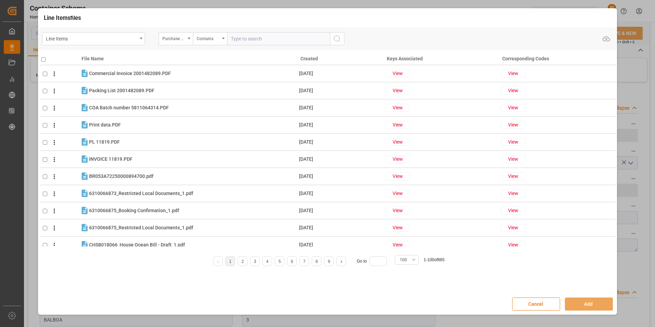
paste input "4504665194"
paste input "4504664625,4504657407"
type input "4504665194,4504664625,4504657407"
click at [334, 39] on circle "search button" at bounding box center [336, 38] width 5 height 5
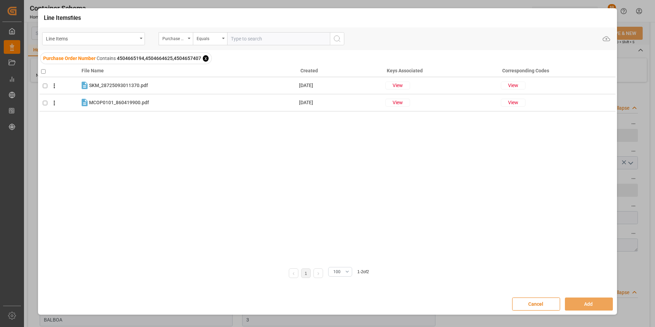
click at [44, 72] on input "checkbox" at bounding box center [43, 71] width 4 height 4
checkbox input "true"
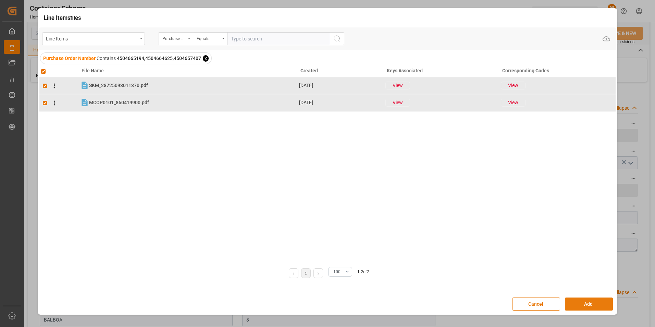
click at [586, 301] on button "Add" at bounding box center [589, 303] width 48 height 13
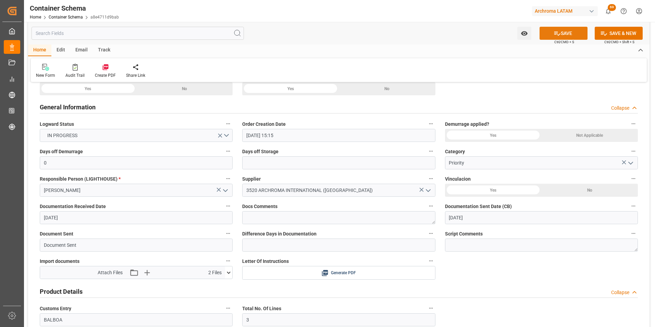
click at [557, 33] on icon at bounding box center [556, 33] width 7 height 7
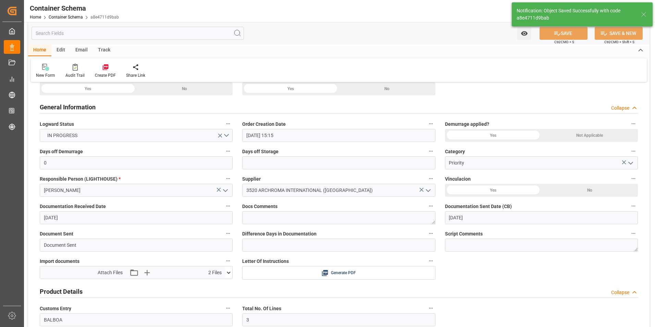
type textarea "Container is already in Final Delivery Phase."
type input "[DATE] 20:21"
click at [522, 35] on icon "open menu" at bounding box center [523, 33] width 7 height 7
click at [499, 48] on span "Start Watching" at bounding box center [495, 48] width 62 height 7
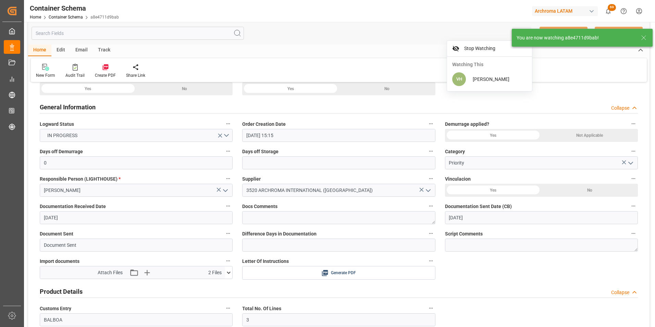
click at [85, 49] on div "Email" at bounding box center [81, 51] width 23 height 12
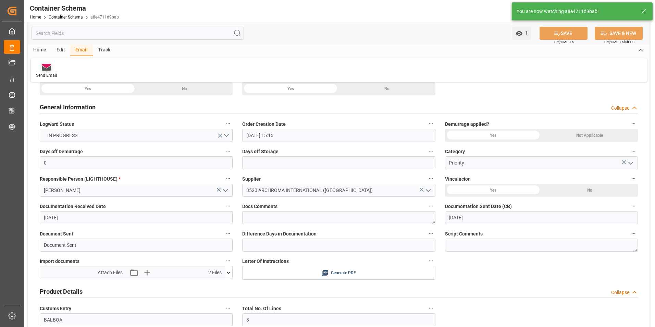
click at [49, 69] on icon at bounding box center [46, 68] width 9 height 5
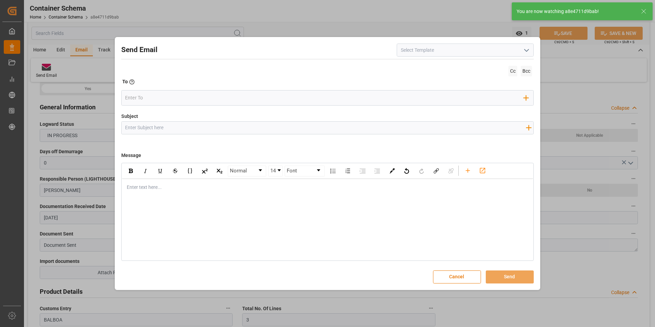
click at [527, 52] on icon "open menu" at bounding box center [526, 50] width 8 height 8
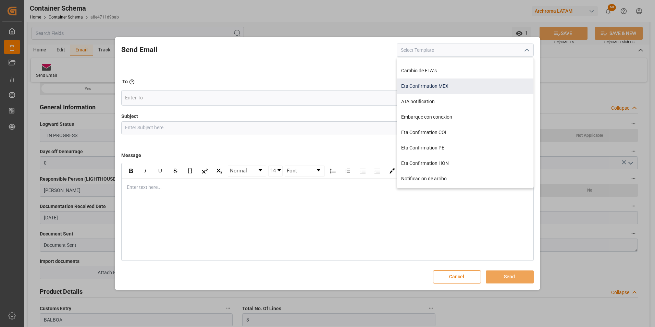
scroll to position [0, 0]
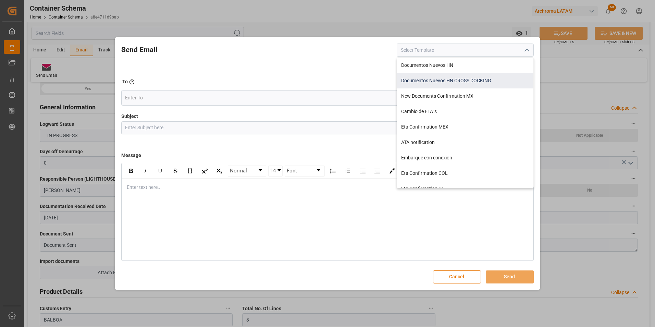
click at [447, 81] on div "Documentos Nuevos HN CROSS DOCKING" at bounding box center [465, 80] width 136 height 15
type input "Documentos Nuevos HN CROSS DOCKING"
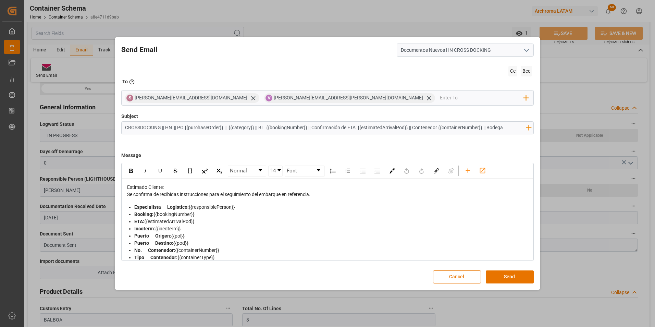
click at [139, 128] on input "CROSSDOCKING || HN || PO {{purchaseOrder}} || {{category}} || BL {{bookingNumbe…" at bounding box center [326, 128] width 408 height 12
click at [170, 126] on input "CROSSDOCKING || HN || PO {{purchaseOrder}} || {{category}} || BL {{bookingNumbe…" at bounding box center [326, 128] width 408 height 12
drag, startPoint x: 515, startPoint y: 126, endPoint x: 491, endPoint y: 127, distance: 24.0
click at [491, 127] on input "CROSSDOCKING || 7306 || PO {{purchaseOrder}} || {{category}} || BL {{bookingNum…" at bounding box center [326, 128] width 408 height 12
type input "CROSSDOCKING || 7306 || PO {{purchaseOrder}} || {{category}} || BL {{bookingNum…"
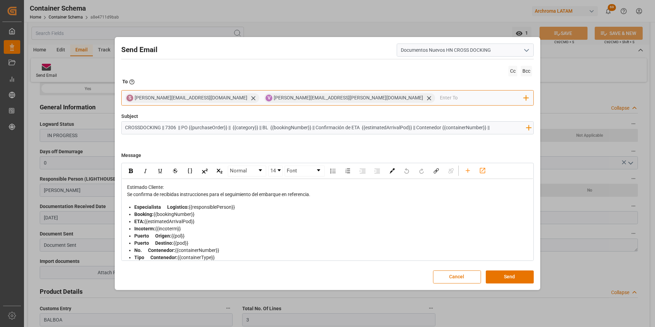
click at [440, 98] on input "email" at bounding box center [482, 98] width 84 height 10
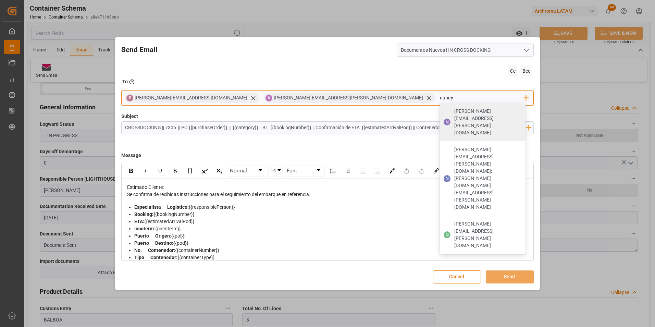
type input "[PERSON_NAME][EMAIL_ADDRESS][PERSON_NAME][DOMAIN_NAME]"
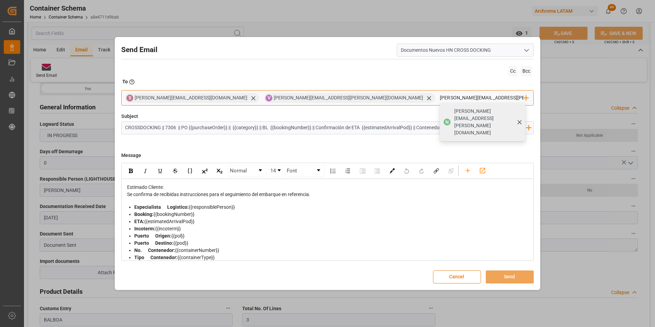
click at [454, 110] on span "[PERSON_NAME][EMAIL_ADDRESS][PERSON_NAME][DOMAIN_NAME]" at bounding box center [487, 121] width 66 height 29
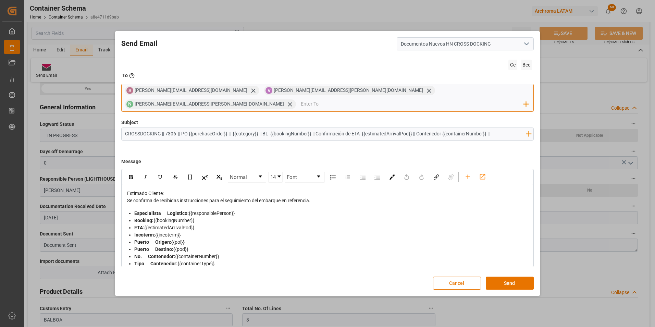
click at [420, 103] on input "email" at bounding box center [412, 104] width 223 height 10
paste input "[EMAIL_ADDRESS][DOMAIN_NAME]"
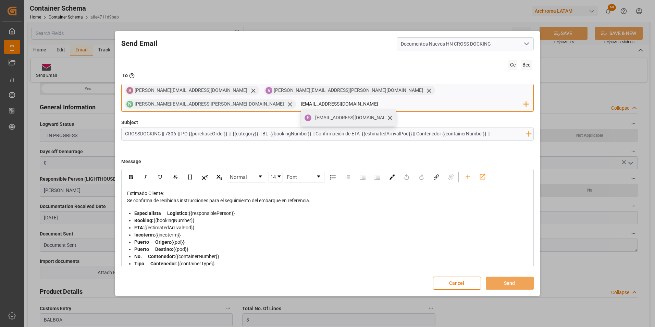
type input "[EMAIL_ADDRESS][DOMAIN_NAME]"
click at [391, 114] on span "[EMAIL_ADDRESS][DOMAIN_NAME]" at bounding box center [353, 117] width 76 height 7
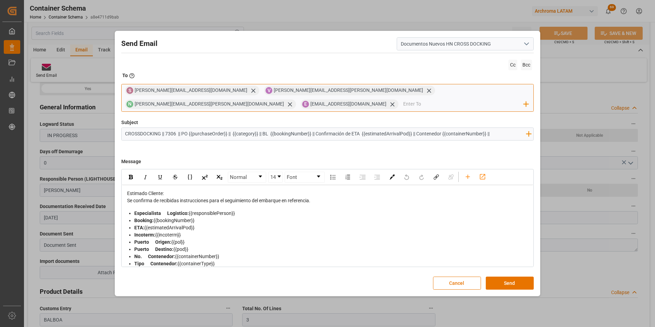
click at [466, 99] on input "email" at bounding box center [463, 104] width 121 height 10
paste input "[PERSON_NAME][EMAIL_ADDRESS][DOMAIN_NAME]"
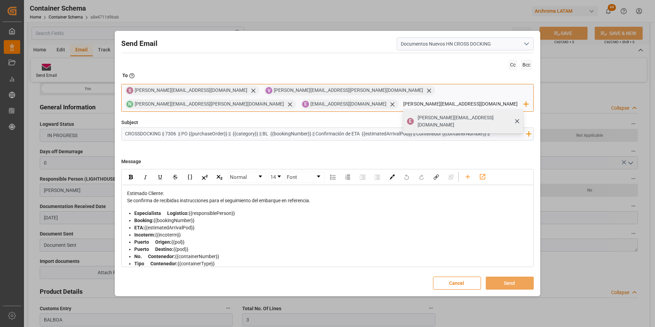
type input "[PERSON_NAME][EMAIL_ADDRESS][DOMAIN_NAME]"
click at [481, 114] on span "[PERSON_NAME][EMAIL_ADDRESS][DOMAIN_NAME]" at bounding box center [467, 121] width 101 height 14
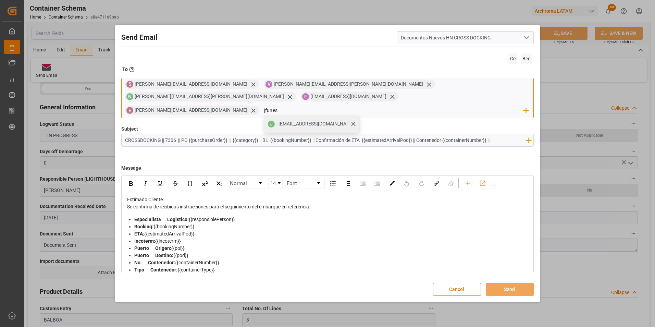
type input "jfunes"
click at [278, 120] on span "[EMAIL_ADDRESS][DOMAIN_NAME]" at bounding box center [316, 123] width 76 height 7
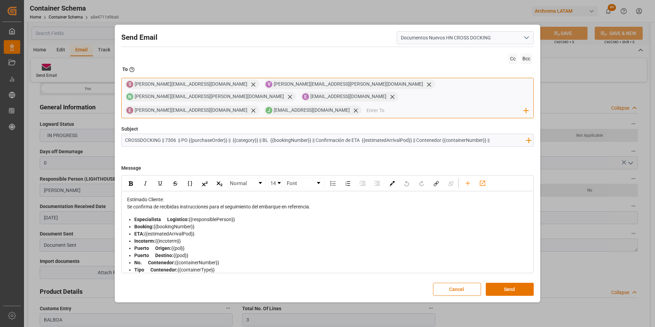
click at [366, 105] on input "email" at bounding box center [444, 110] width 157 height 10
paste input "[PERSON_NAME][EMAIL_ADDRESS][DOMAIN_NAME]"
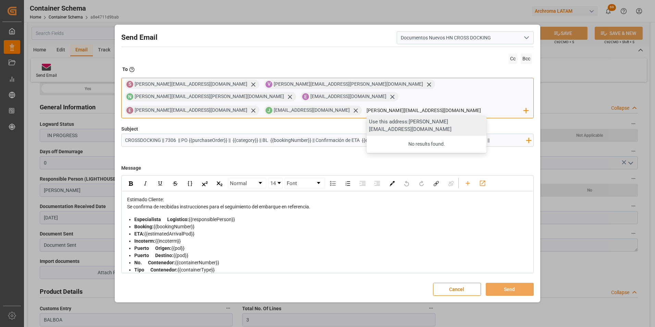
type input "[PERSON_NAME][EMAIL_ADDRESS][DOMAIN_NAME]"
click at [366, 117] on div "Use this address: [PERSON_NAME][EMAIL_ADDRESS][DOMAIN_NAME]" at bounding box center [426, 125] width 120 height 20
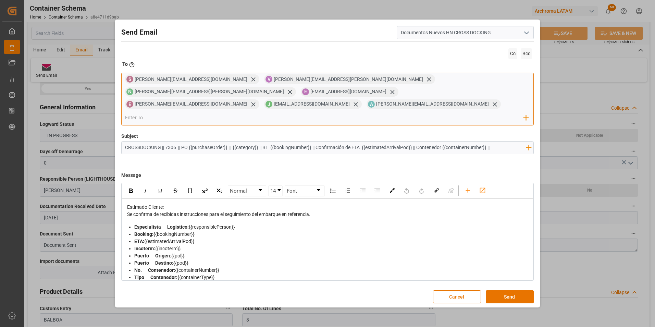
click at [251, 113] on input "email" at bounding box center [324, 118] width 398 height 10
click at [257, 113] on input "email" at bounding box center [324, 118] width 398 height 10
type input "mikeb@"
click at [218, 125] on div "[EMAIL_ADDRESS][DOMAIN_NAME]" at bounding box center [177, 131] width 81 height 12
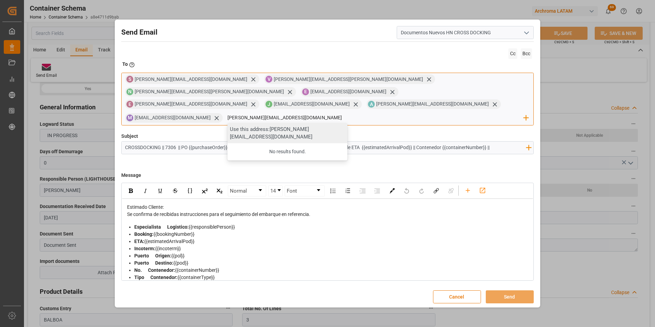
type input "[PERSON_NAME][EMAIL_ADDRESS][DOMAIN_NAME]"
click at [340, 123] on div "Use this address: [PERSON_NAME][EMAIL_ADDRESS][DOMAIN_NAME]" at bounding box center [287, 133] width 120 height 20
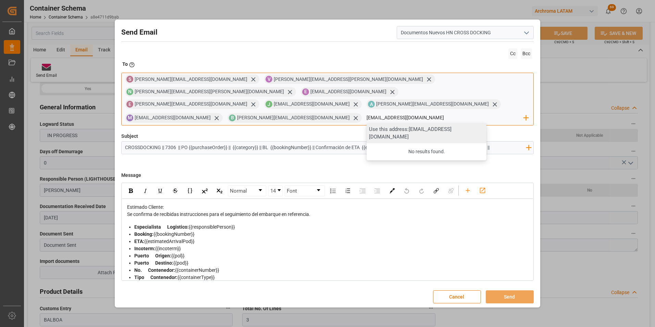
type input "[EMAIL_ADDRESS][DOMAIN_NAME]"
click at [402, 123] on div "Use this address: [EMAIL_ADDRESS][DOMAIN_NAME]" at bounding box center [426, 133] width 120 height 20
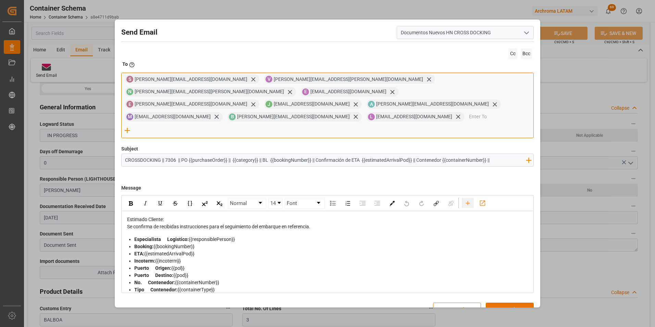
click at [472, 198] on div "rdw-toolbar" at bounding box center [467, 203] width 12 height 10
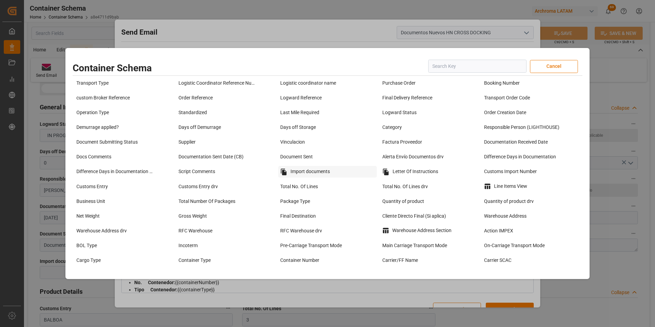
click at [319, 172] on div "Import documents" at bounding box center [327, 172] width 99 height 12
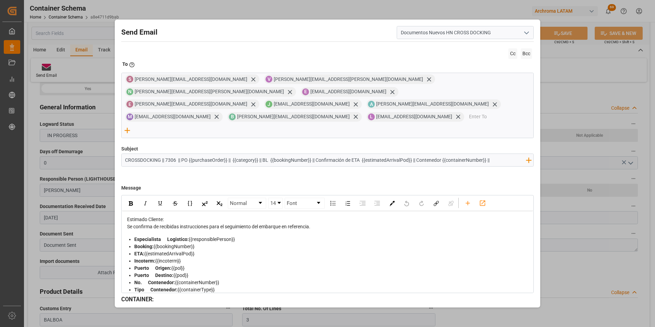
click at [322, 223] on div "Se confirma de recibidas instrucciones para el seguimiento del embarque en refe…" at bounding box center [327, 226] width 401 height 7
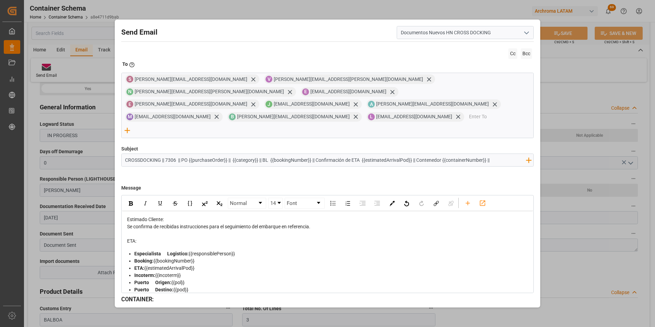
click at [157, 237] on div "ETA:" at bounding box center [327, 240] width 401 height 7
drag, startPoint x: 159, startPoint y: 211, endPoint x: 126, endPoint y: 200, distance: 34.8
click at [127, 216] on div "Estimado Cliente: Se confirma de recibidas instrucciones para el seguimiento de…" at bounding box center [328, 299] width 402 height 166
click at [129, 201] on img "rdw-inline-control" at bounding box center [131, 203] width 4 height 4
click at [159, 200] on img "rdw-inline-control" at bounding box center [159, 202] width 5 height 5
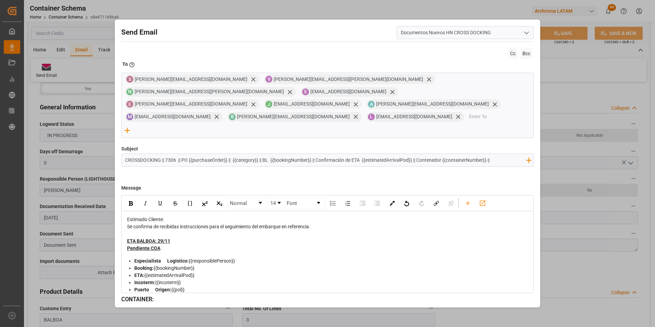
click at [172, 216] on div "Estimado Cliente: Se confirma de recibidas instrucciones para el seguimiento de…" at bounding box center [327, 299] width 401 height 166
click at [178, 244] on div "Pendiente COA" at bounding box center [327, 247] width 401 height 7
click at [178, 216] on div "Estimado Cliente:" at bounding box center [327, 219] width 401 height 7
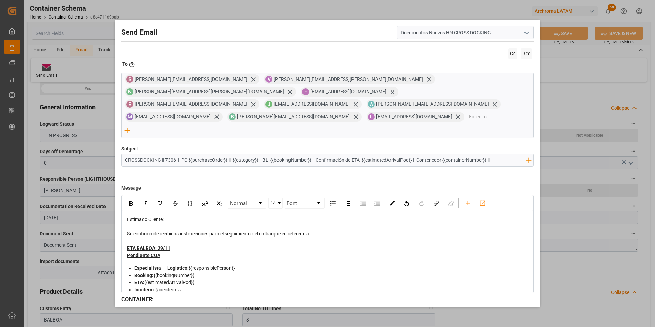
click at [497, 154] on input "CROSSDOCKING || 7306 || PO {{purchaseOrder}} || {{category}} || BL {{bookingNum…" at bounding box center [326, 160] width 408 height 12
type input "CROSSDOCKING || 7306 || PO {{purchaseOrder}} || {{category}} || BL {{bookingNum…"
click at [217, 231] on span "Se confirma de recibidas instrucciones para el seguimiento del embarque en refe…" at bounding box center [218, 233] width 183 height 5
click at [240, 154] on input "CROSSDOCKING || 7306 || PO {{purchaseOrder}} || {{category}} || BL {{bookingNum…" at bounding box center [326, 160] width 408 height 12
click at [381, 244] on div "ETA BALBOA: 29/11" at bounding box center [327, 247] width 401 height 7
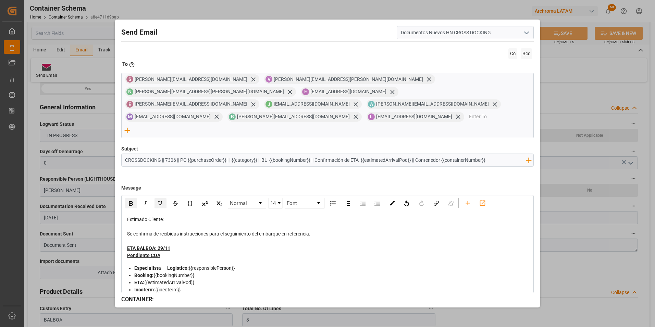
click at [188, 252] on div "Pendiente COA" at bounding box center [327, 255] width 401 height 7
